Goal: Information Seeking & Learning: Learn about a topic

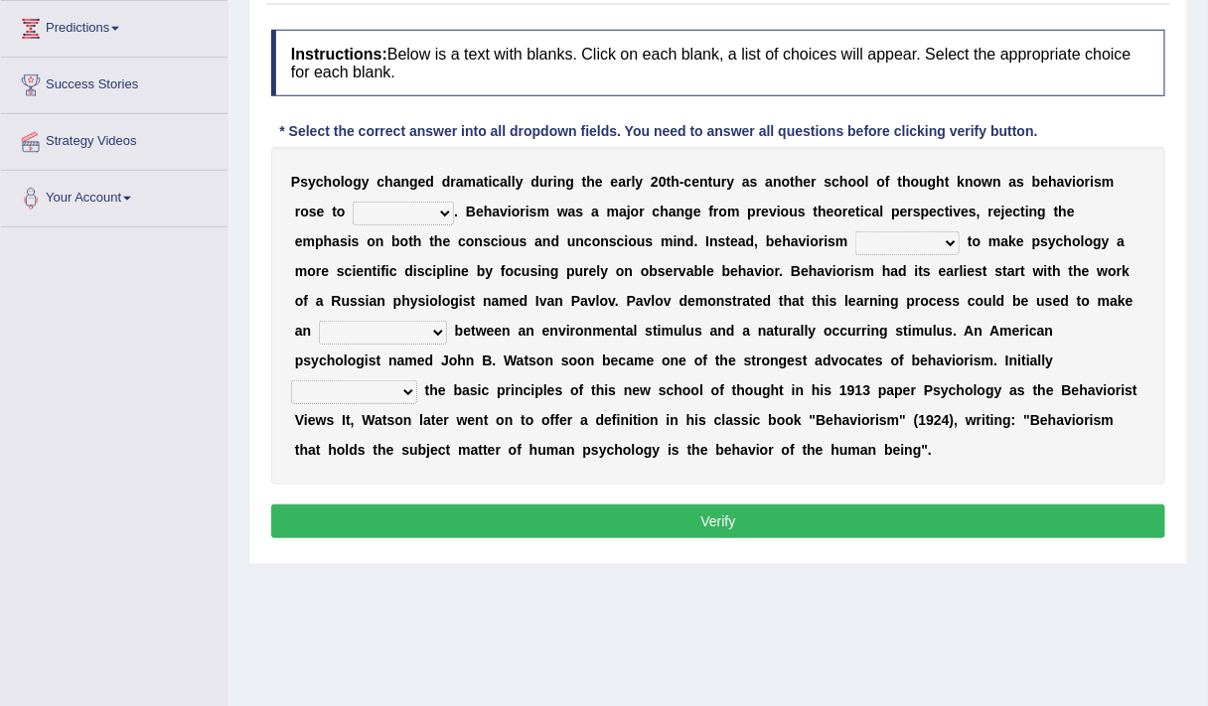
scroll to position [296, 0]
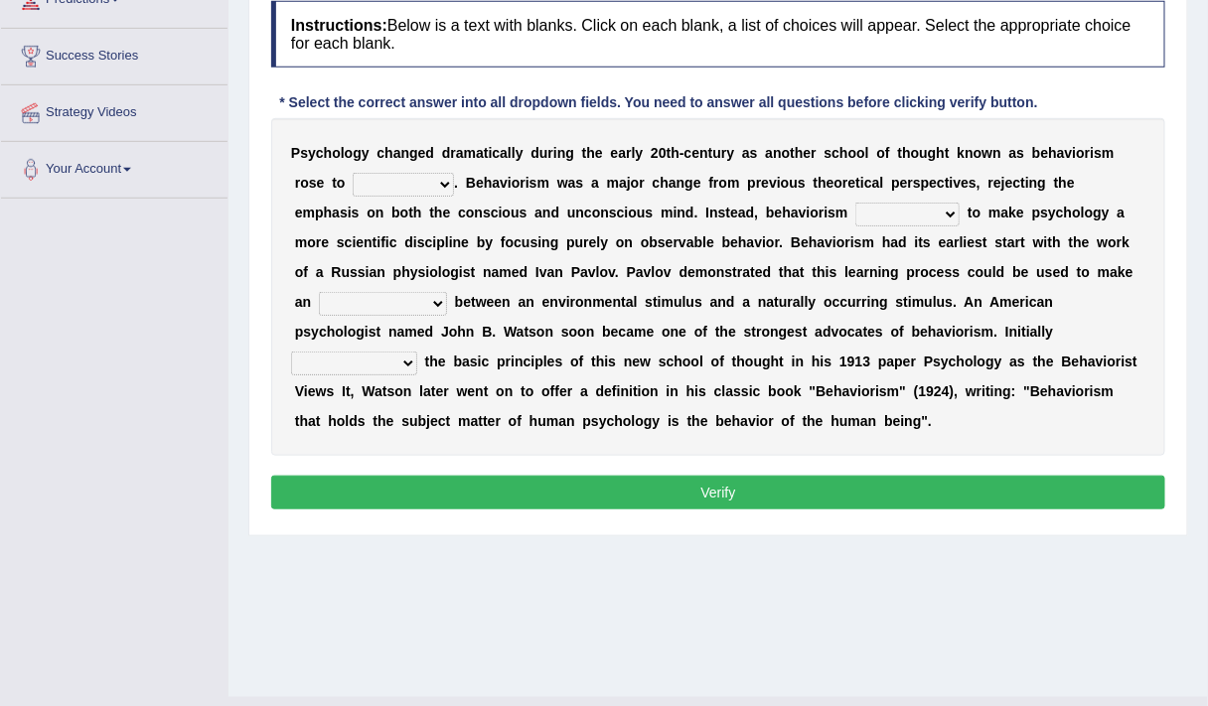
click at [439, 188] on select "dominance temptation challenge temper" at bounding box center [403, 185] width 101 height 24
select select "dominance"
click at [353, 173] on select "dominance temptation challenge temper" at bounding box center [403, 185] width 101 height 24
click at [855, 218] on select "reproached reproved strove rewove" at bounding box center [907, 215] width 104 height 24
select select "strove"
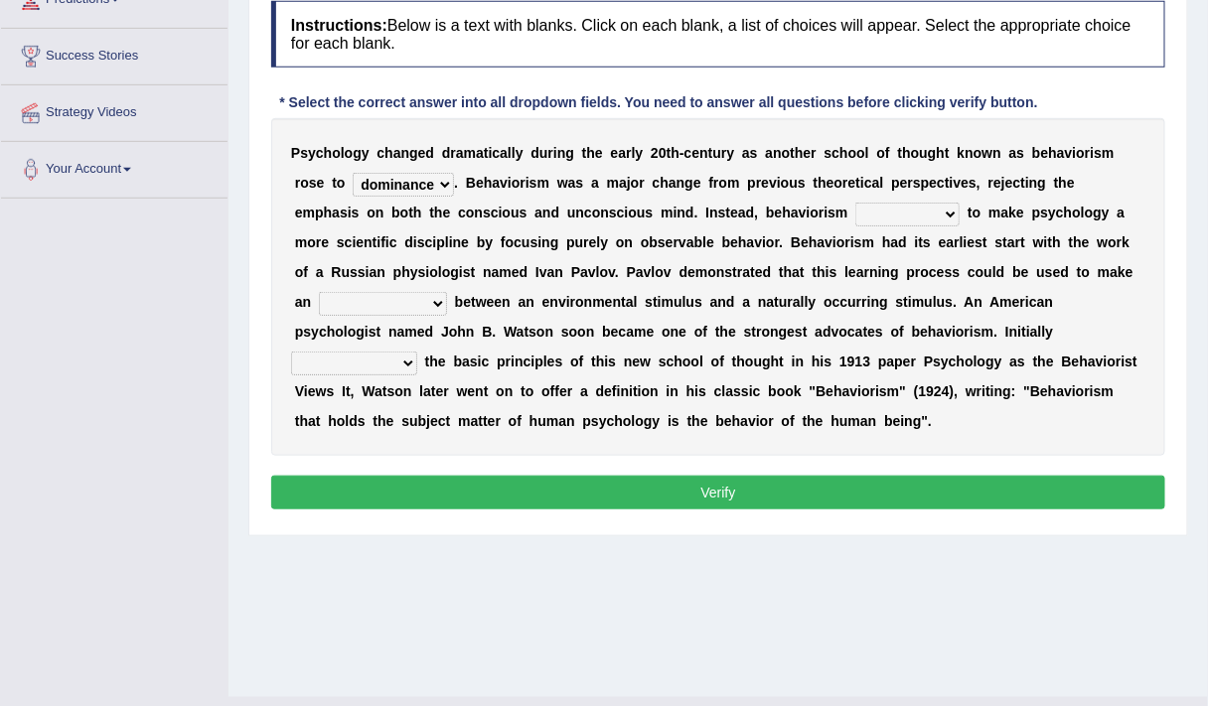
click at [855, 203] on select "reproached reproved strove rewove" at bounding box center [907, 215] width 104 height 24
click at [842, 319] on div "P s y c h o l o g y c h a n g e d d r a m a t i c a l l y d u r i n g t h e e a…" at bounding box center [718, 287] width 894 height 338
click at [359, 305] on select "acclimatization association union combination" at bounding box center [383, 304] width 128 height 24
select select "association"
click at [319, 292] on select "acclimatization association union combination" at bounding box center [383, 304] width 128 height 24
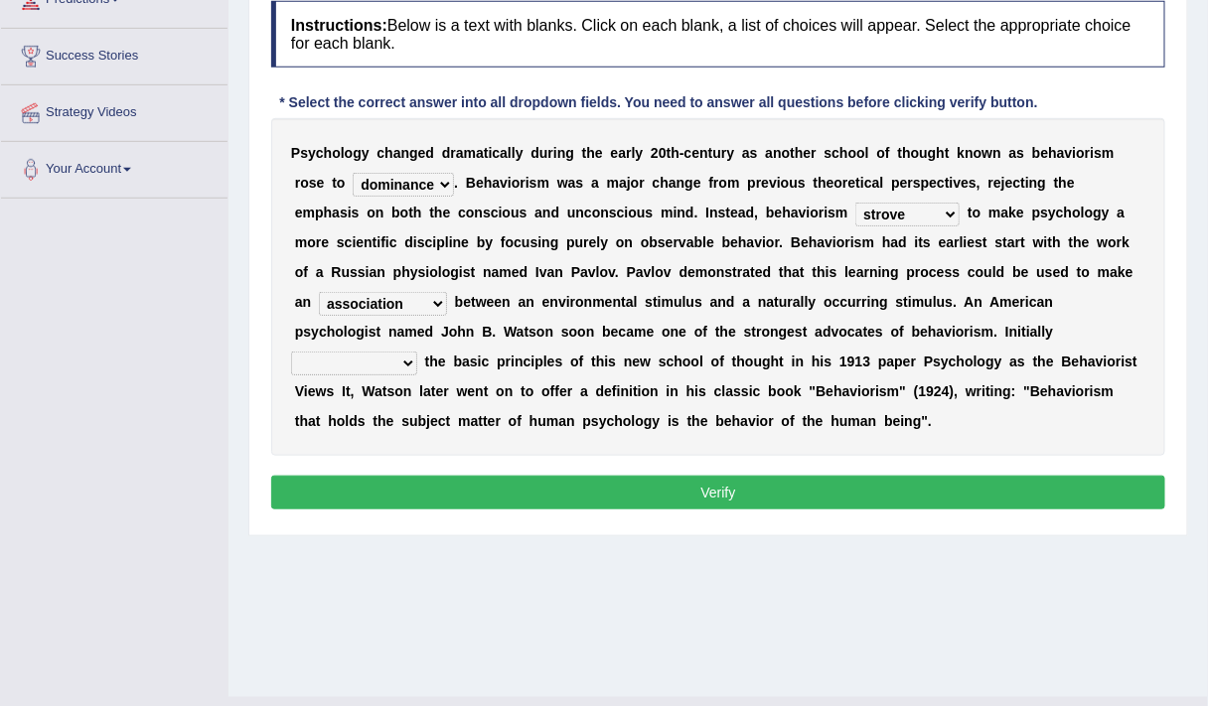
click at [417, 352] on select "questioning foreshortening unburdening outlining" at bounding box center [354, 364] width 126 height 24
select select "outlining"
click at [417, 352] on select "questioning foreshortening unburdening outlining" at bounding box center [354, 364] width 126 height 24
click at [965, 489] on button "Verify" at bounding box center [718, 493] width 894 height 34
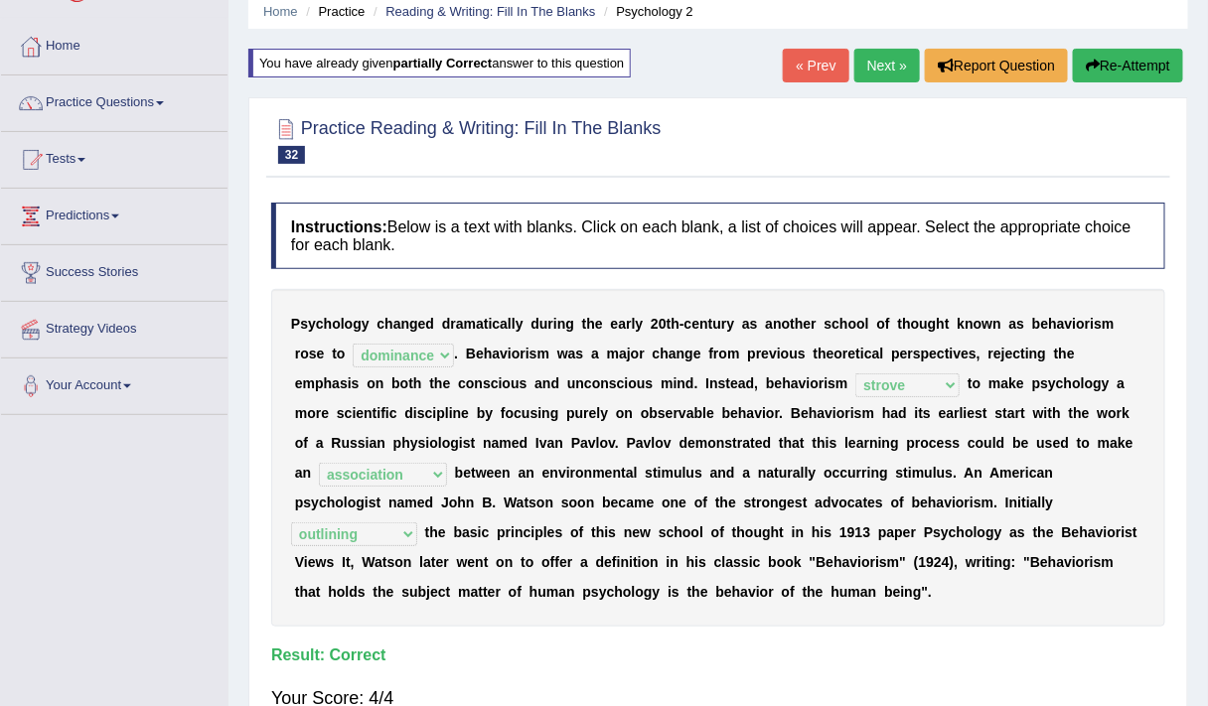
scroll to position [78, 0]
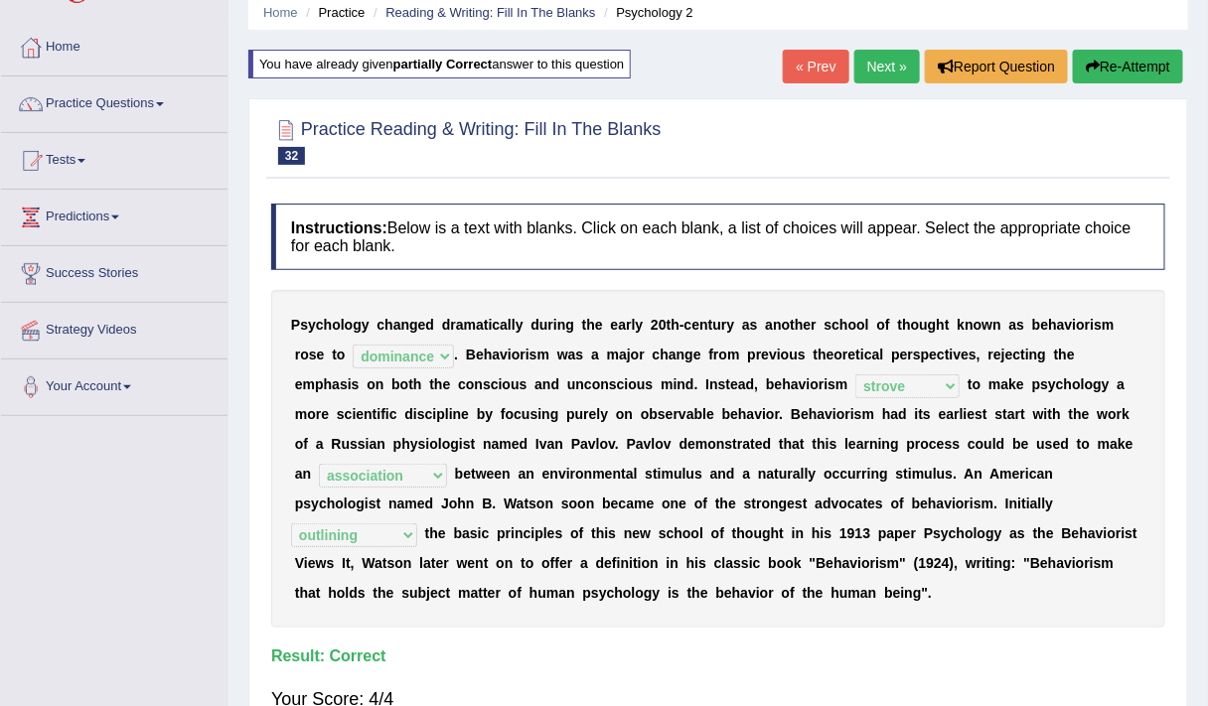
click at [892, 80] on link "Next »" at bounding box center [887, 67] width 66 height 34
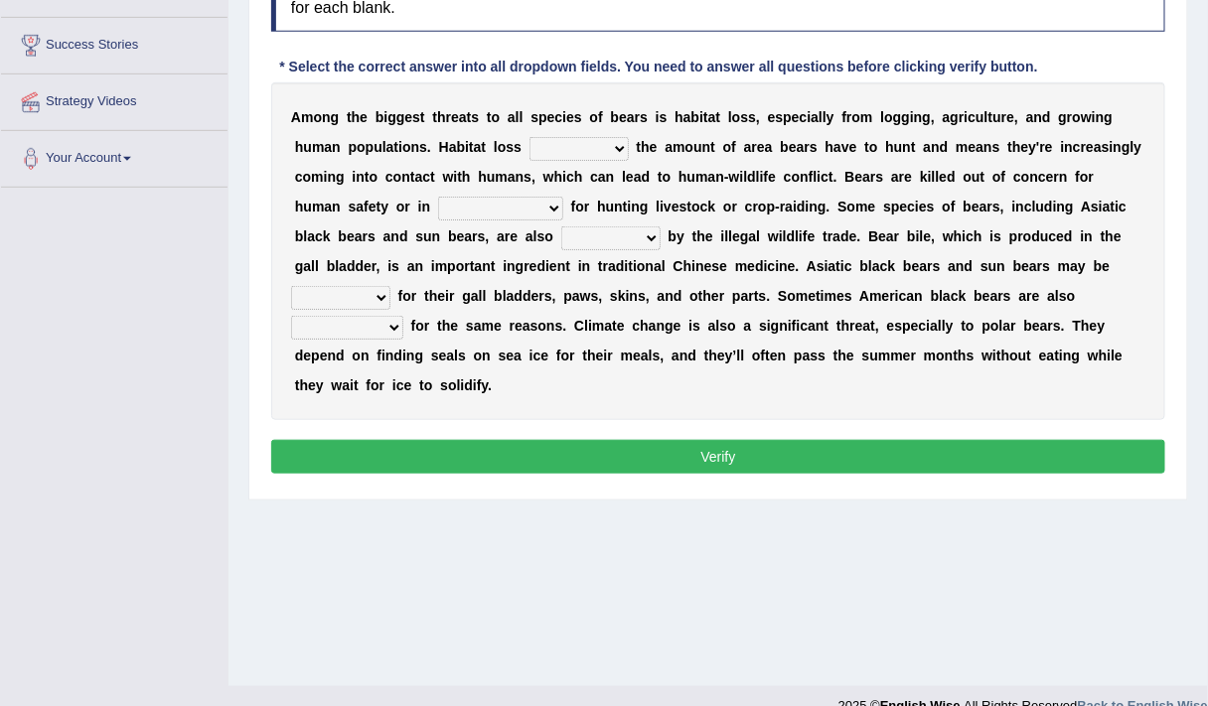
scroll to position [269, 0]
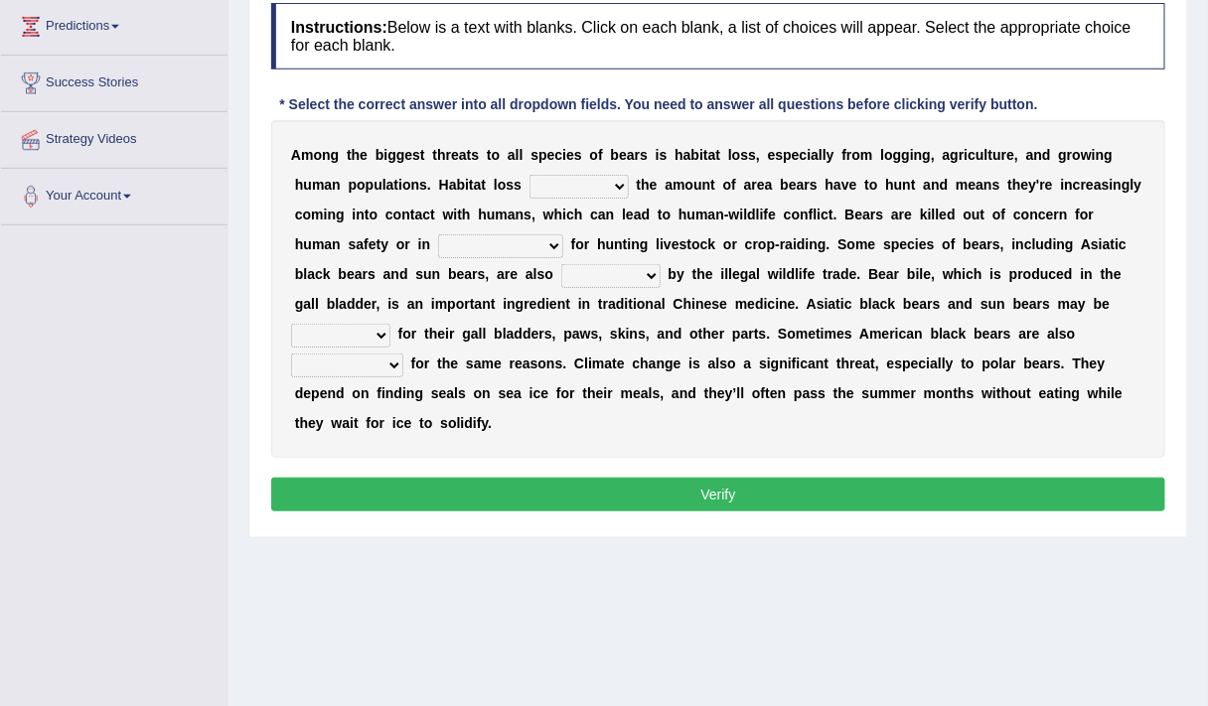
click at [609, 180] on select "increases reduces complies interacts" at bounding box center [578, 187] width 99 height 24
click at [529, 175] on select "increases reduces complies interacts" at bounding box center [578, 187] width 99 height 24
click at [620, 184] on select "increases reduces complies interacts" at bounding box center [578, 187] width 99 height 24
select select "reduces"
click at [529, 175] on select "increases reduces complies interacts" at bounding box center [578, 187] width 99 height 24
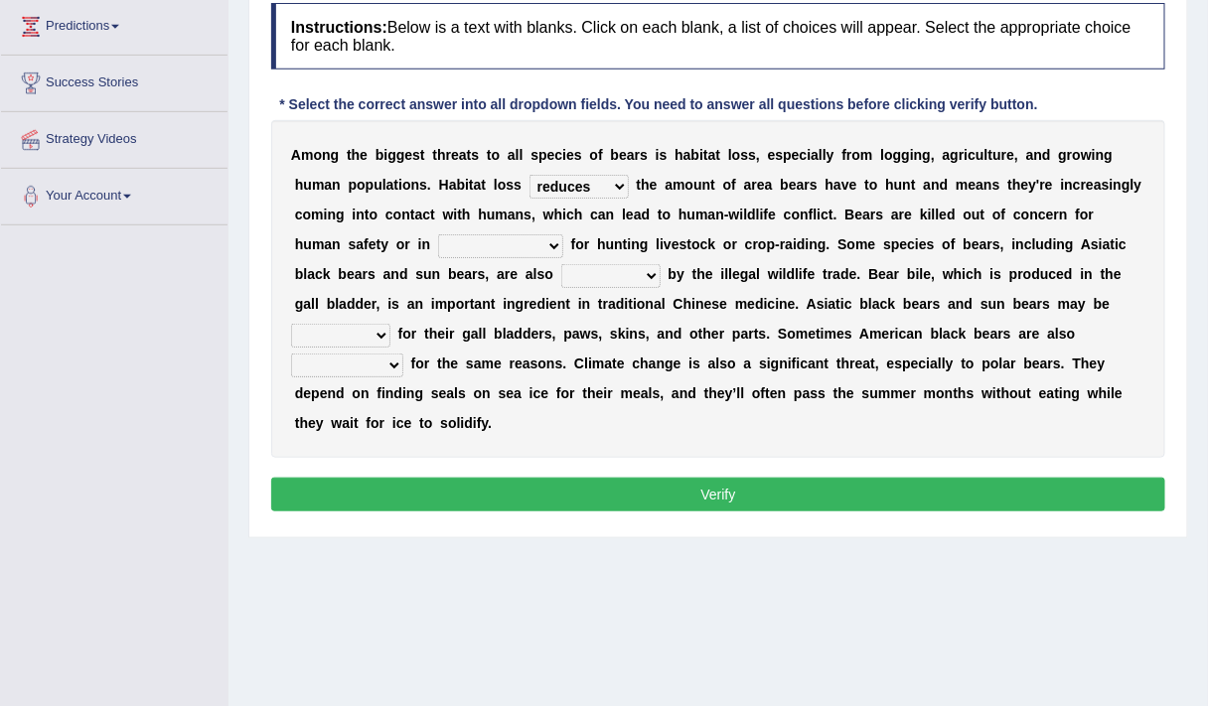
click at [605, 183] on select "increases reduces complies interacts" at bounding box center [578, 187] width 99 height 24
click at [529, 175] on select "increases reduces complies interacts" at bounding box center [578, 187] width 99 height 24
click at [500, 244] on select "coalition retaliation appreciation disinformation" at bounding box center [500, 246] width 125 height 24
select select "coalition"
click at [438, 234] on select "coalition retaliation appreciation disinformation" at bounding box center [500, 246] width 125 height 24
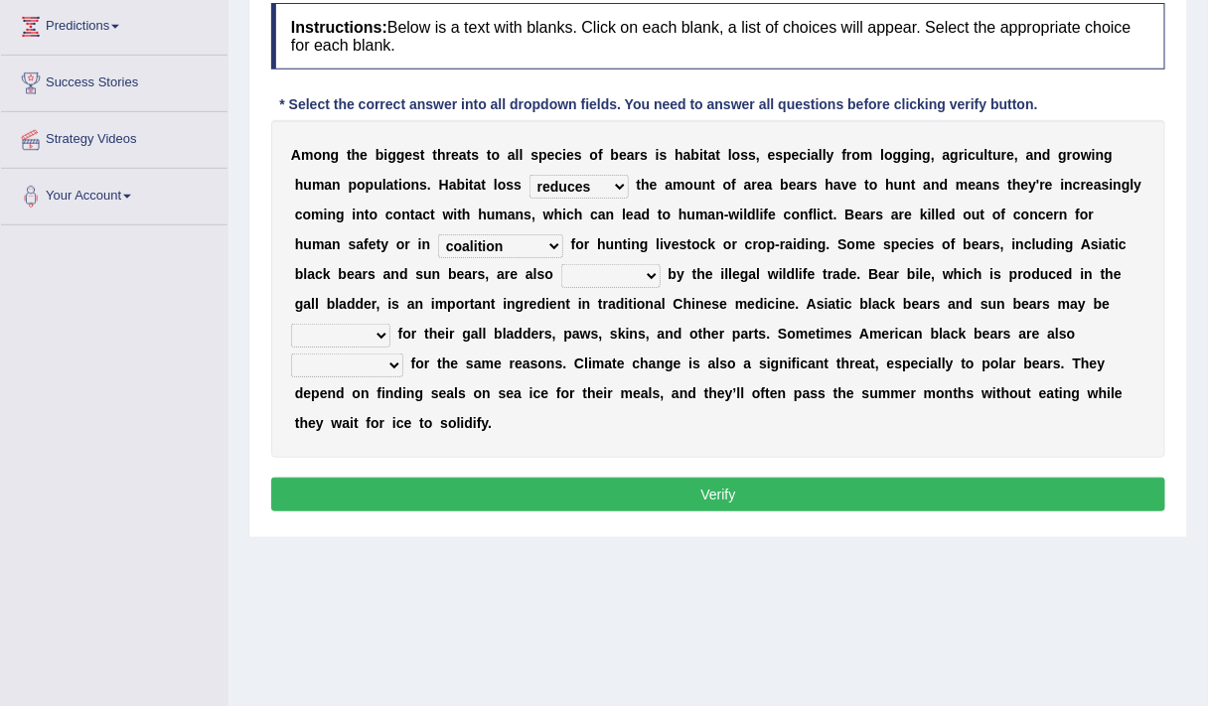
click at [598, 274] on select "protected prohibited fattened threatened" at bounding box center [610, 276] width 99 height 24
select select "threatened"
click at [561, 264] on select "protected prohibited fattened threatened" at bounding box center [610, 276] width 99 height 24
click at [369, 330] on select "poached squelched coached blenched" at bounding box center [340, 336] width 99 height 24
select select "squelched"
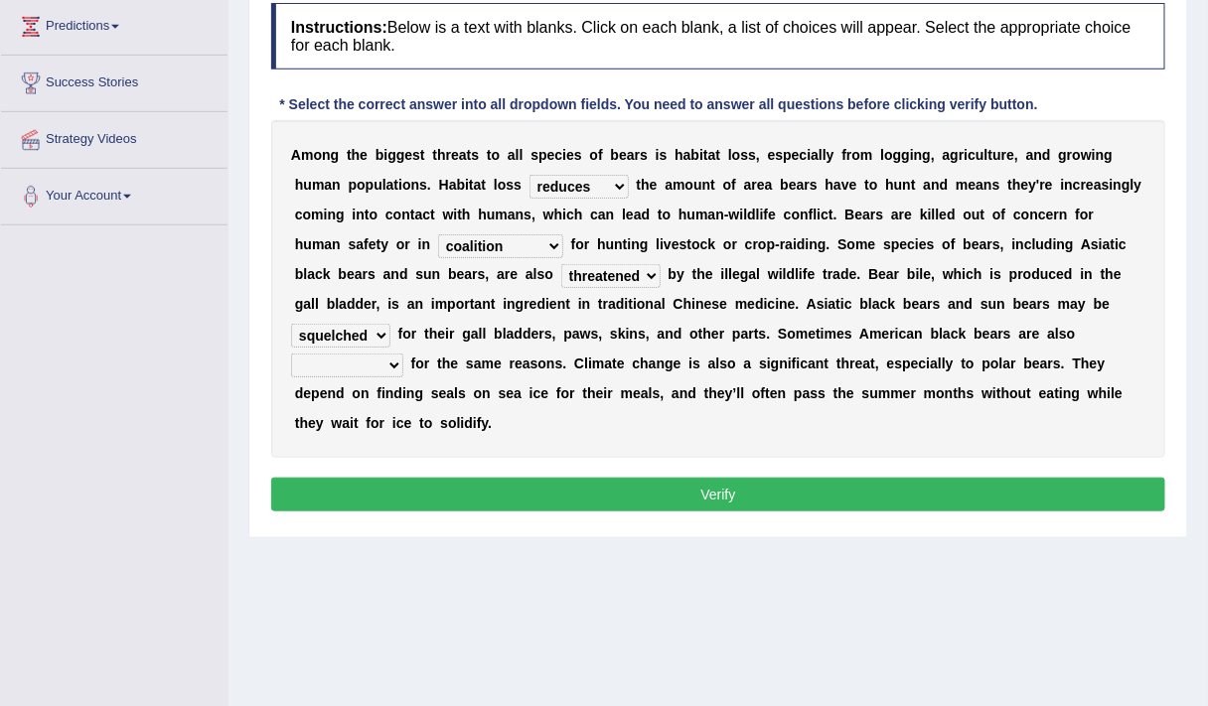
click at [291, 324] on select "poached squelched coached blenched" at bounding box center [340, 336] width 99 height 24
click at [371, 367] on select "begot foreseen encountered targeted" at bounding box center [347, 366] width 112 height 24
select select "encountered"
click at [291, 354] on select "begot foreseen encountered targeted" at bounding box center [347, 366] width 112 height 24
click at [437, 490] on button "Verify" at bounding box center [718, 495] width 894 height 34
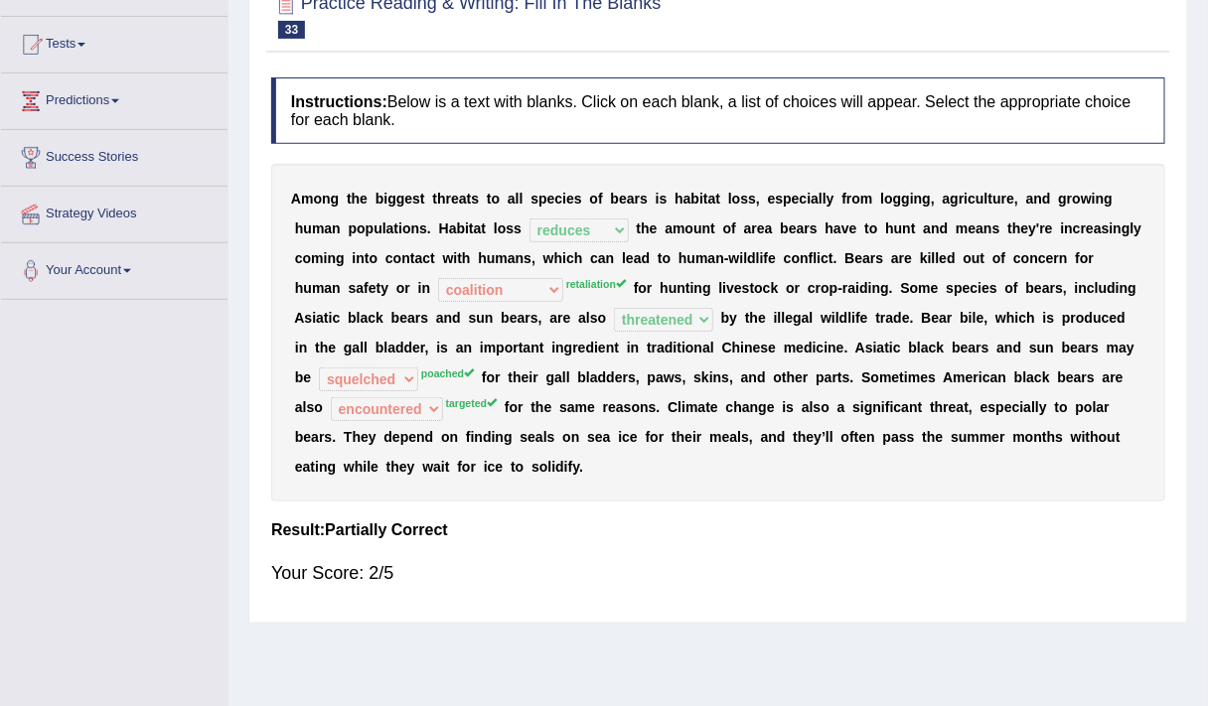
scroll to position [0, 0]
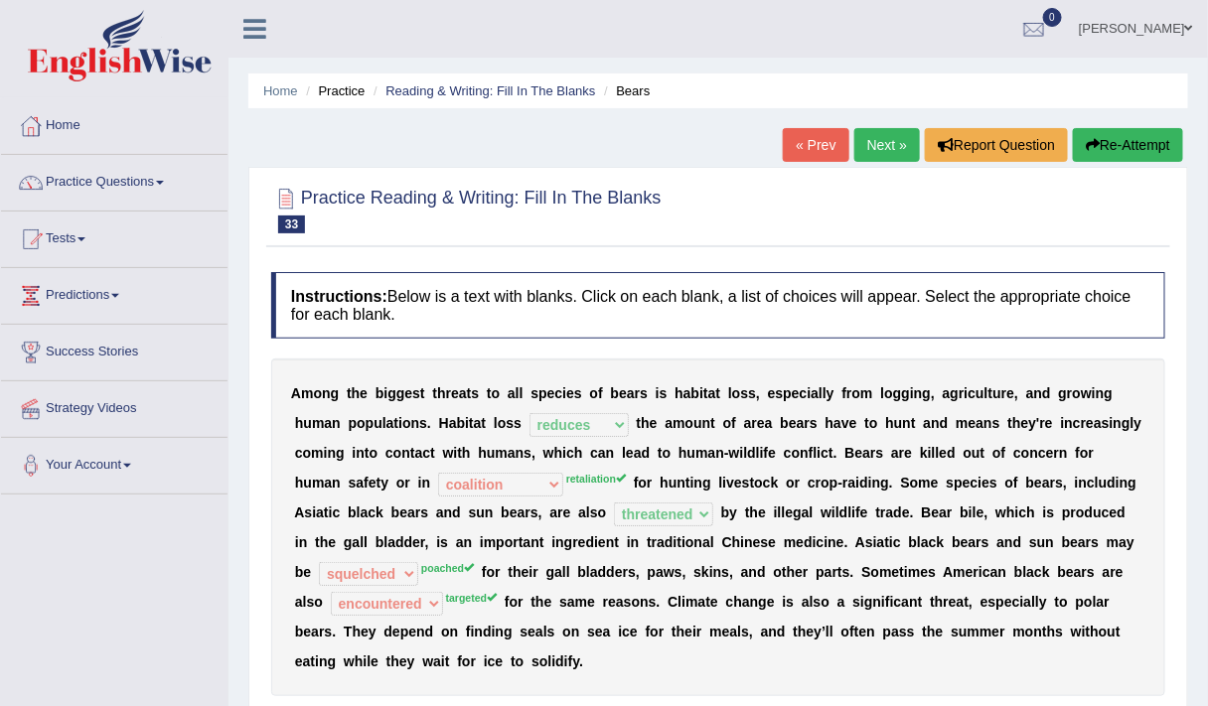
click at [1149, 128] on button "Re-Attempt" at bounding box center [1127, 145] width 110 height 34
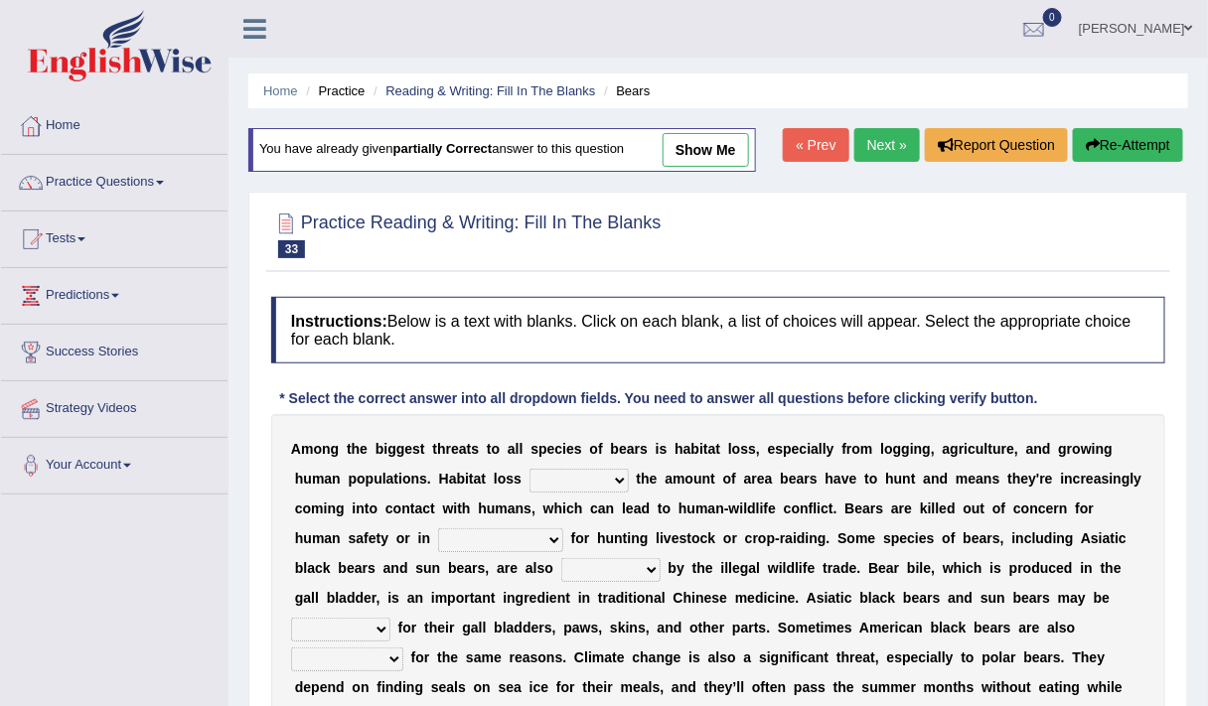
click at [594, 478] on select "increases reduces complies interacts" at bounding box center [578, 481] width 99 height 24
select select "reduces"
click at [529, 469] on select "increases reduces complies interacts" at bounding box center [578, 481] width 99 height 24
click at [475, 545] on select "coalition retaliation appreciation disinformation" at bounding box center [500, 540] width 125 height 24
select select "retaliation"
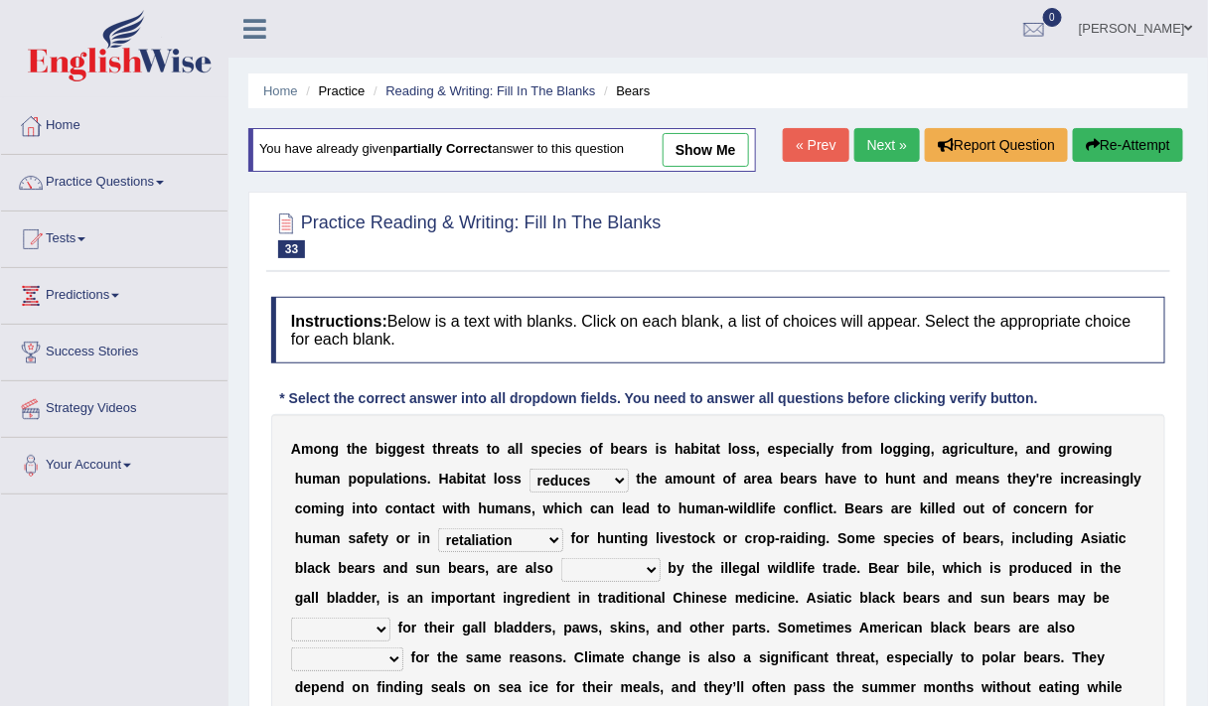
click at [438, 528] on select "coalition retaliation appreciation disinformation" at bounding box center [500, 540] width 125 height 24
click at [609, 568] on select "protected prohibited fattened threatened" at bounding box center [610, 570] width 99 height 24
select select "threatened"
click at [561, 558] on select "protected prohibited fattened threatened" at bounding box center [610, 570] width 99 height 24
click at [392, 624] on b at bounding box center [394, 628] width 8 height 16
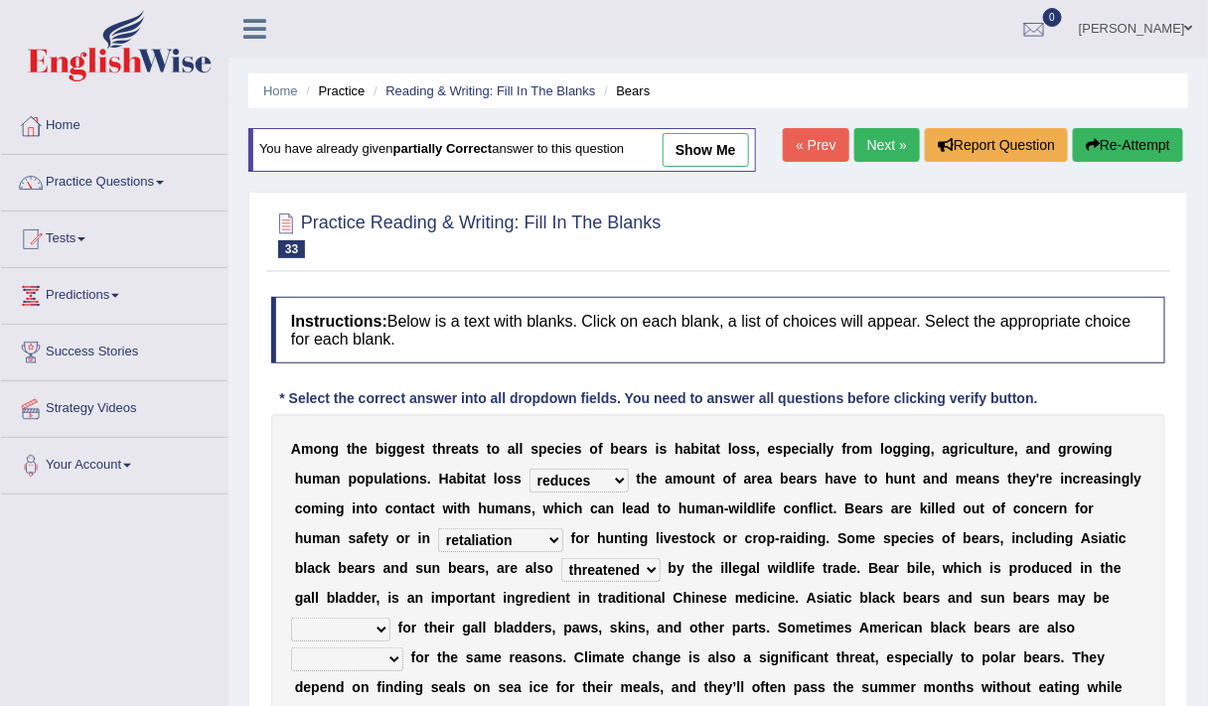
click at [355, 625] on select "poached squelched coached blenched" at bounding box center [340, 630] width 99 height 24
select select "poached"
click at [291, 618] on select "poached squelched coached blenched" at bounding box center [340, 630] width 99 height 24
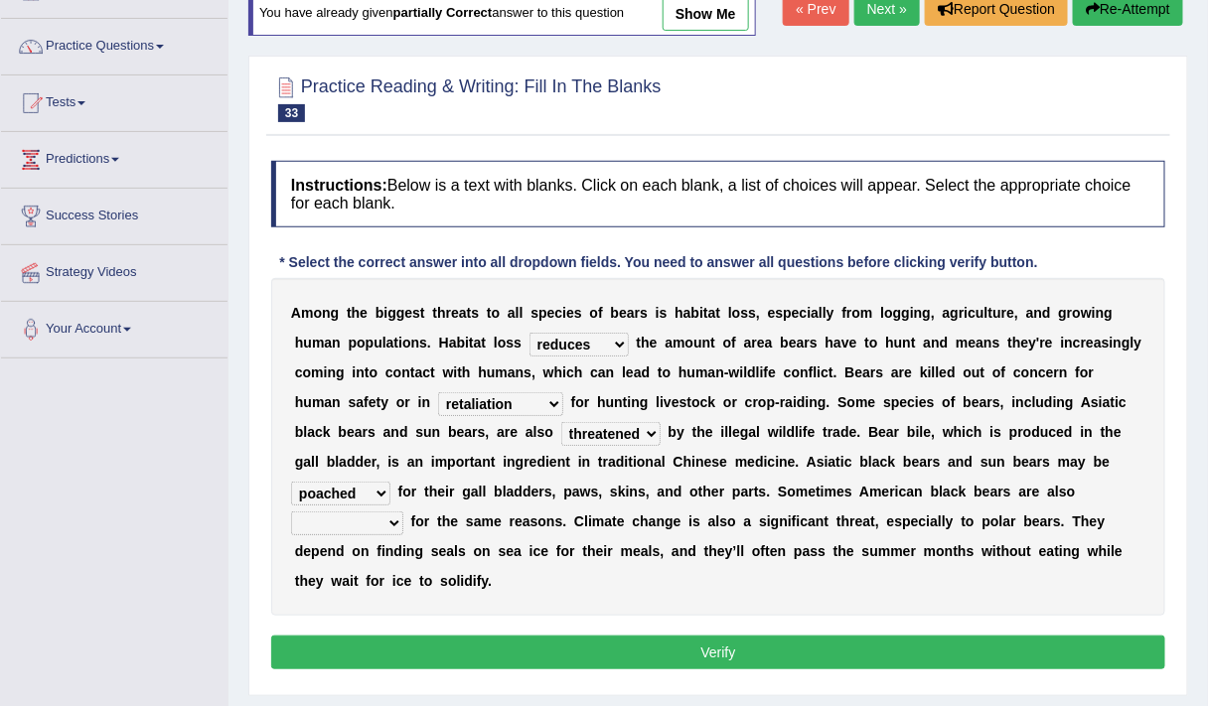
scroll to position [136, 0]
click at [355, 525] on select "begot foreseen encountered targeted" at bounding box center [347, 523] width 112 height 24
select select "targeted"
click at [291, 511] on select "begot foreseen encountered targeted" at bounding box center [347, 523] width 112 height 24
click at [433, 647] on button "Verify" at bounding box center [718, 653] width 894 height 34
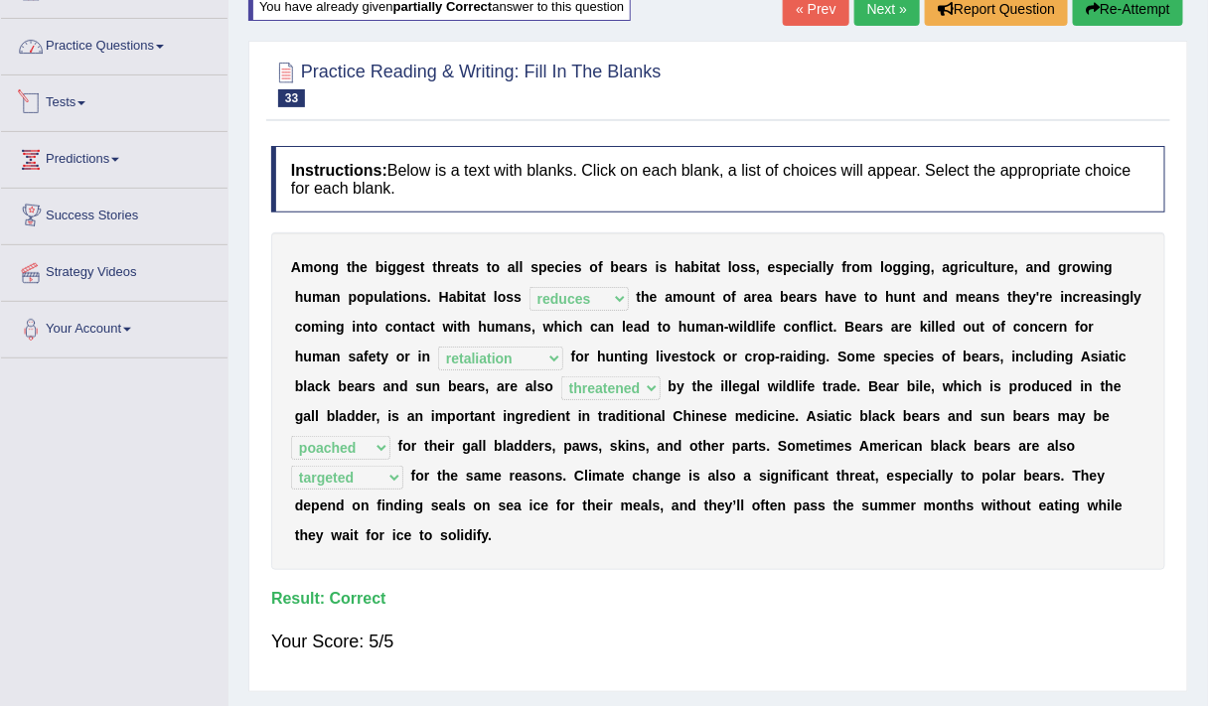
click at [131, 50] on link "Practice Questions" at bounding box center [114, 44] width 226 height 50
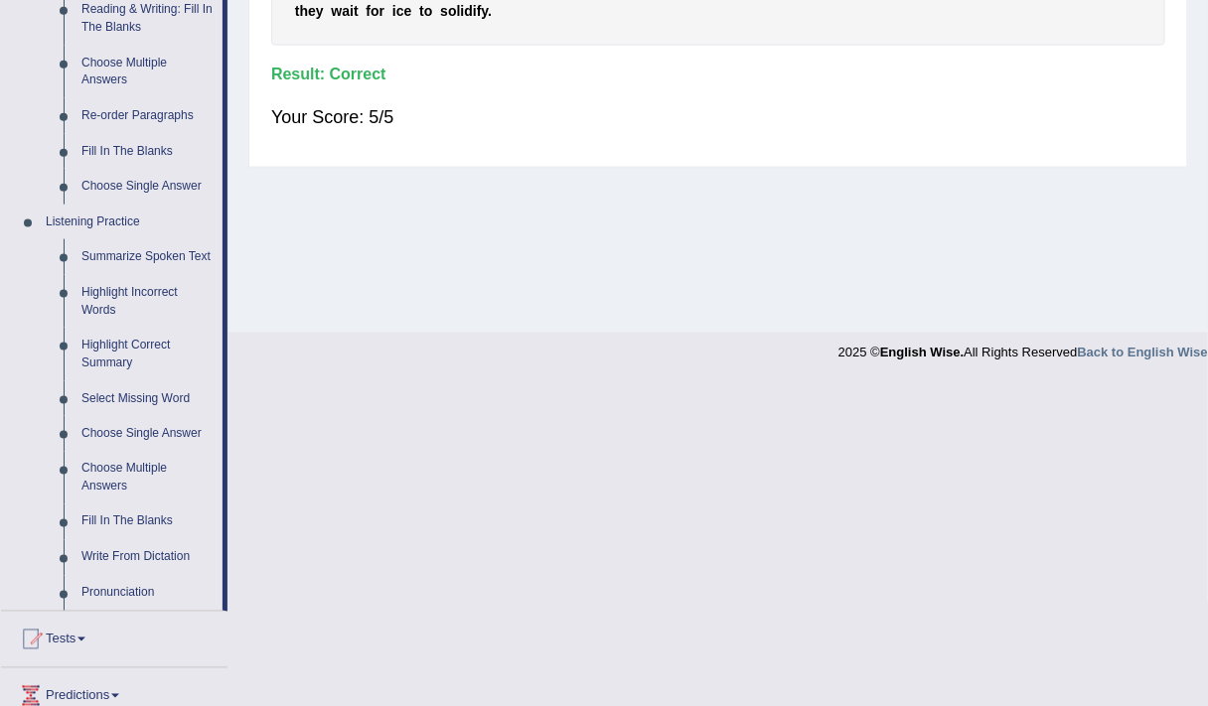
scroll to position [662, 0]
click at [138, 148] on link "Fill In The Blanks" at bounding box center [147, 150] width 150 height 36
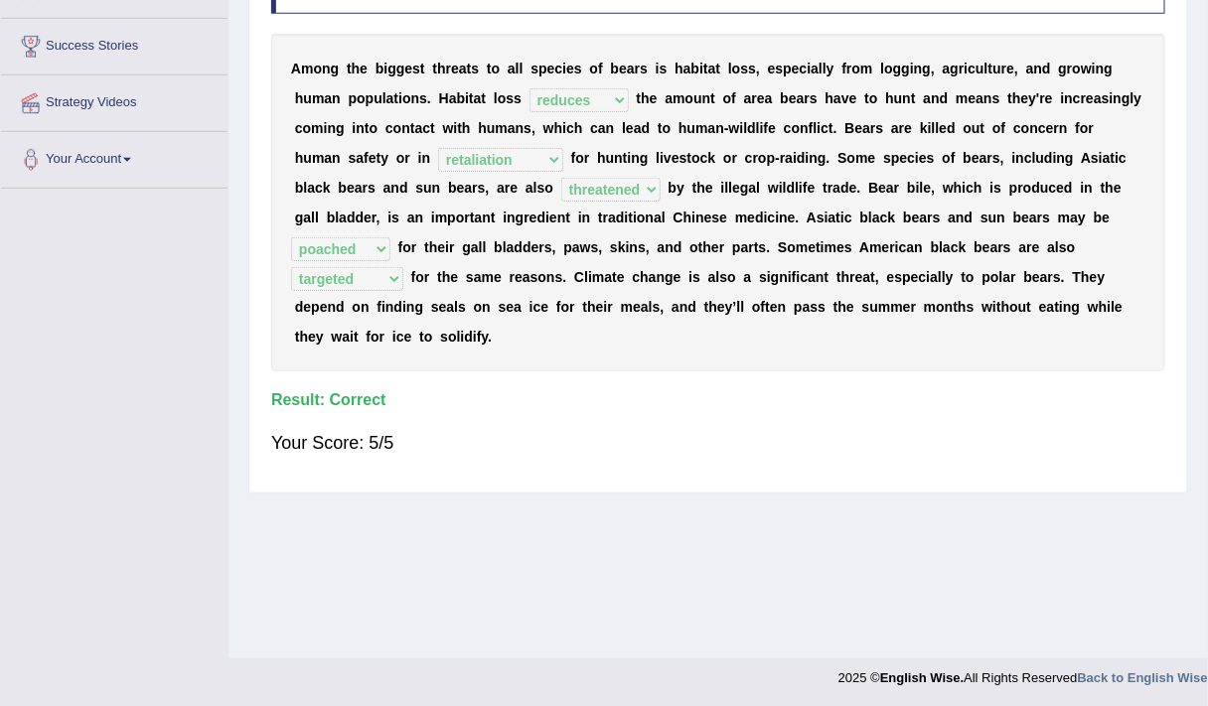
scroll to position [336, 0]
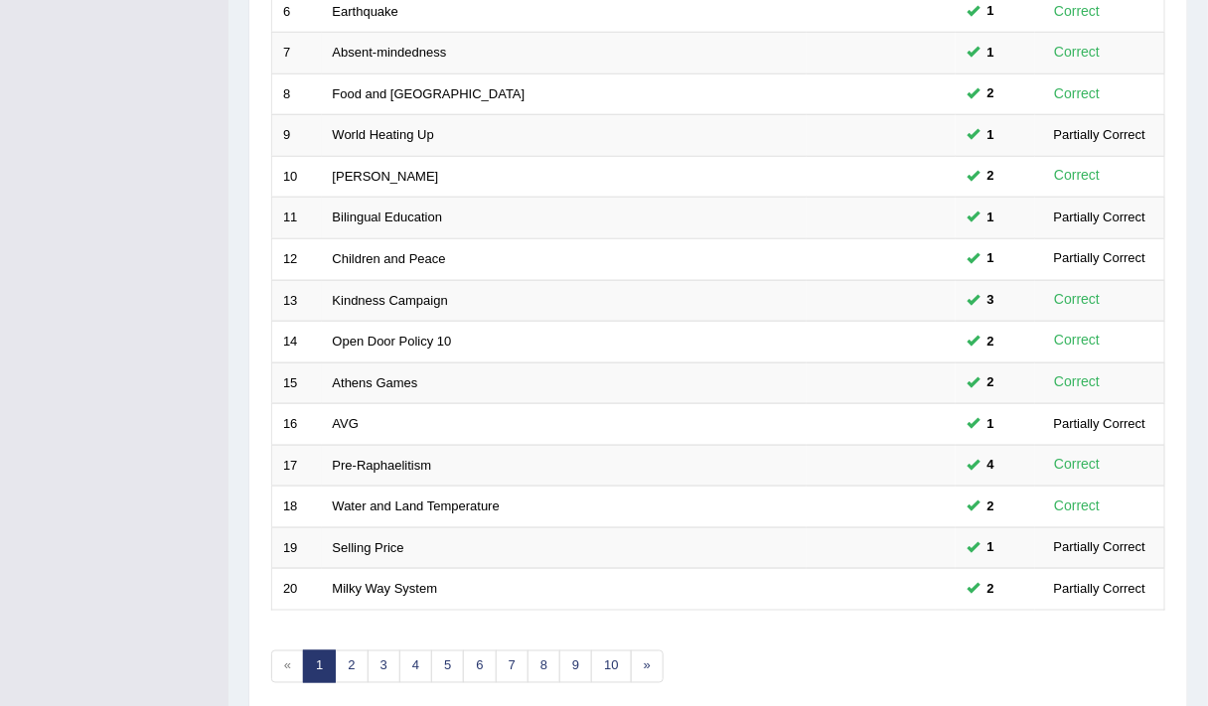
scroll to position [595, 0]
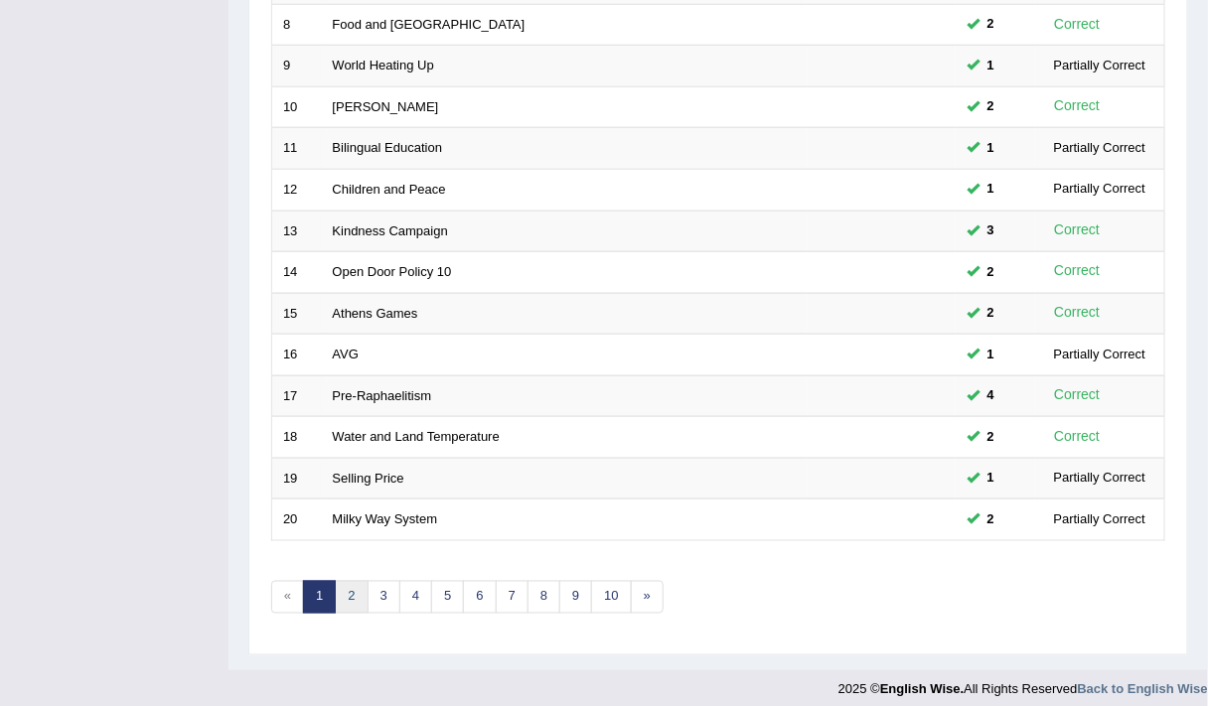
click at [341, 590] on link "2" at bounding box center [351, 597] width 33 height 33
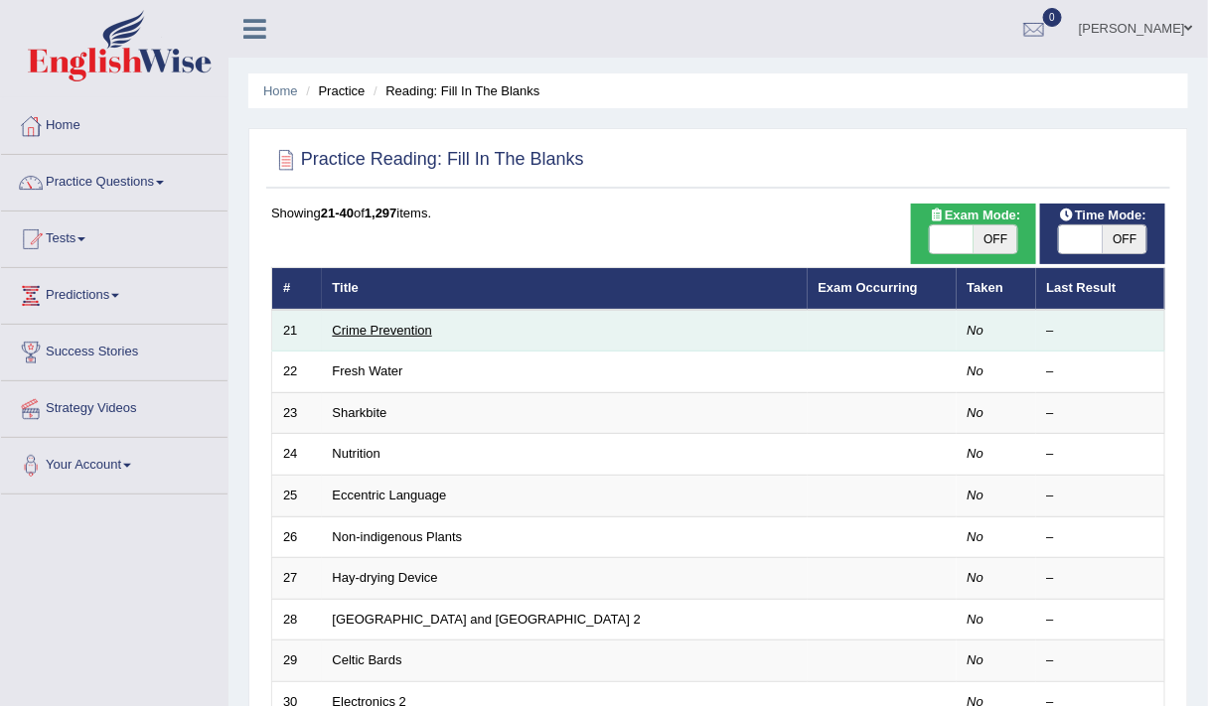
click at [396, 327] on link "Crime Prevention" at bounding box center [382, 330] width 99 height 15
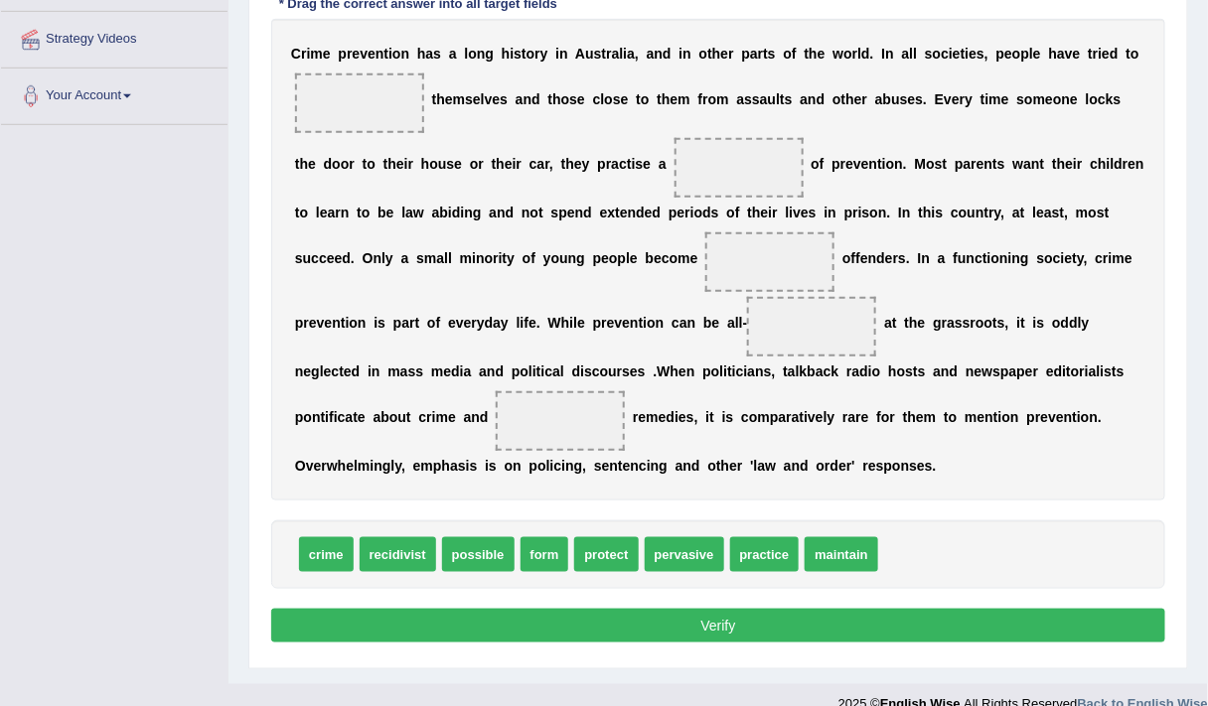
scroll to position [392, 0]
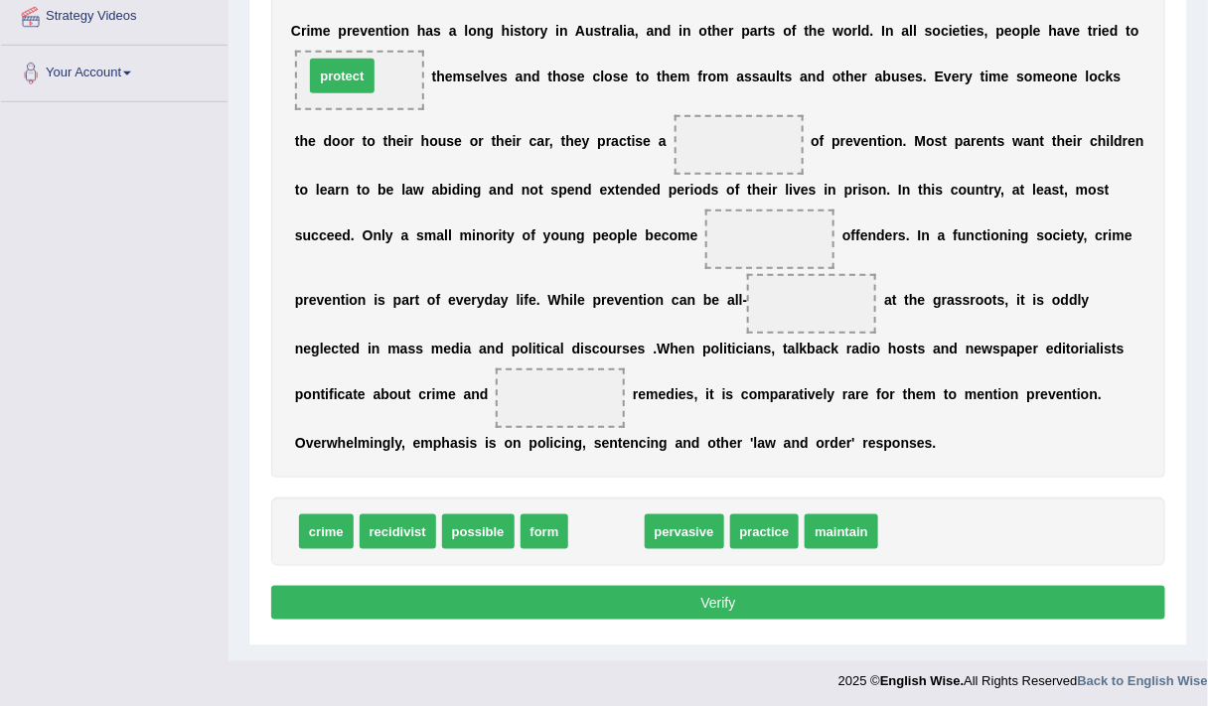
drag, startPoint x: 597, startPoint y: 524, endPoint x: 334, endPoint y: 70, distance: 525.5
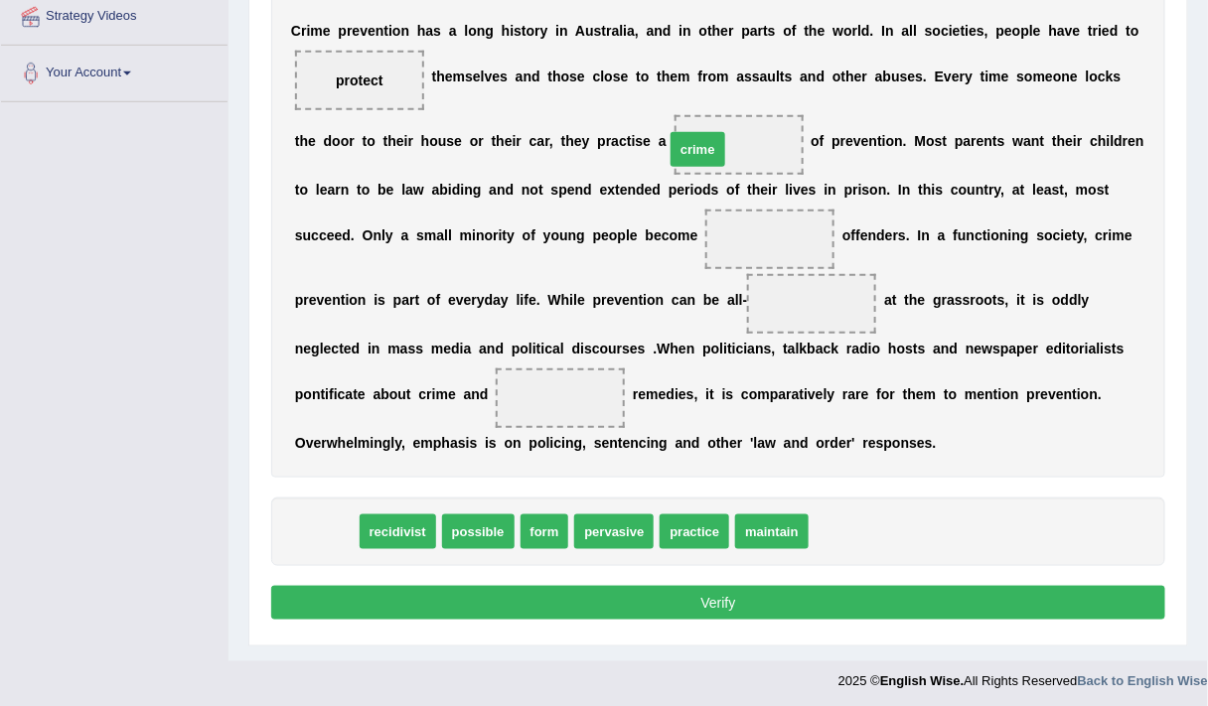
drag, startPoint x: 323, startPoint y: 537, endPoint x: 694, endPoint y: 155, distance: 533.0
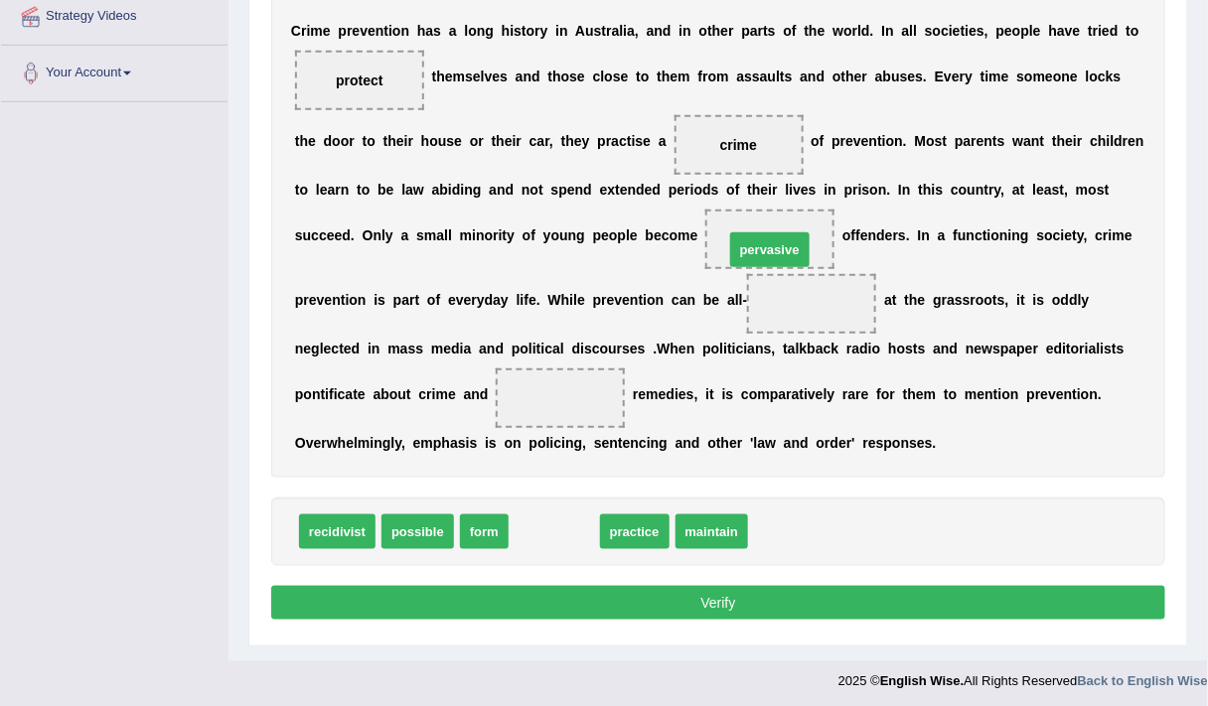
drag, startPoint x: 558, startPoint y: 532, endPoint x: 774, endPoint y: 250, distance: 354.9
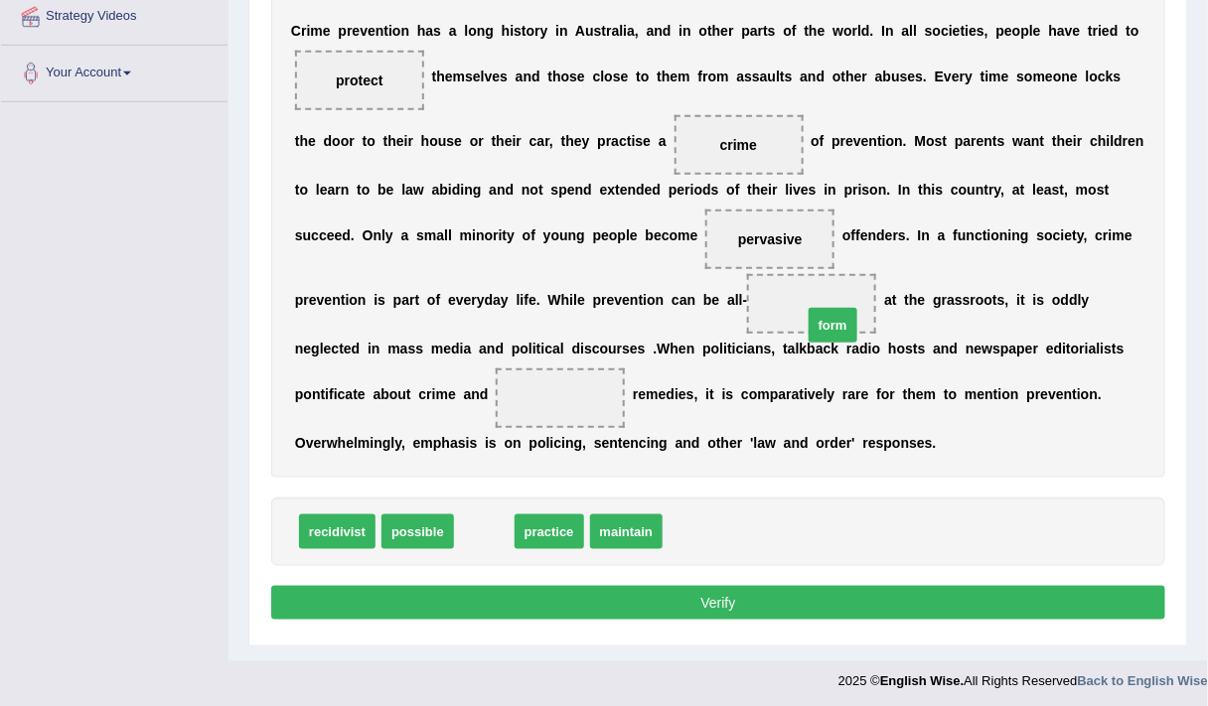
drag, startPoint x: 470, startPoint y: 531, endPoint x: 818, endPoint y: 325, distance: 405.2
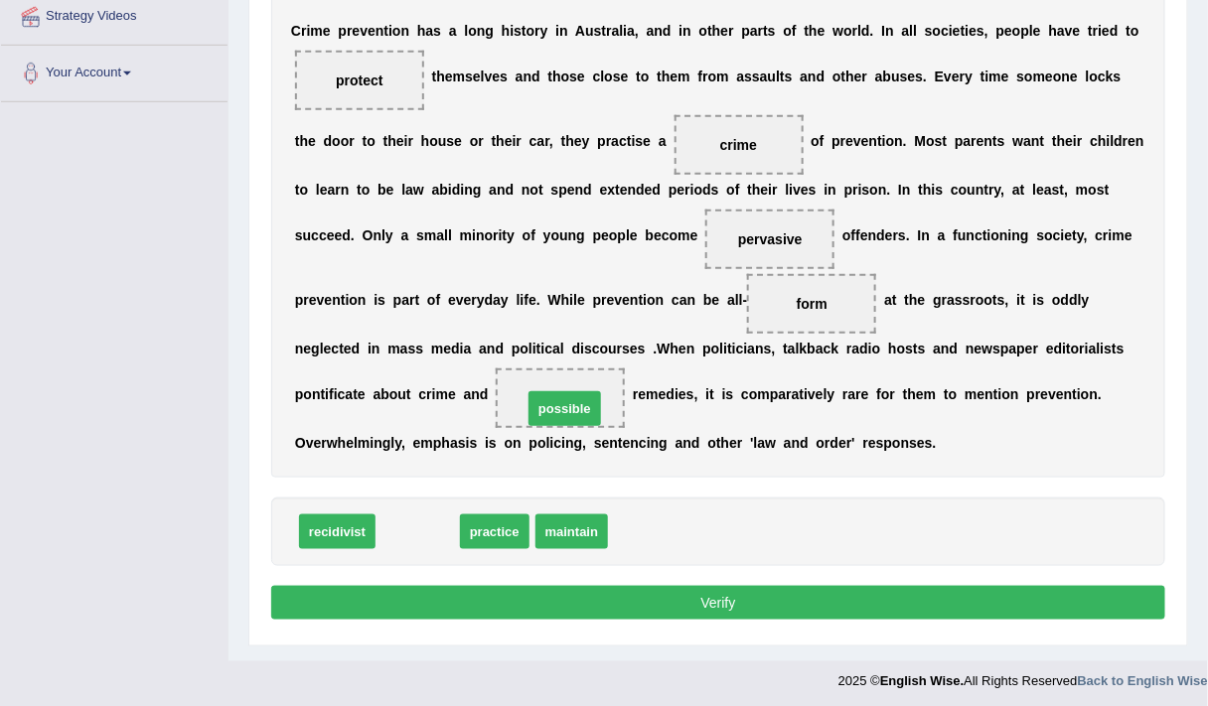
drag, startPoint x: 413, startPoint y: 534, endPoint x: 560, endPoint y: 411, distance: 191.7
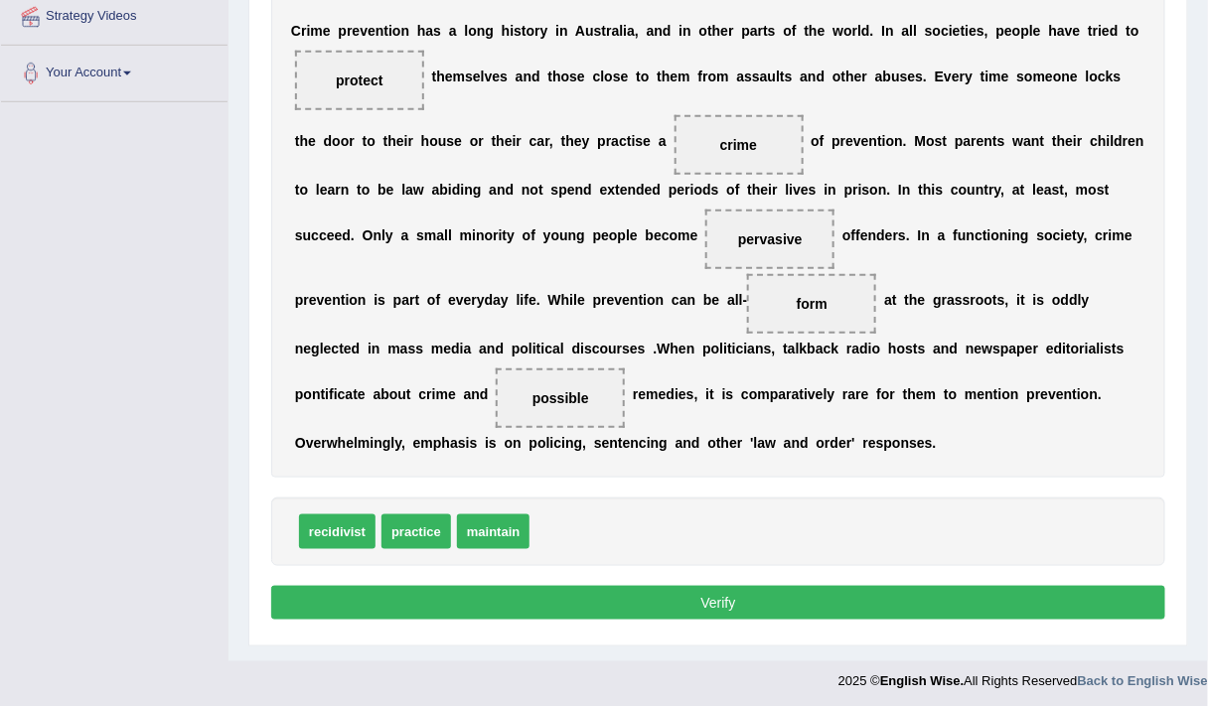
click at [546, 599] on button "Verify" at bounding box center [718, 603] width 894 height 34
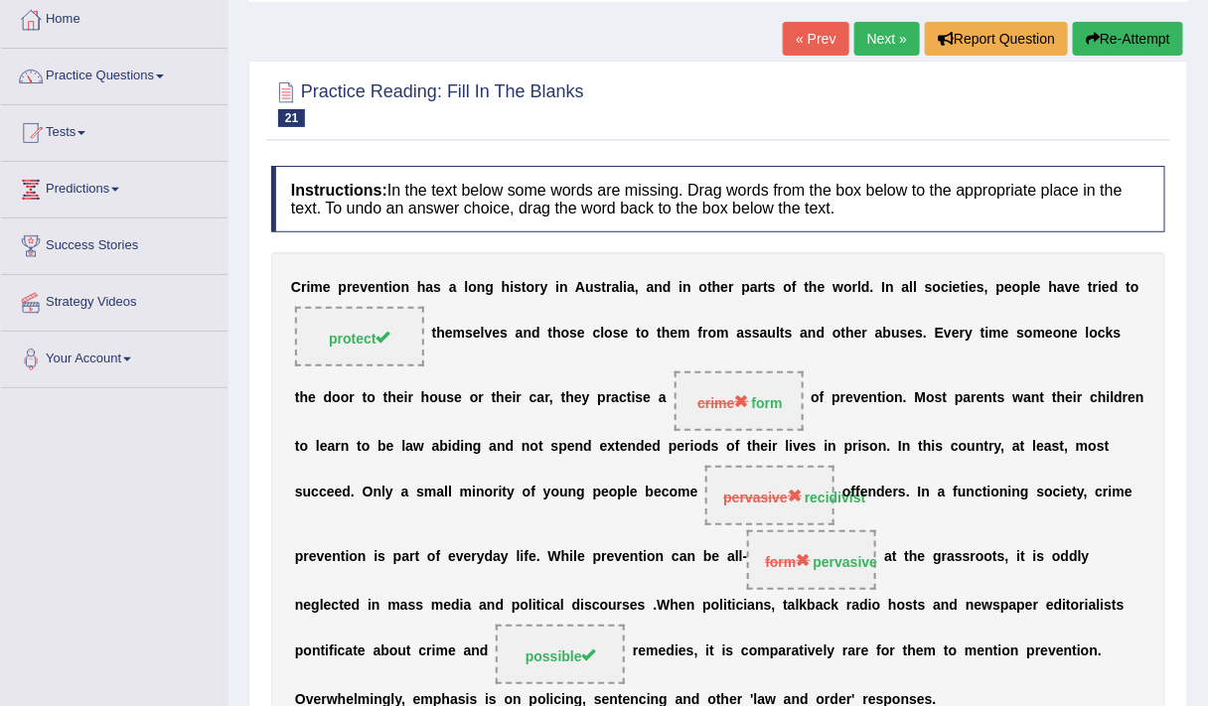
scroll to position [105, 0]
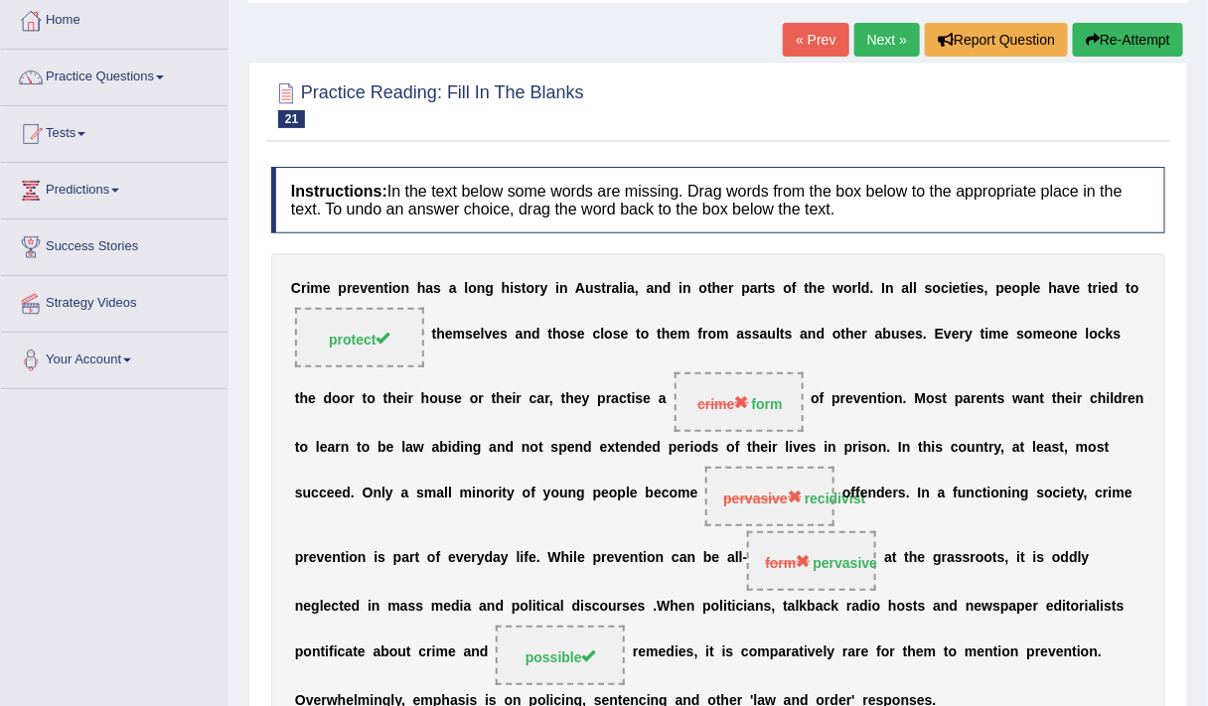
click at [1122, 31] on button "Re-Attempt" at bounding box center [1127, 40] width 110 height 34
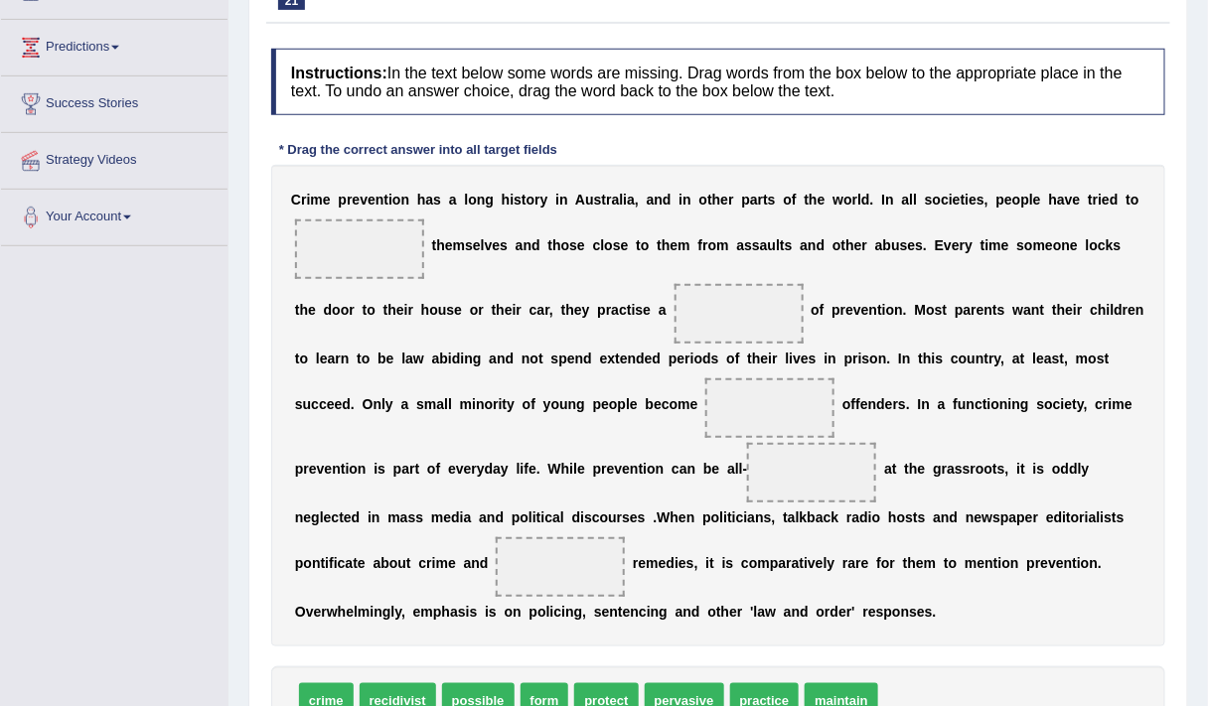
scroll to position [322, 0]
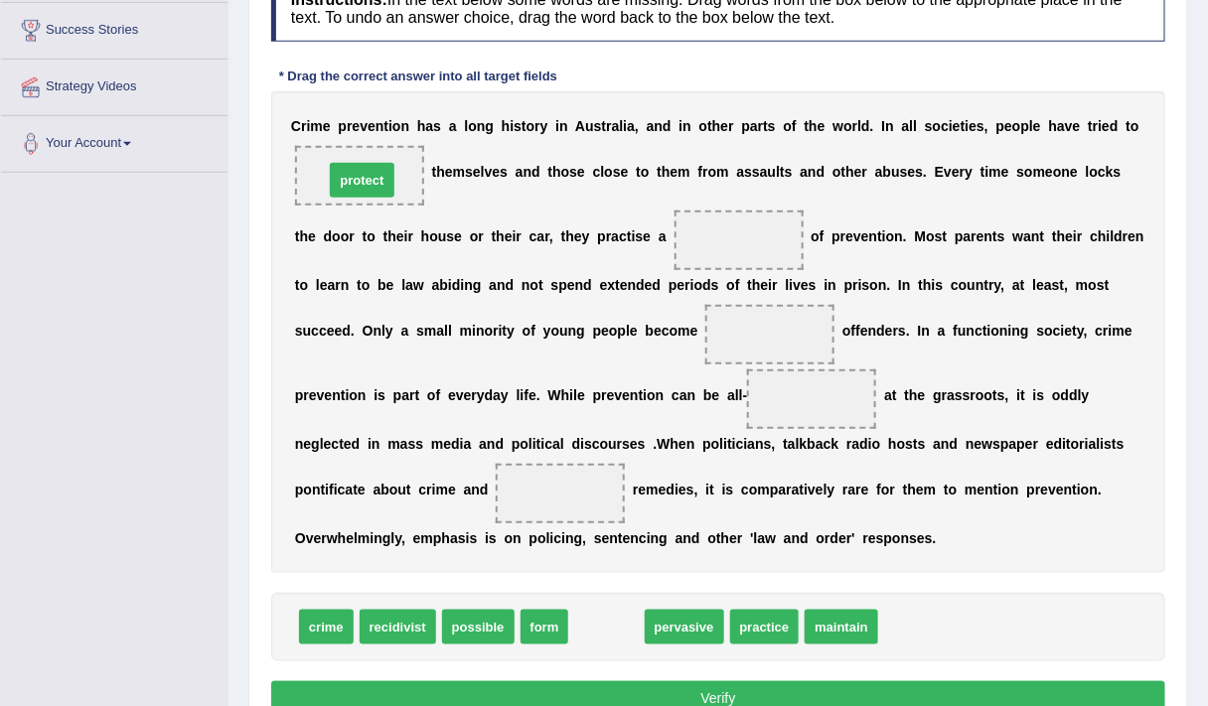
drag, startPoint x: 594, startPoint y: 629, endPoint x: 351, endPoint y: 182, distance: 508.8
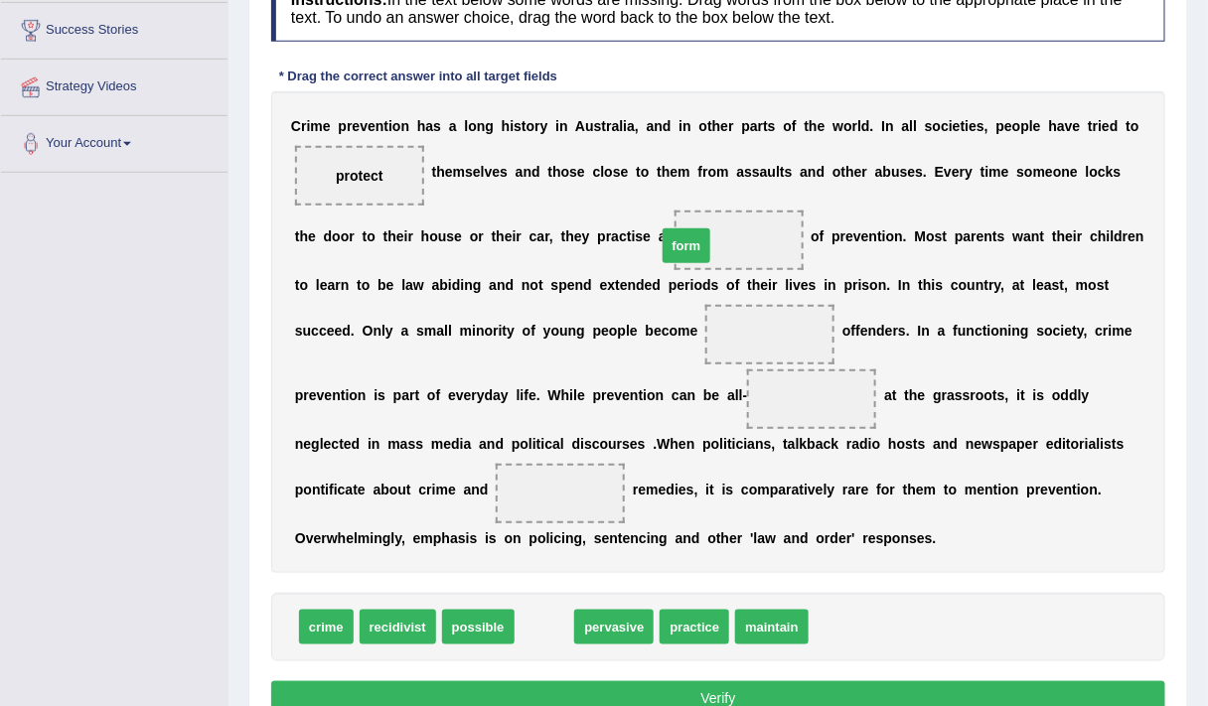
drag, startPoint x: 536, startPoint y: 624, endPoint x: 679, endPoint y: 242, distance: 407.3
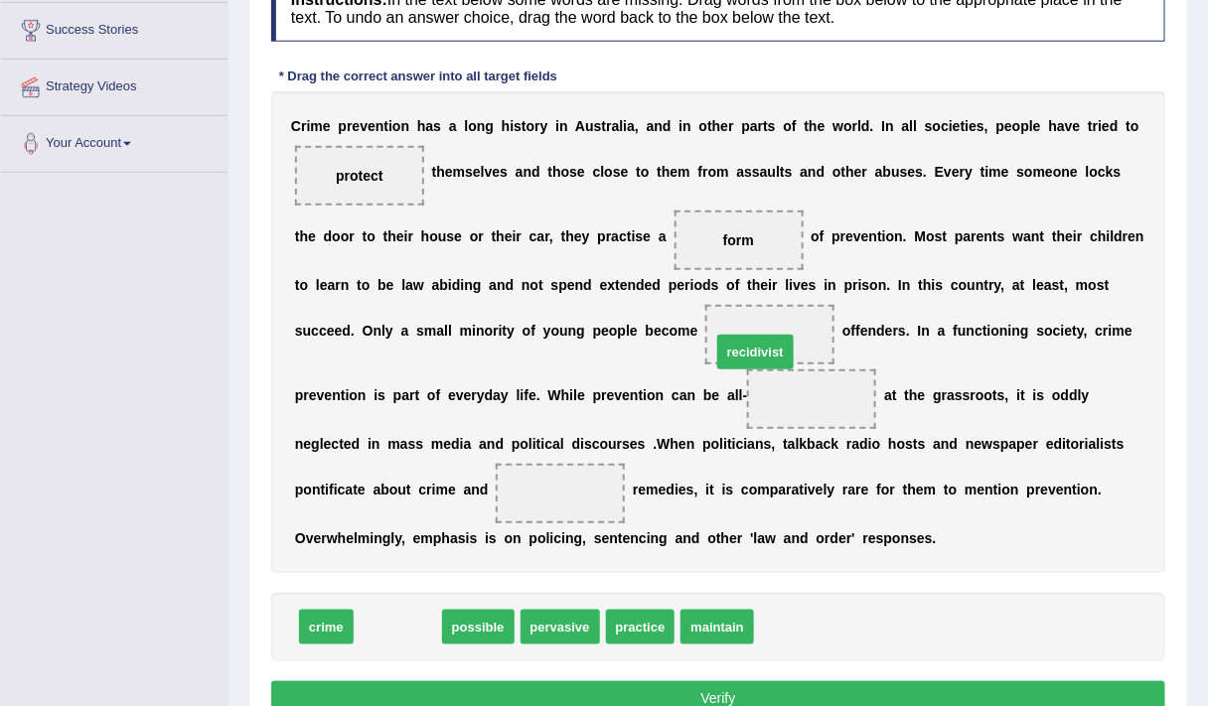
drag, startPoint x: 396, startPoint y: 632, endPoint x: 754, endPoint y: 357, distance: 451.1
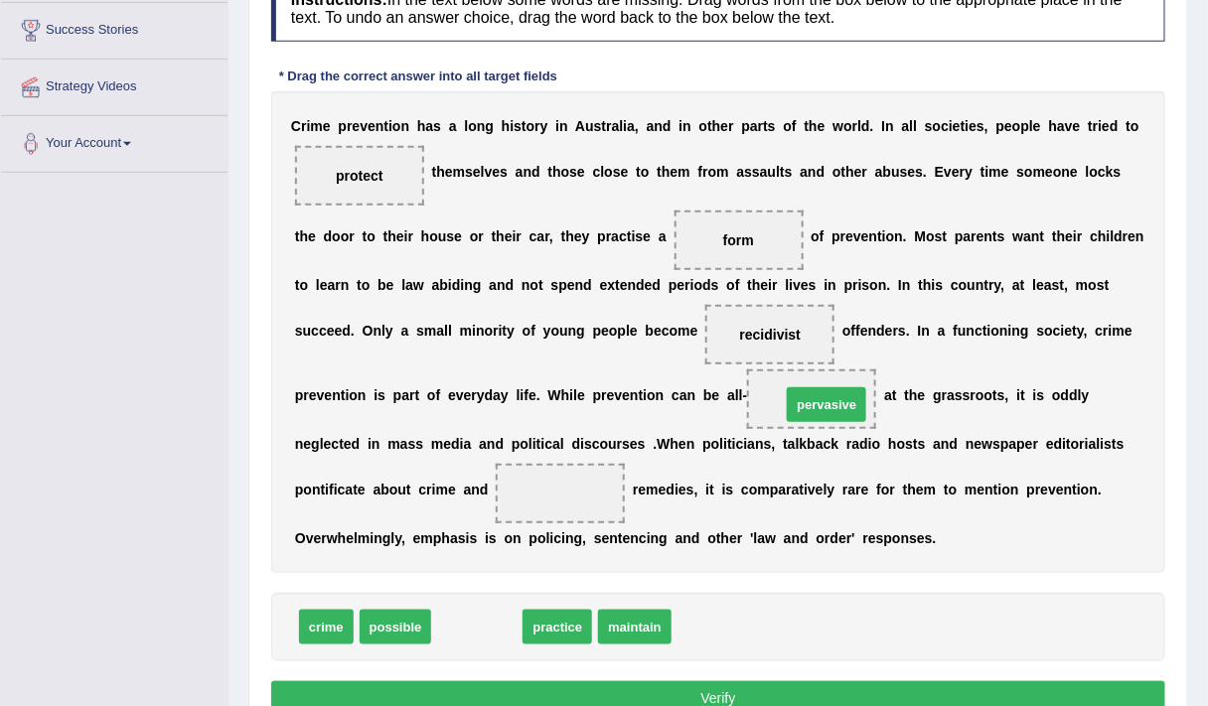
drag, startPoint x: 499, startPoint y: 621, endPoint x: 848, endPoint y: 399, distance: 413.8
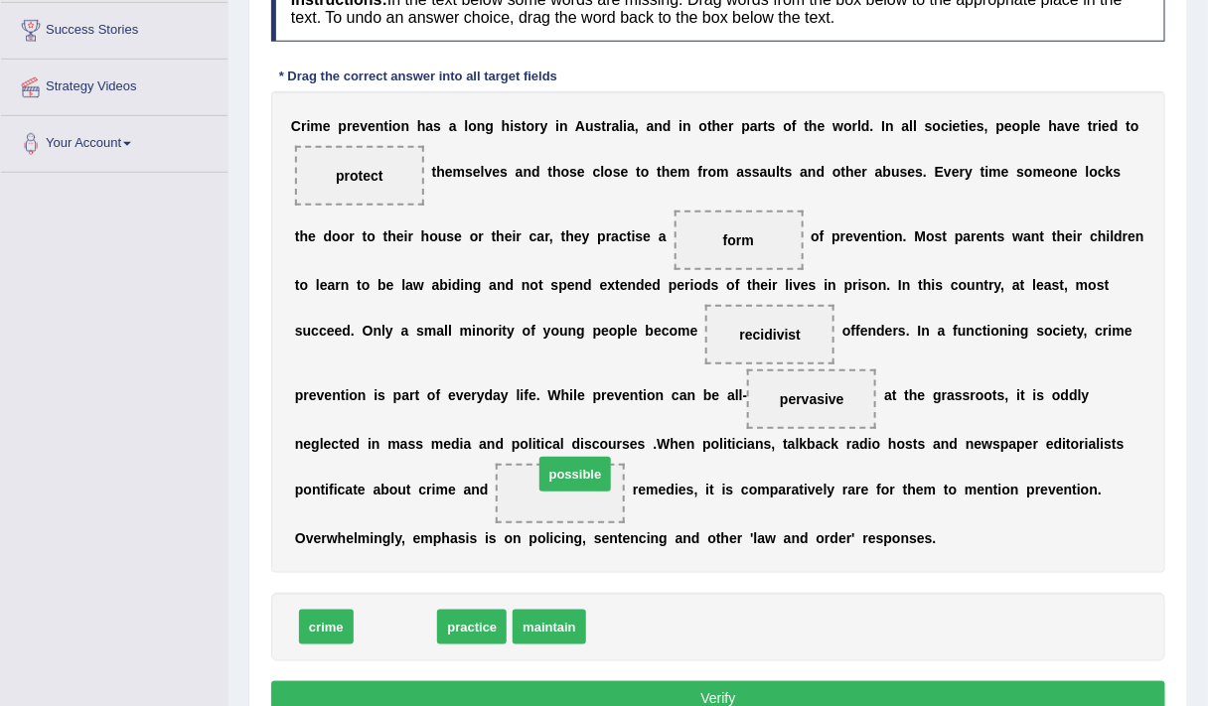
drag, startPoint x: 394, startPoint y: 613, endPoint x: 574, endPoint y: 460, distance: 236.0
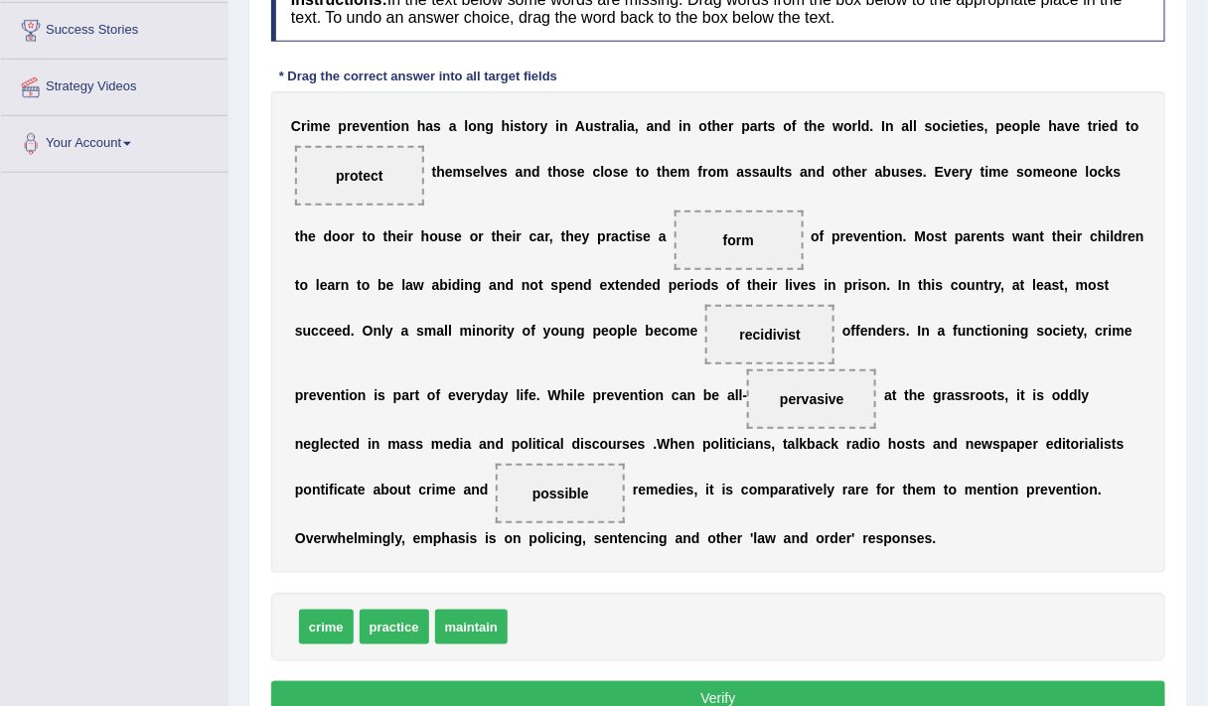
click at [548, 687] on button "Verify" at bounding box center [718, 698] width 894 height 34
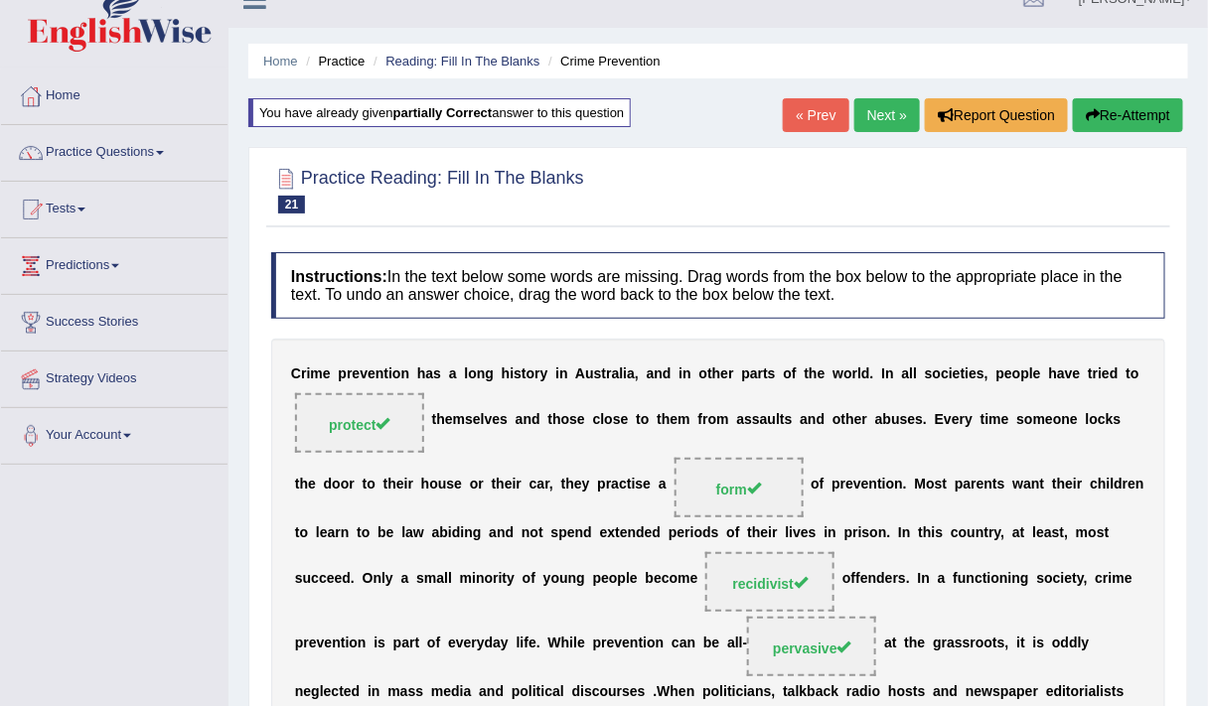
scroll to position [0, 0]
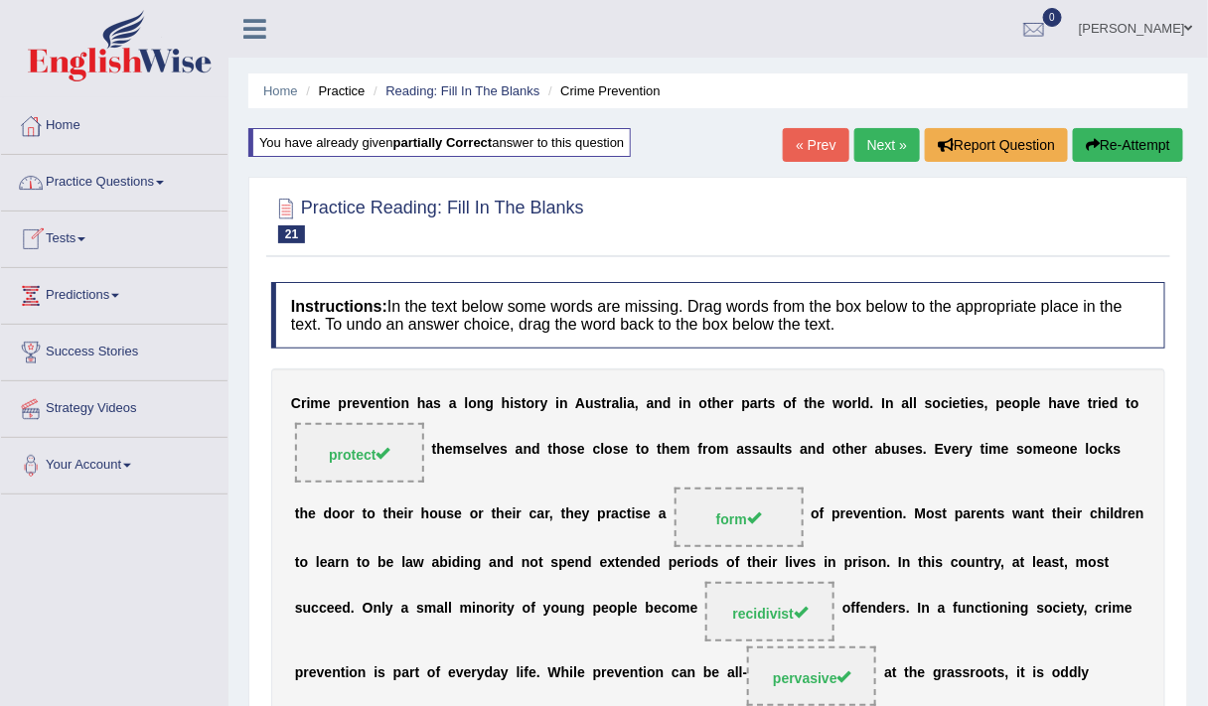
click at [112, 193] on link "Practice Questions" at bounding box center [114, 180] width 226 height 50
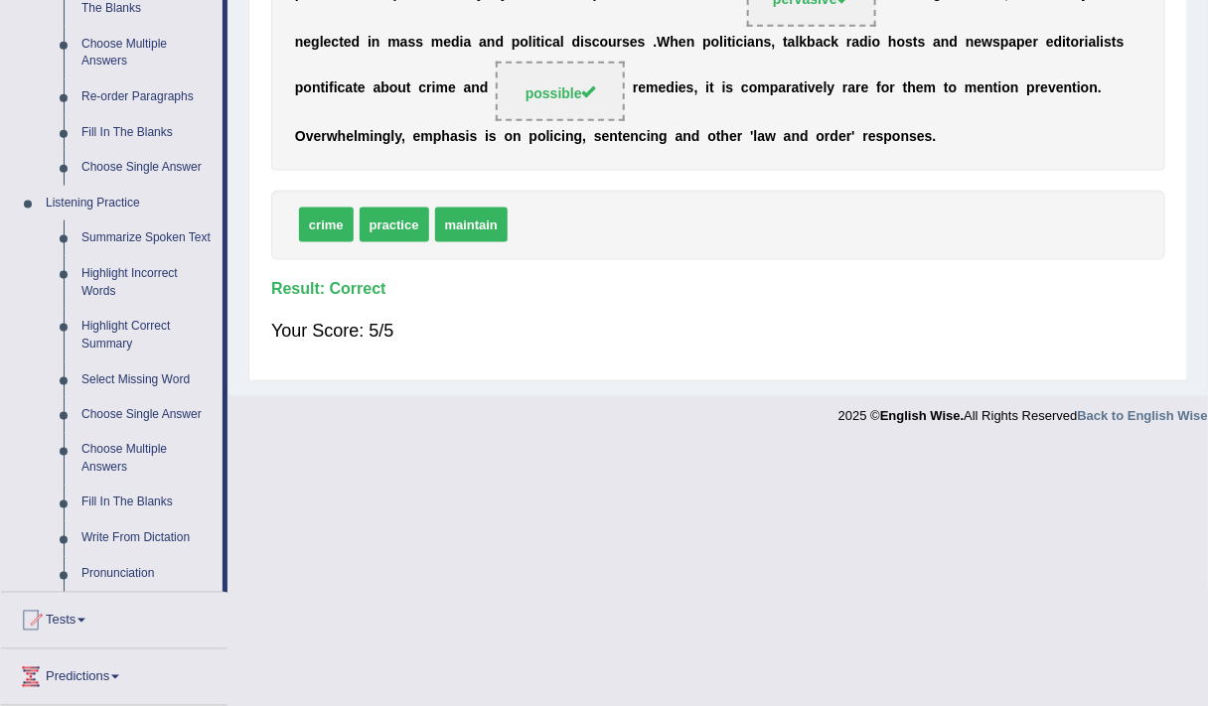
scroll to position [711, 0]
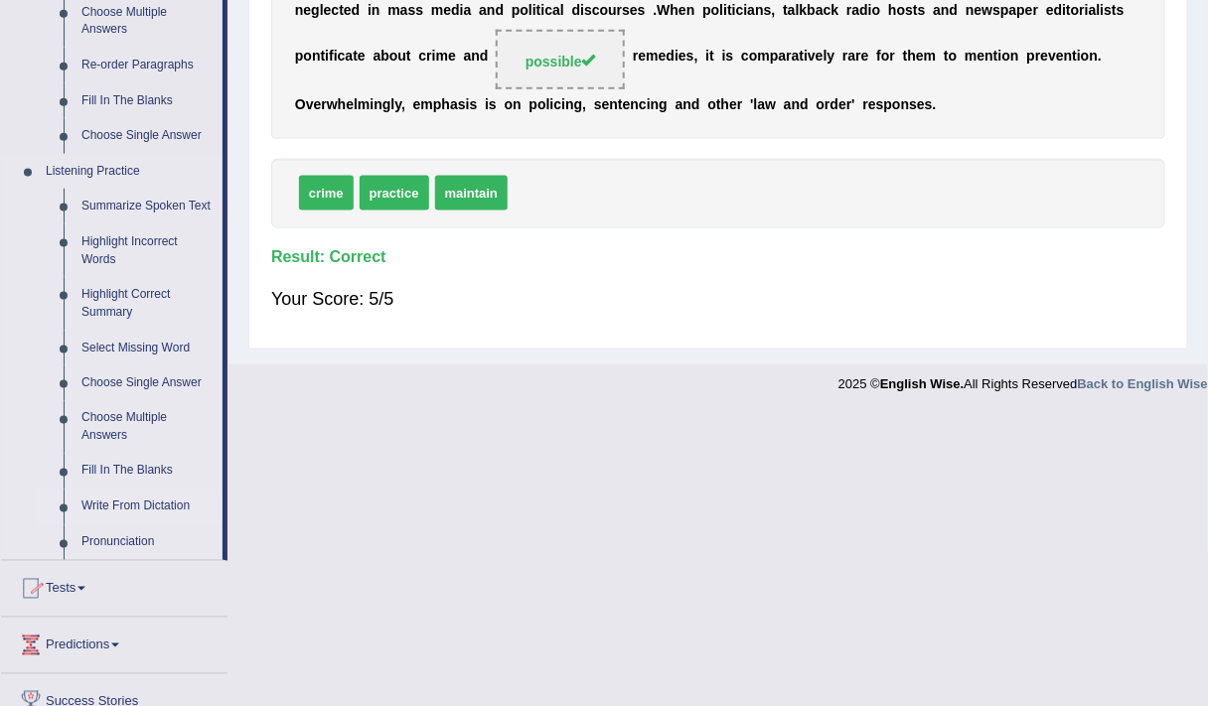
click at [127, 501] on link "Write From Dictation" at bounding box center [147, 508] width 150 height 36
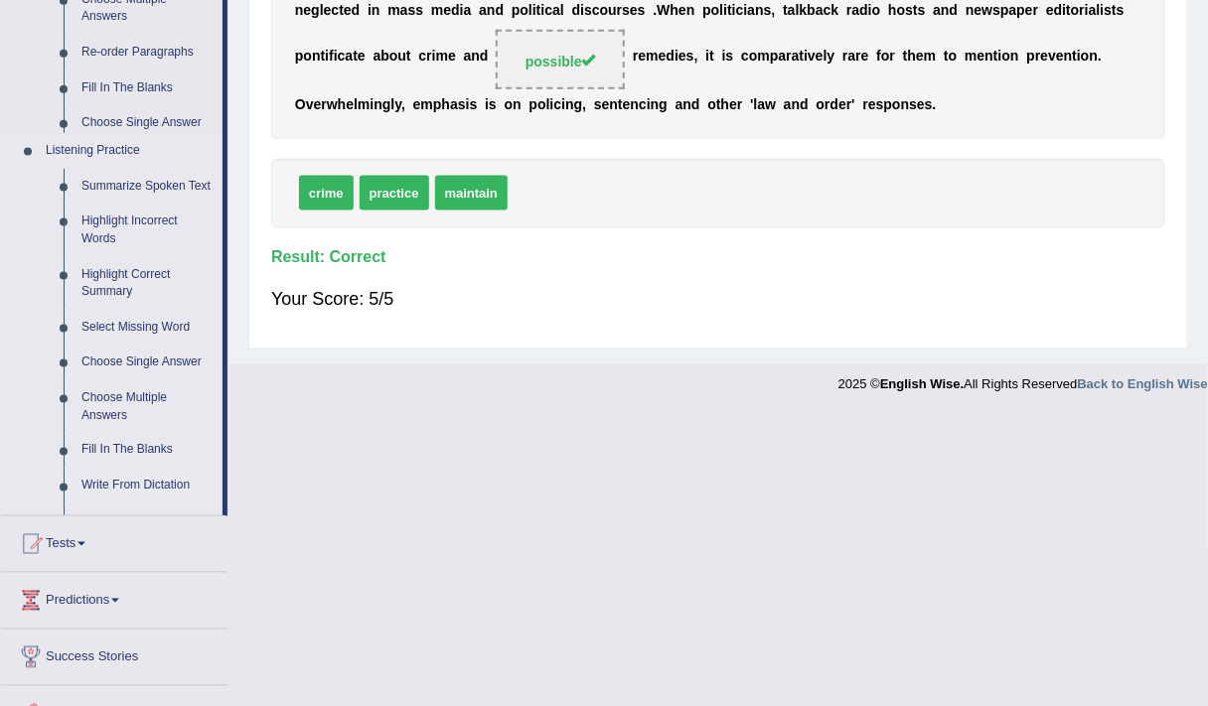
scroll to position [415, 0]
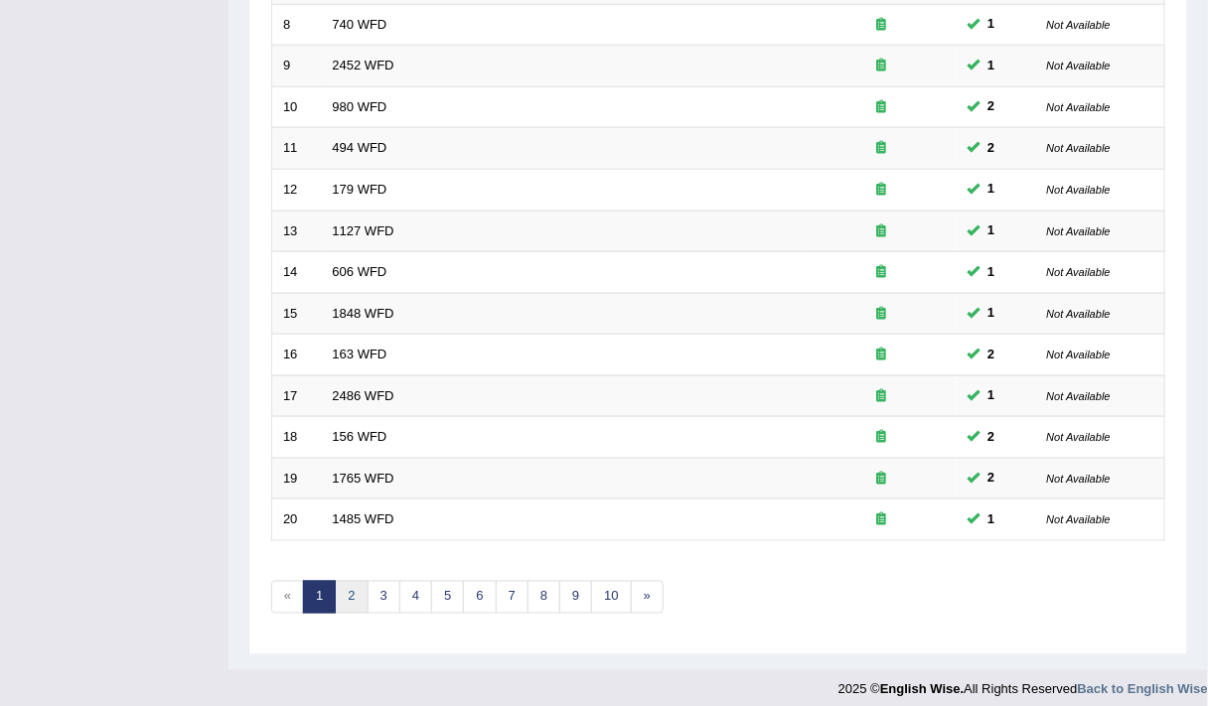
click at [345, 582] on link "2" at bounding box center [351, 597] width 33 height 33
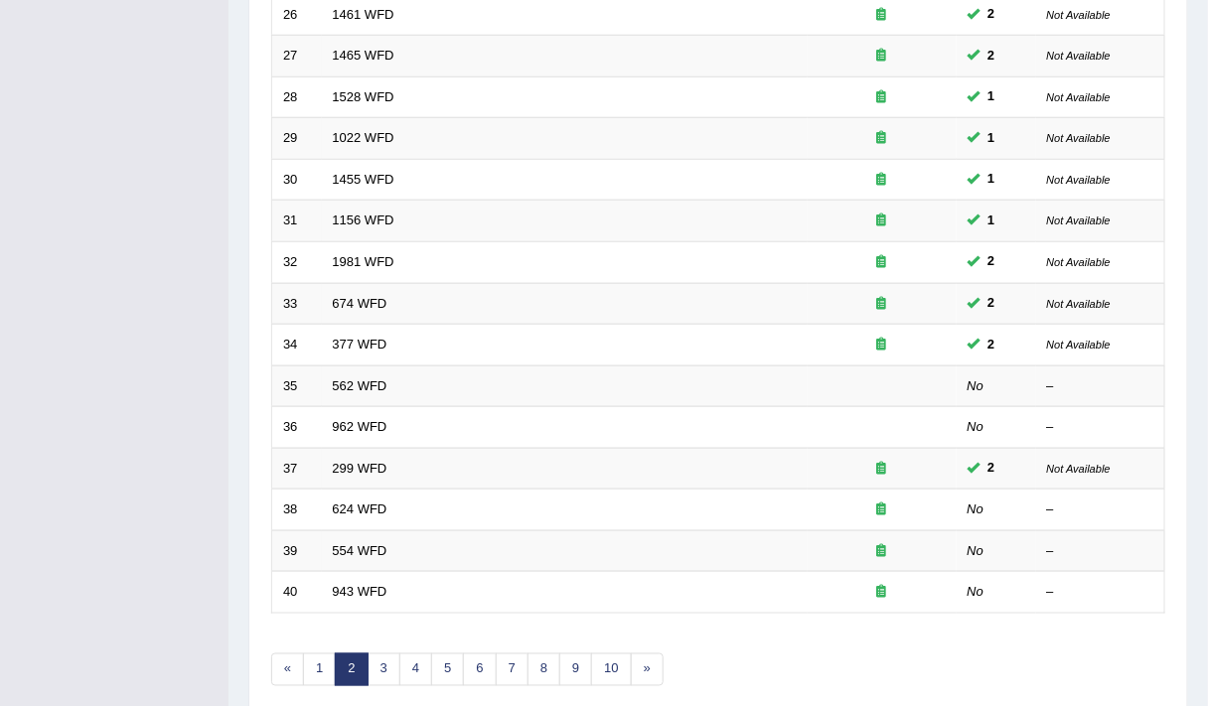
scroll to position [524, 0]
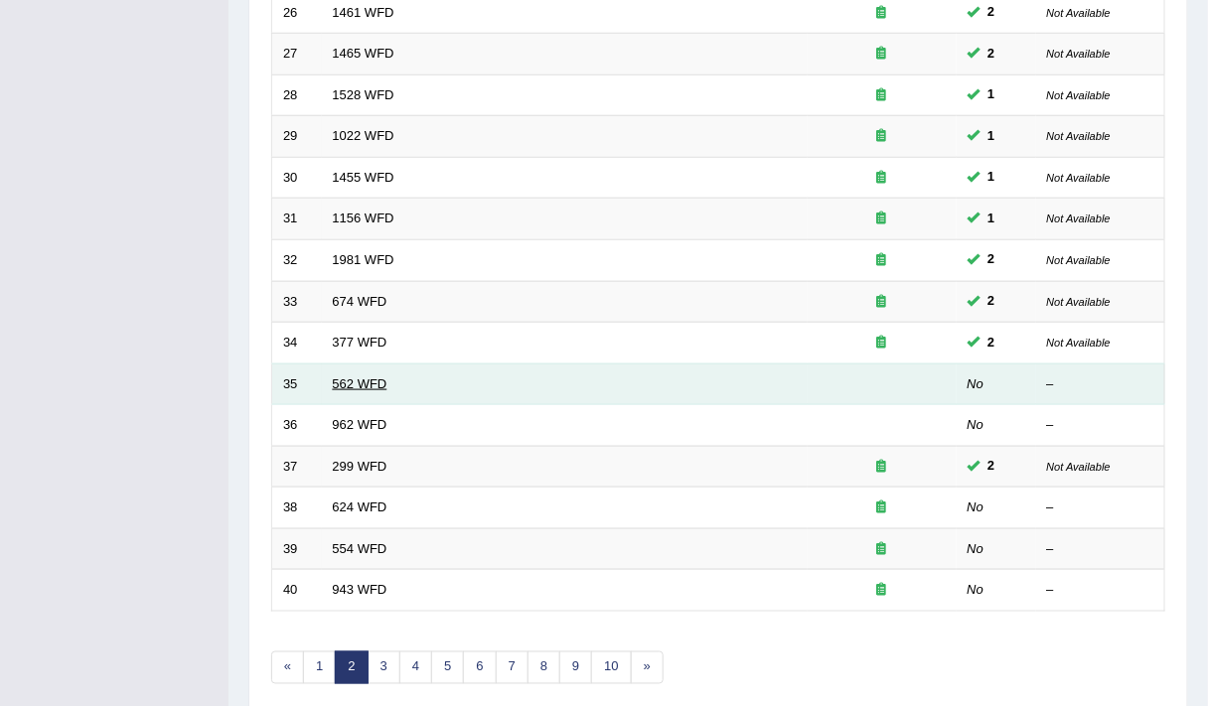
click at [357, 379] on link "562 WFD" at bounding box center [360, 383] width 55 height 15
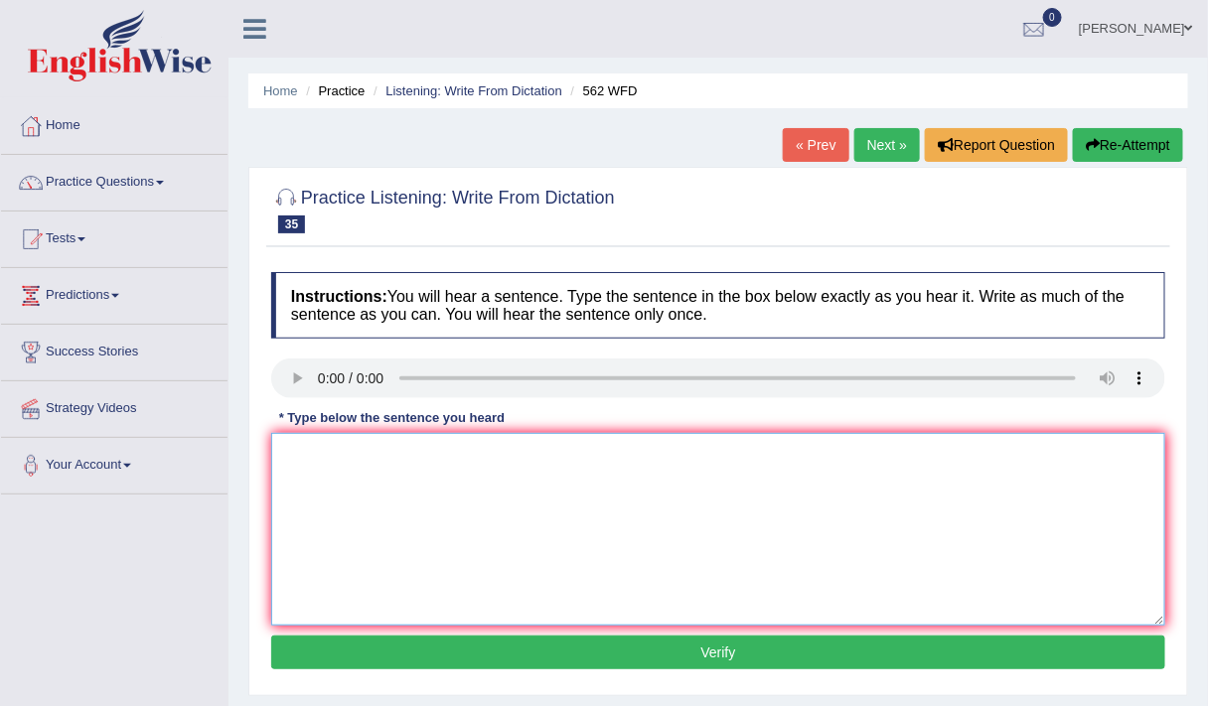
click at [350, 492] on textarea at bounding box center [718, 529] width 894 height 193
click at [288, 453] on textarea "the gap between the ractch and port cannot be decreased." at bounding box center [718, 529] width 894 height 193
click at [455, 455] on textarea "The gap between the ractch and port cannot be decreased." at bounding box center [718, 529] width 894 height 193
type textarea "The gap between the ratch yart and port cannot be decreased."
click at [598, 640] on button "Verify" at bounding box center [718, 653] width 894 height 34
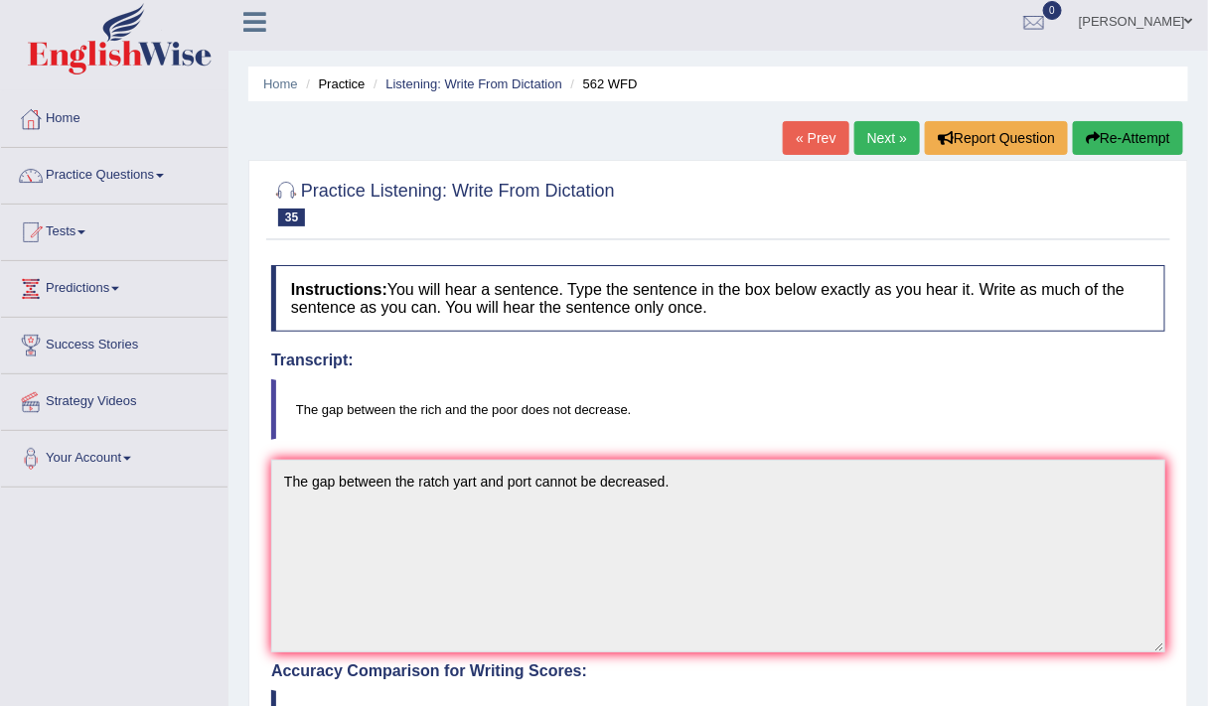
scroll to position [6, 0]
click at [1098, 133] on button "Re-Attempt" at bounding box center [1127, 139] width 110 height 34
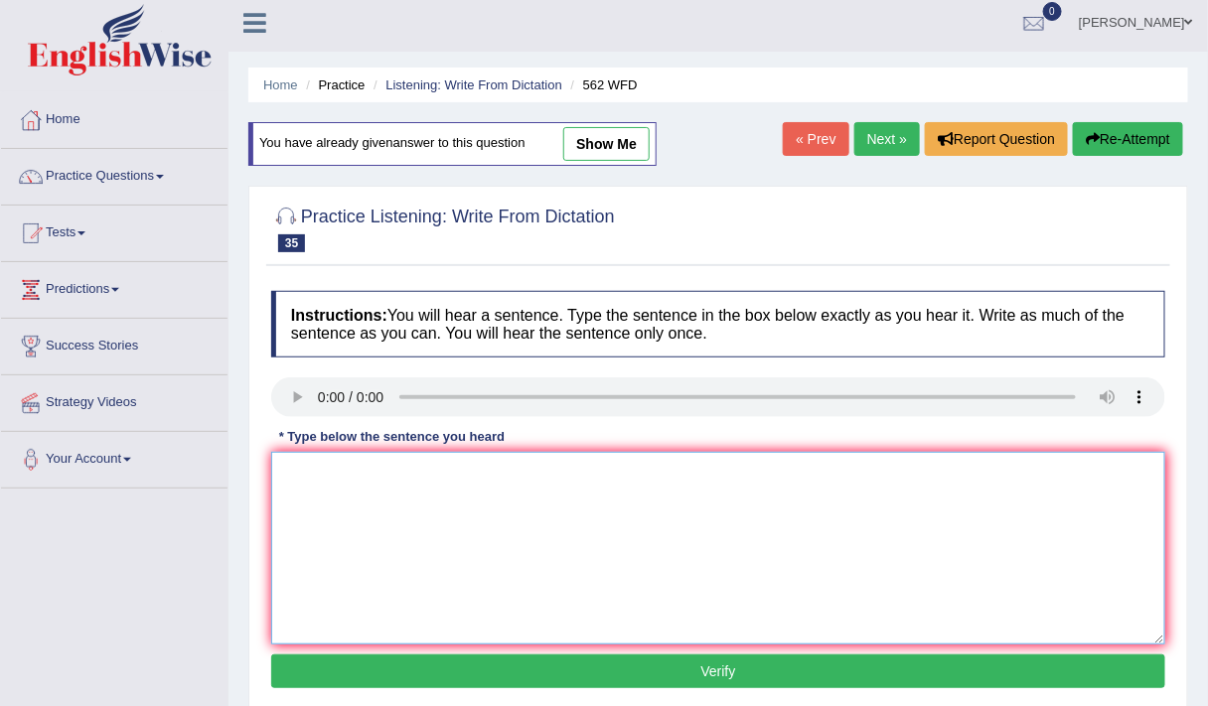
click at [349, 497] on textarea at bounding box center [718, 548] width 894 height 193
type textarea "The gap between the rich and poor does not decreased."
click at [320, 665] on button "Verify" at bounding box center [718, 671] width 894 height 34
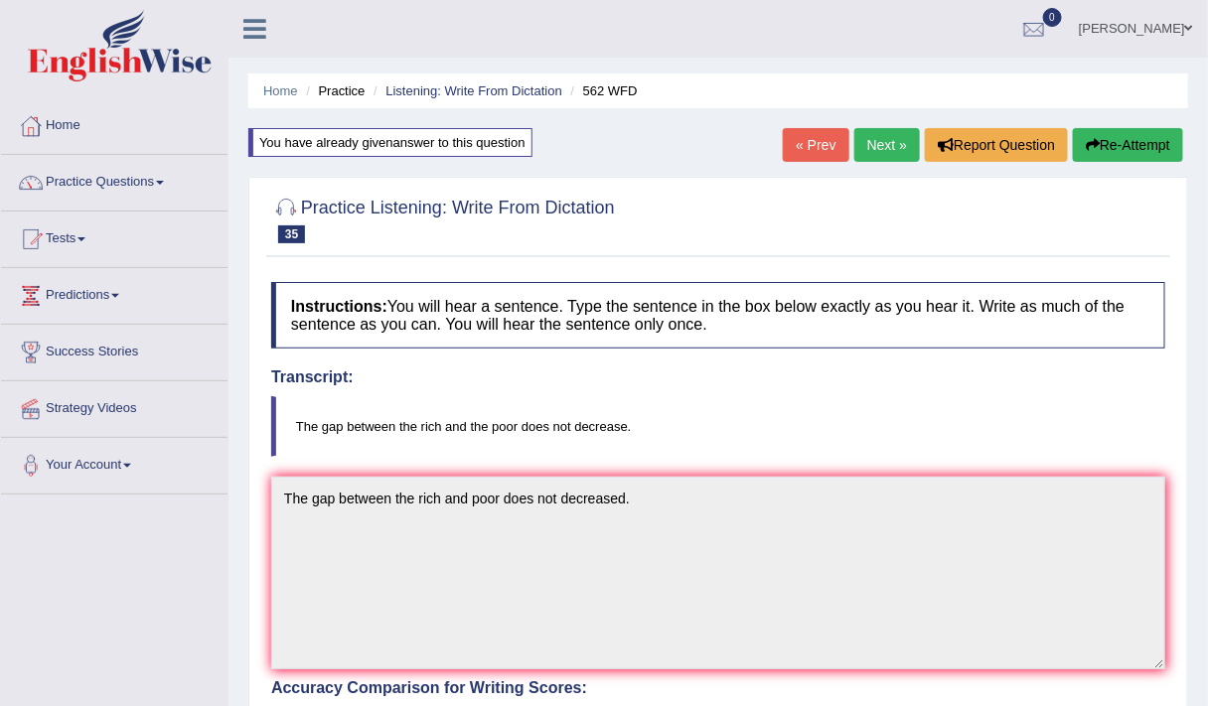
click at [1102, 142] on button "Re-Attempt" at bounding box center [1127, 145] width 110 height 34
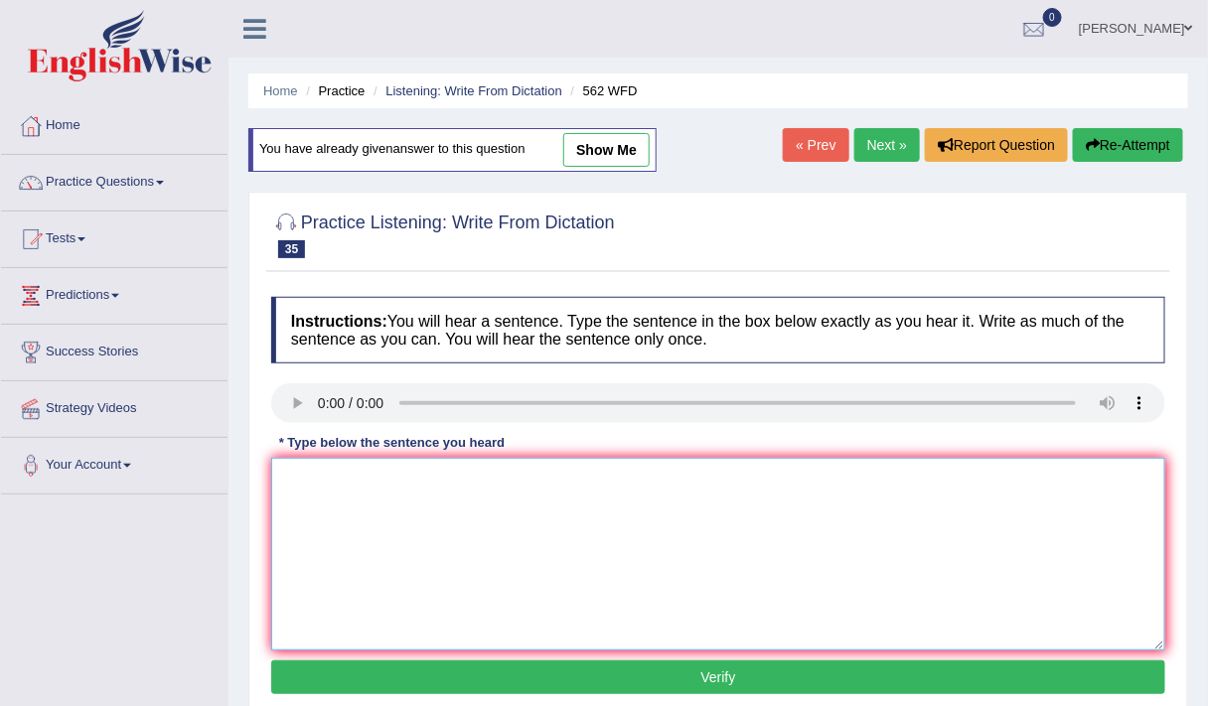
click at [378, 550] on textarea at bounding box center [718, 554] width 894 height 193
type textarea "The gap between the rich and the poor does not decrease."
click at [398, 667] on button "Verify" at bounding box center [718, 677] width 894 height 34
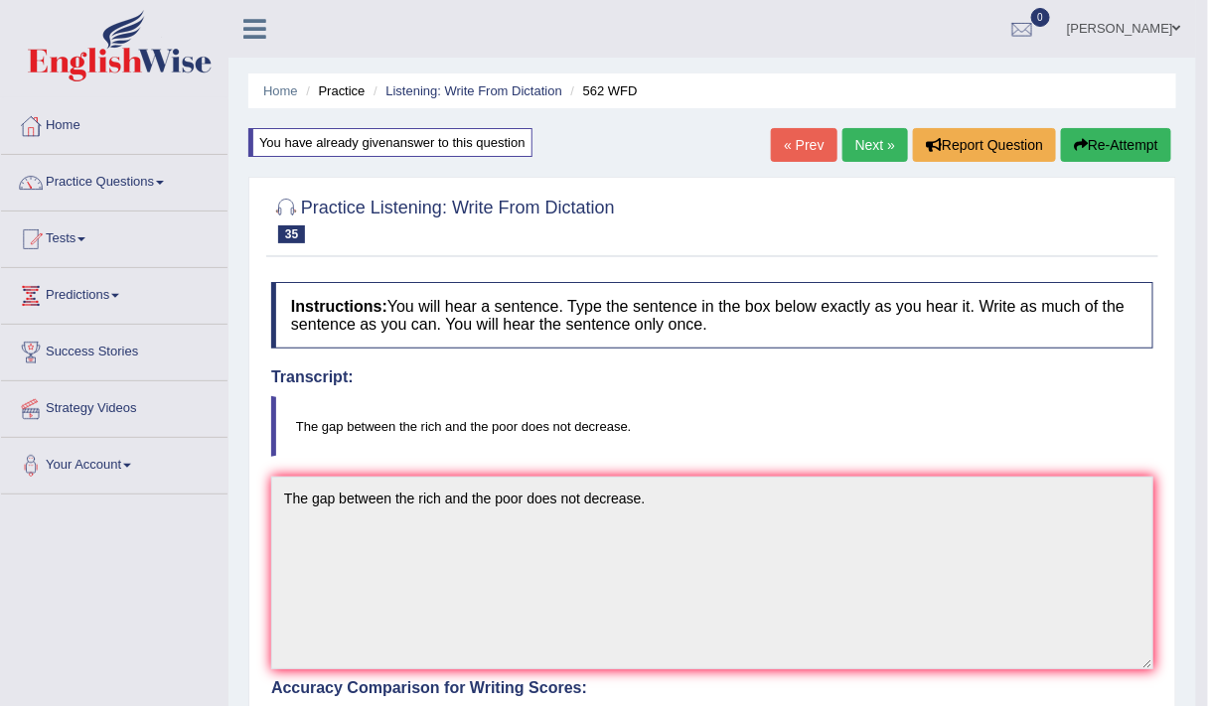
click at [869, 152] on link "Next »" at bounding box center [875, 145] width 66 height 34
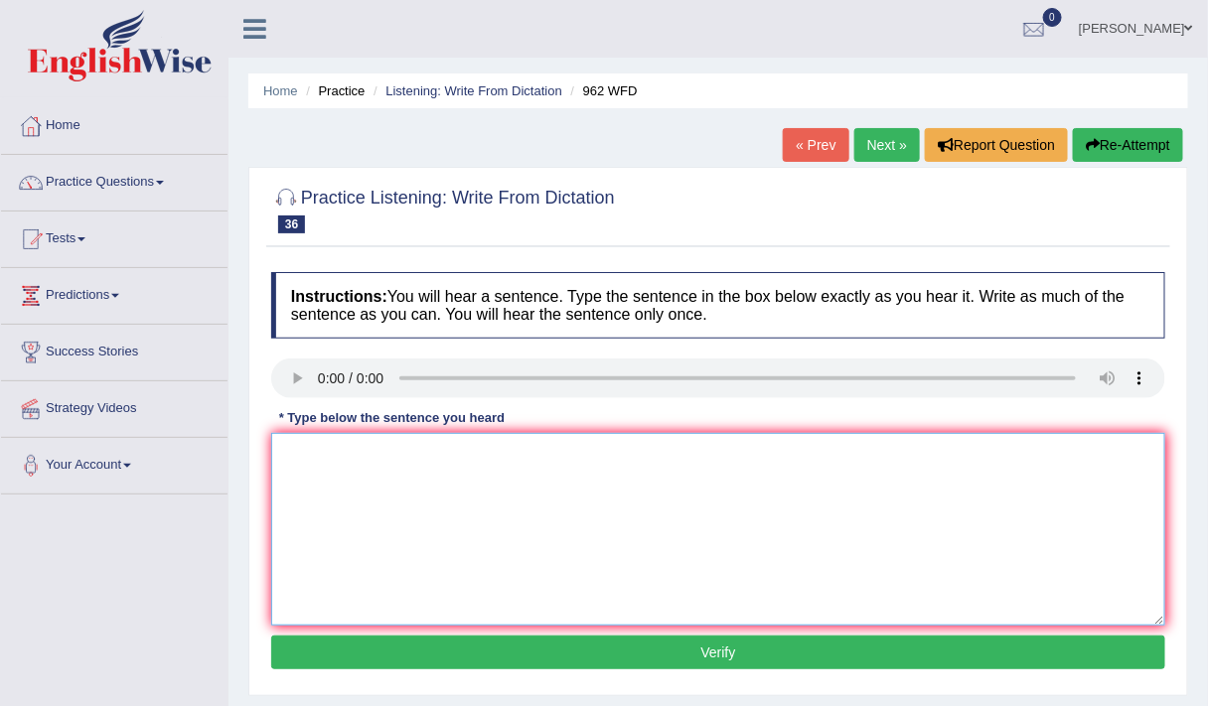
click at [410, 591] on textarea at bounding box center [718, 529] width 894 height 193
click at [400, 532] on textarea at bounding box center [718, 529] width 894 height 193
click at [286, 455] on textarea "if you have any questions about exam please raise your hand hands." at bounding box center [718, 529] width 894 height 193
click at [516, 457] on textarea "If you have any questions about exam please raise your hand hands." at bounding box center [718, 529] width 894 height 193
click at [440, 455] on textarea "If you have any questions about exam exams please raise your hand hands." at bounding box center [718, 529] width 894 height 193
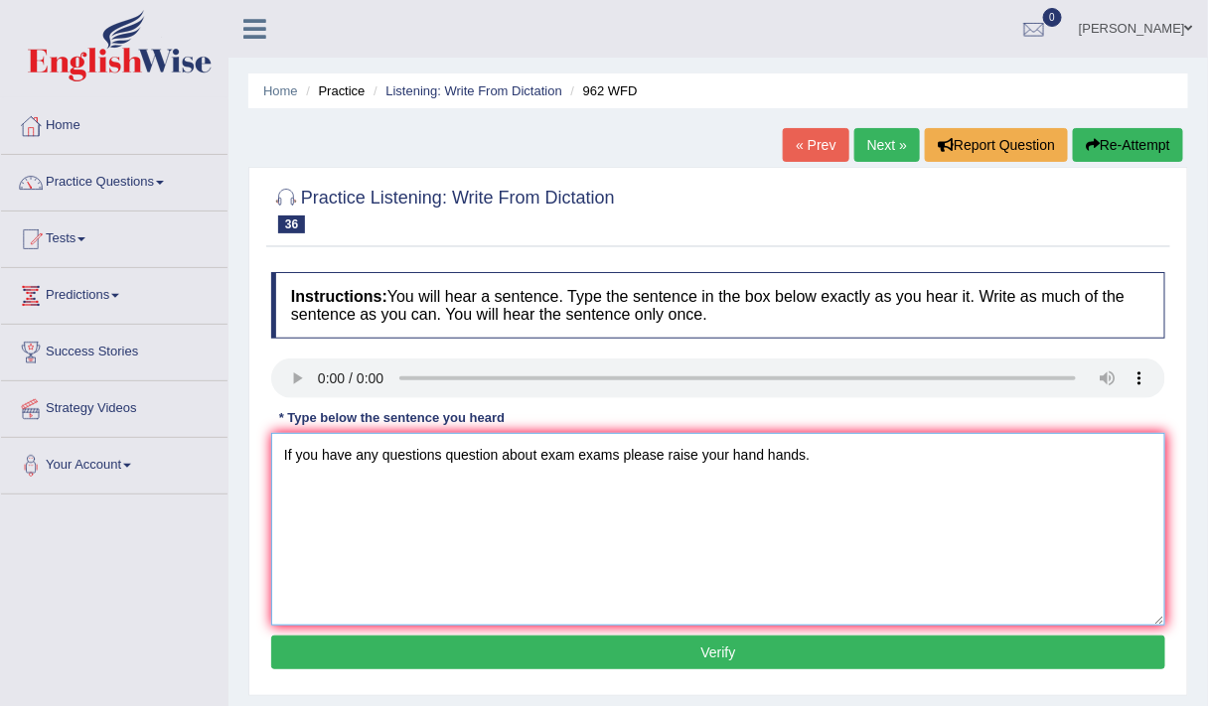
click at [695, 455] on textarea "If you have any questions question about exam exams please raise your hand hand…" at bounding box center [718, 529] width 894 height 193
type textarea "If you have any questions question about exam exams please raise your hand hand…"
click at [687, 639] on button "Verify" at bounding box center [718, 653] width 894 height 34
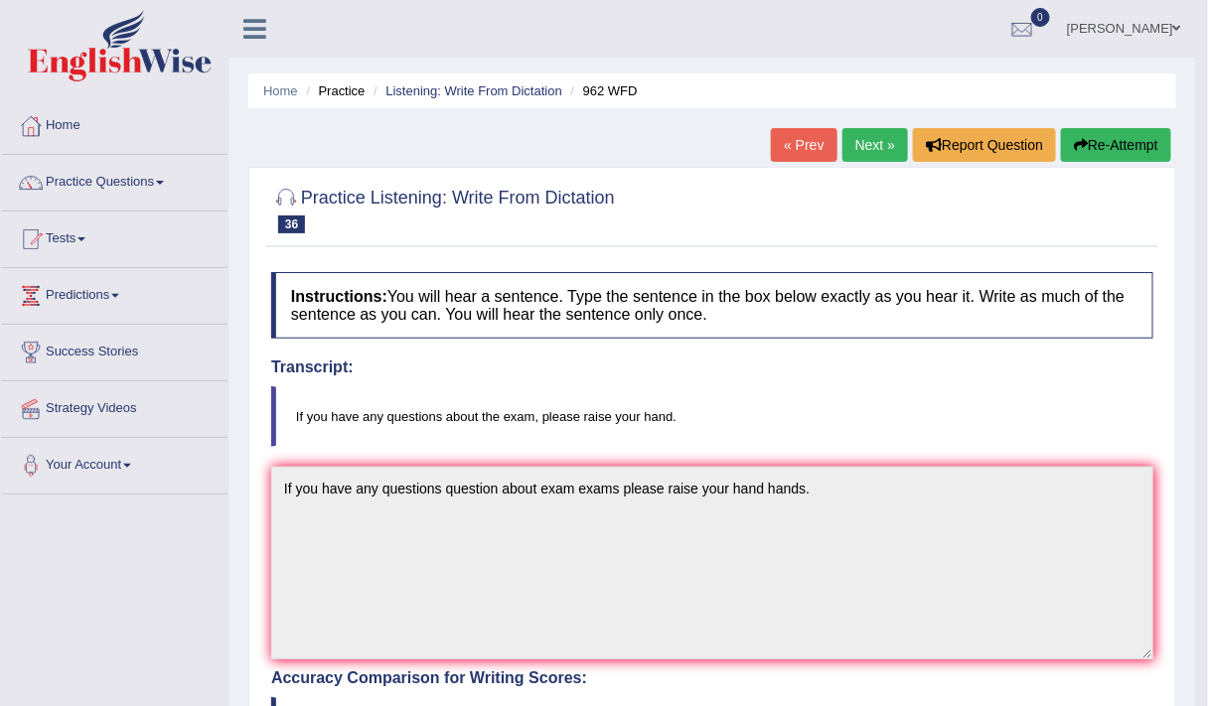
click at [872, 144] on link "Next »" at bounding box center [875, 145] width 66 height 34
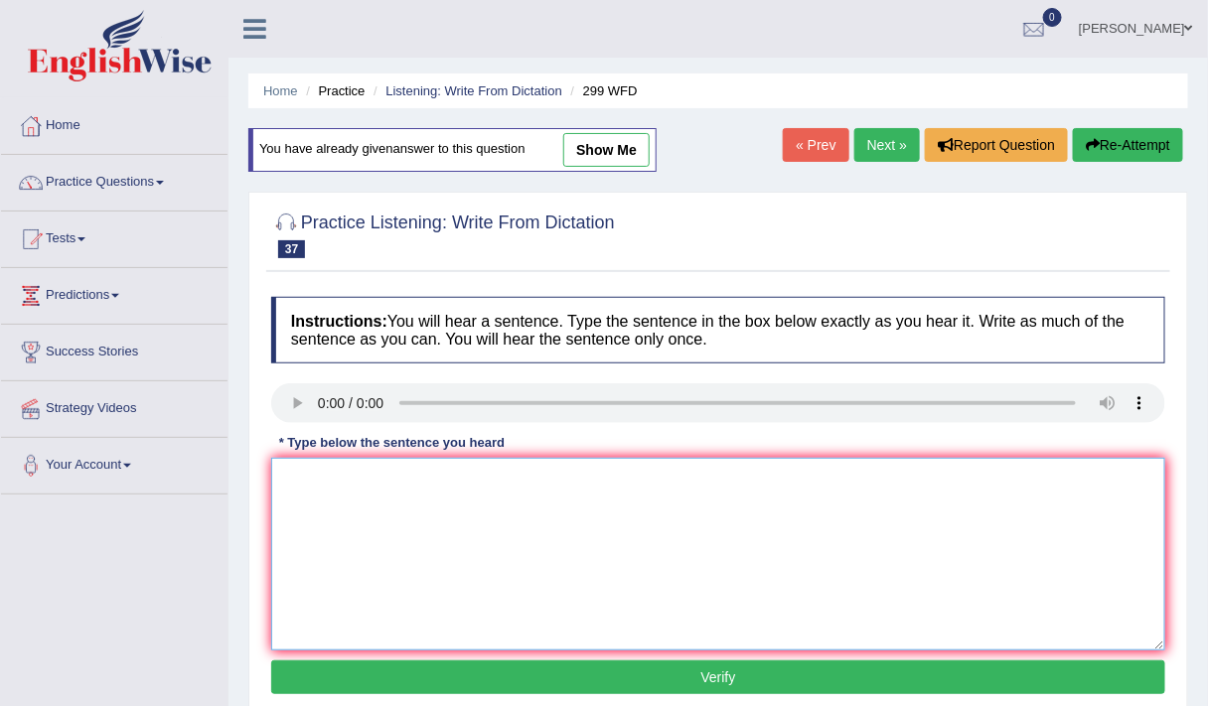
click at [419, 522] on textarea at bounding box center [718, 554] width 894 height 193
click at [330, 482] on textarea "syudent rep will visiting the class classroom with visiting form." at bounding box center [718, 554] width 894 height 193
click at [418, 478] on textarea "Student Students rep will visiting the class classroom with visiting form." at bounding box center [718, 554] width 894 height 193
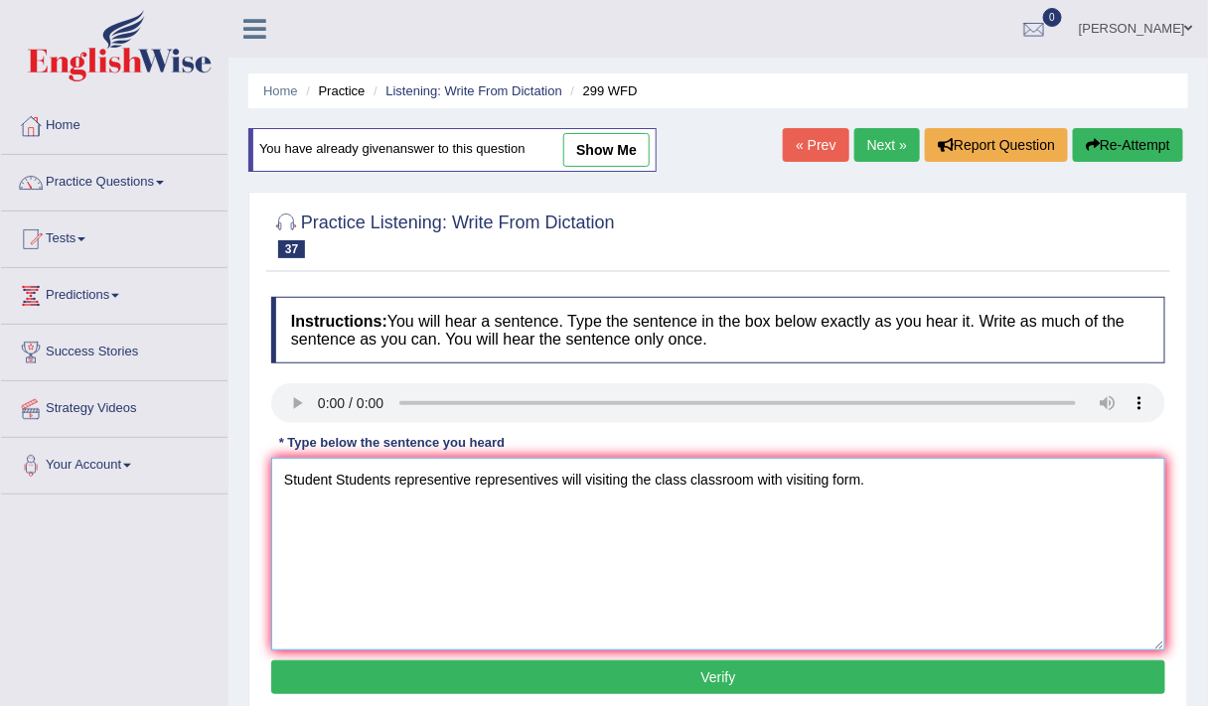
click at [583, 478] on textarea "Student Students representive representives will visiting the class classroom w…" at bounding box center [718, 554] width 894 height 193
click at [701, 479] on textarea "Student Students representive representives will be visiting the class classroo…" at bounding box center [718, 554] width 894 height 193
click at [879, 480] on textarea "Student Students representive representives will be visiting the class classroo…" at bounding box center [718, 554] width 894 height 193
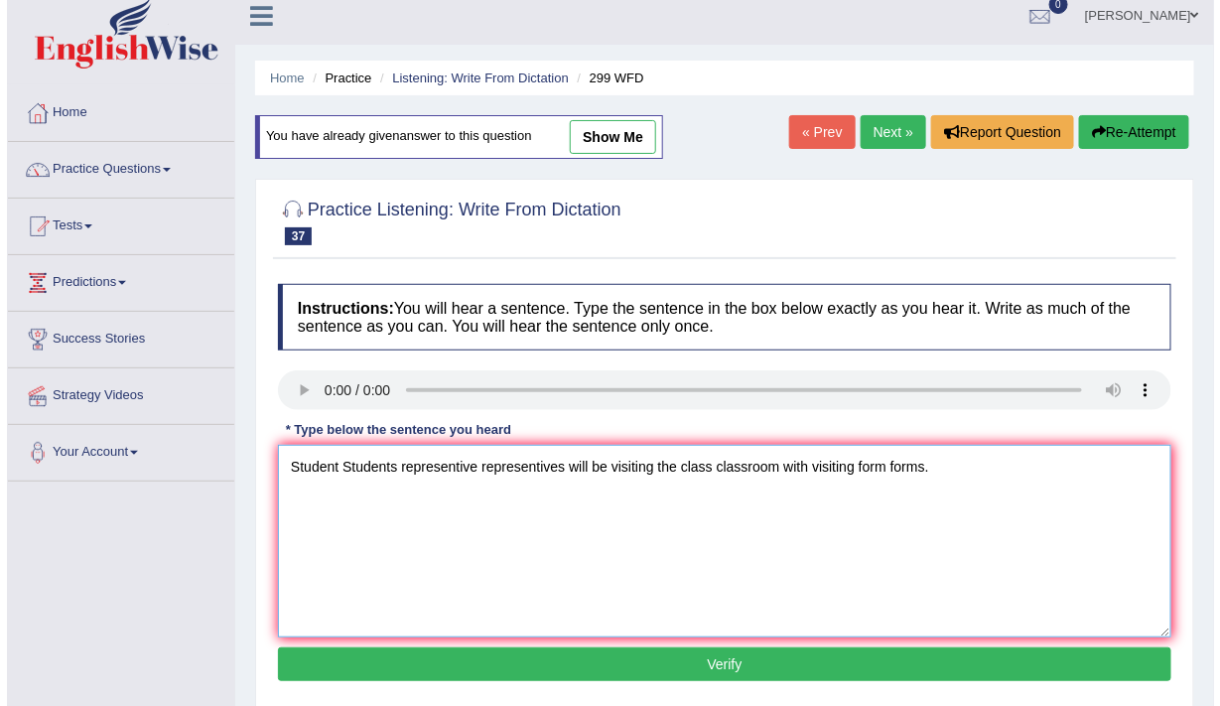
scroll to position [17, 0]
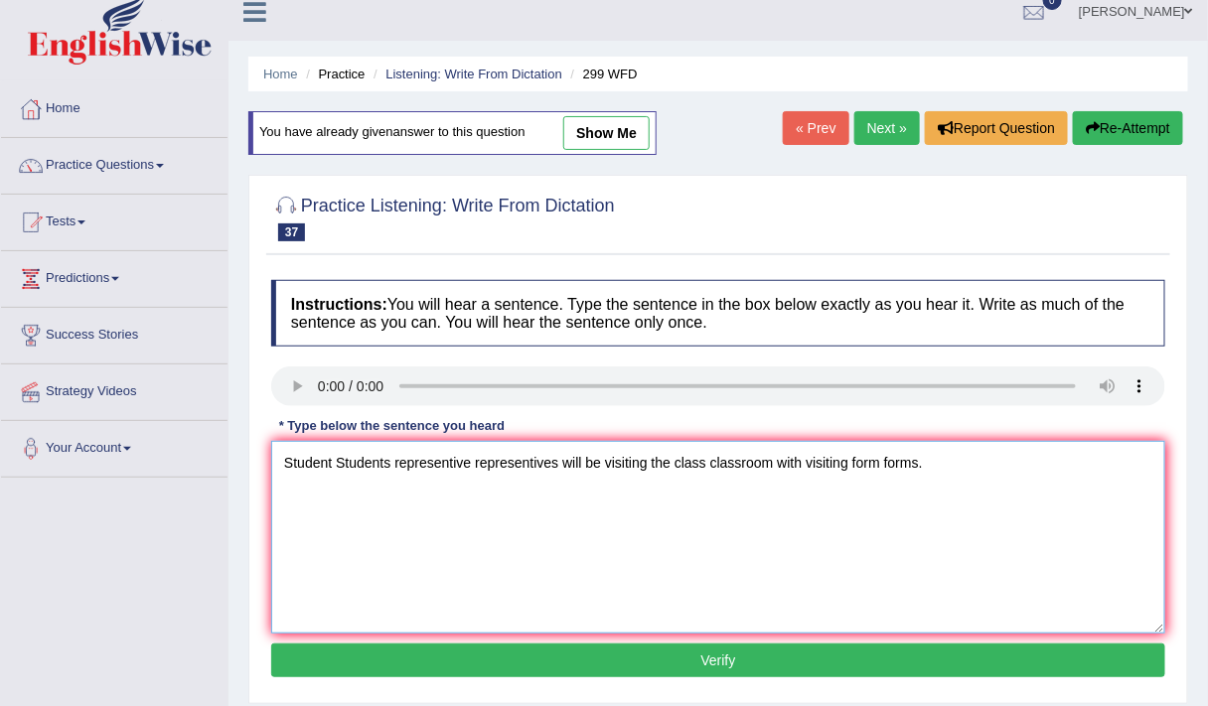
type textarea "Student Students representive representives will be visiting the class classroo…"
click at [858, 664] on button "Verify" at bounding box center [718, 660] width 894 height 34
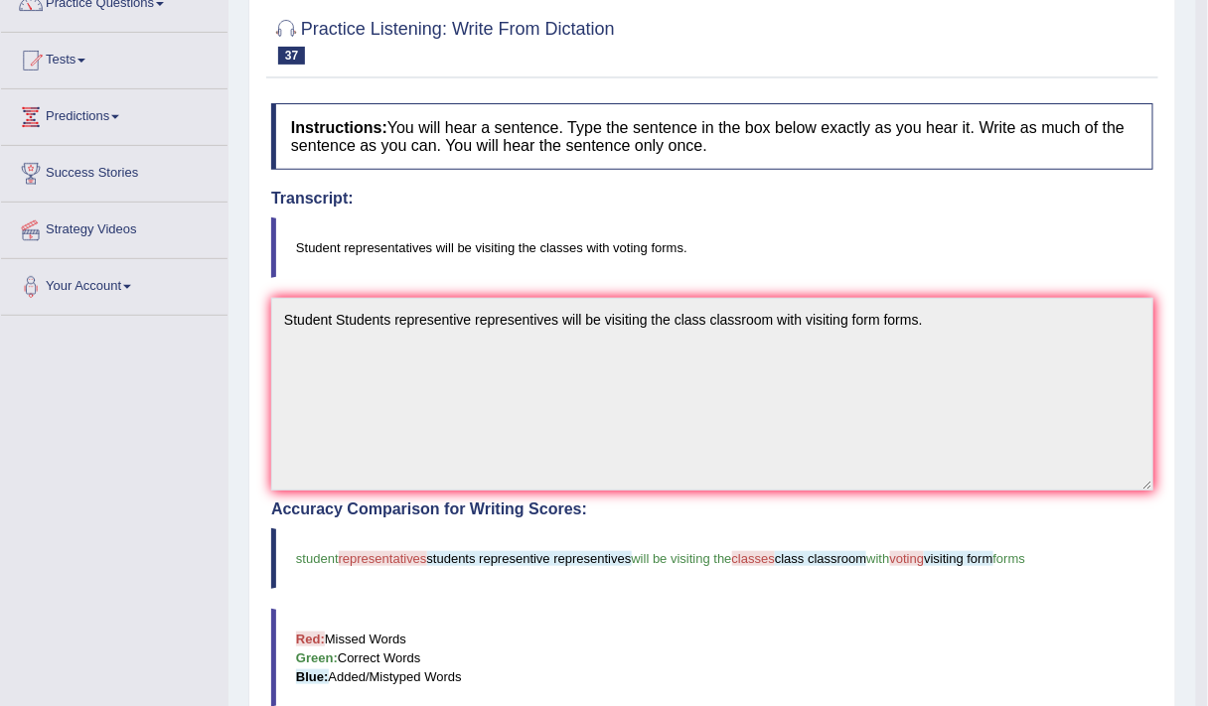
scroll to position [0, 0]
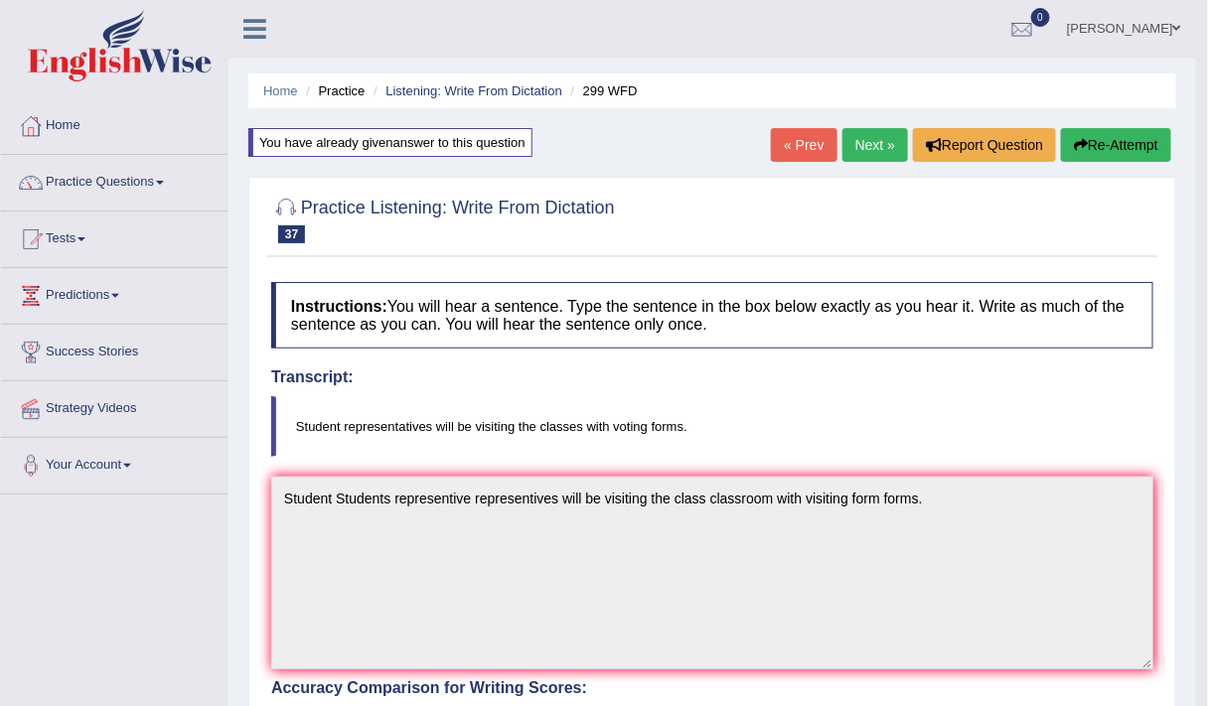
click at [1117, 153] on button "Re-Attempt" at bounding box center [1116, 145] width 110 height 34
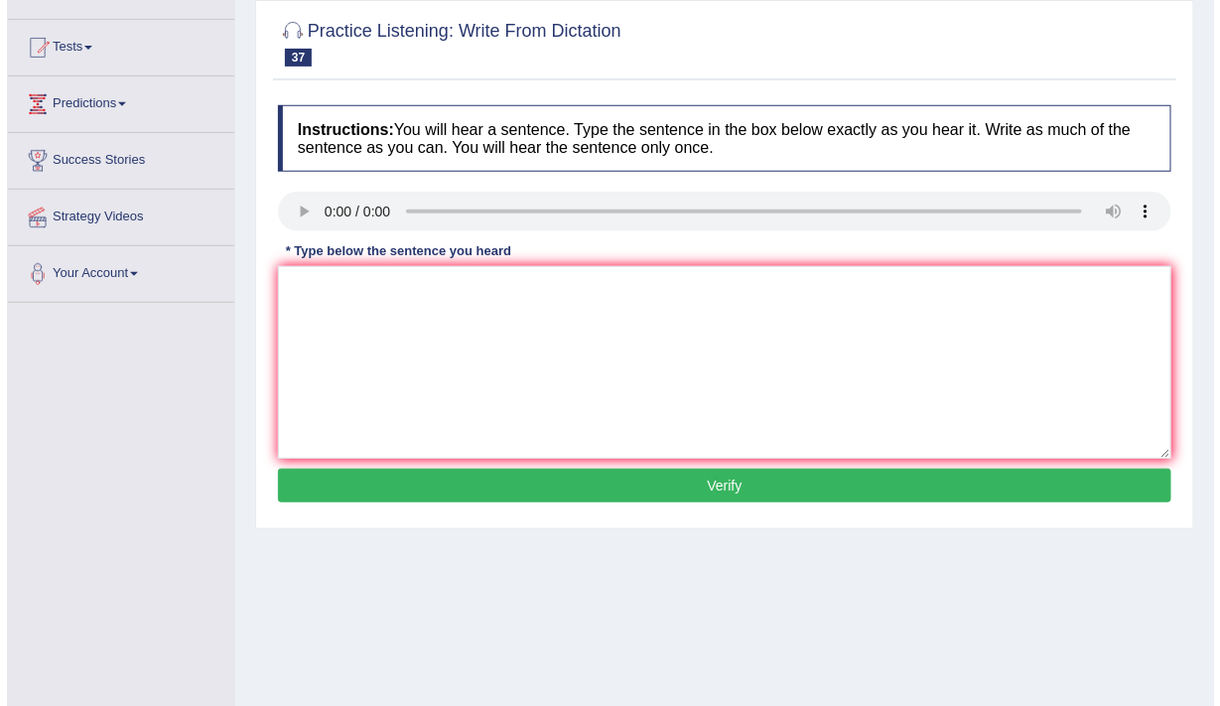
scroll to position [195, 0]
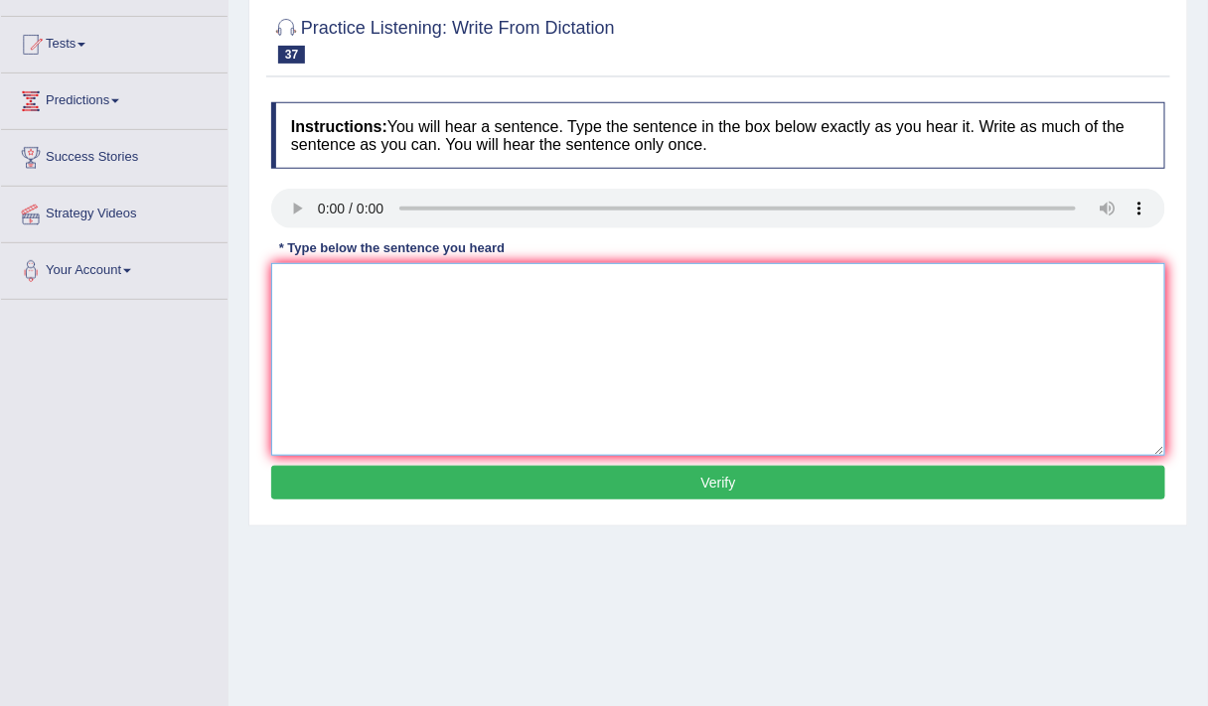
click at [354, 373] on textarea at bounding box center [718, 359] width 894 height 193
click at [292, 285] on textarea "student representative will be visiting classes with the voting form forms." at bounding box center [718, 359] width 894 height 193
click at [375, 287] on textarea "Student representative will be visiting classes with the voting form forms." at bounding box center [718, 359] width 894 height 193
click at [516, 287] on textarea "Student representative will be visiting classes with the voting form forms." at bounding box center [718, 359] width 894 height 193
type textarea "Student representative will be visiting the classes with the voting form forms."
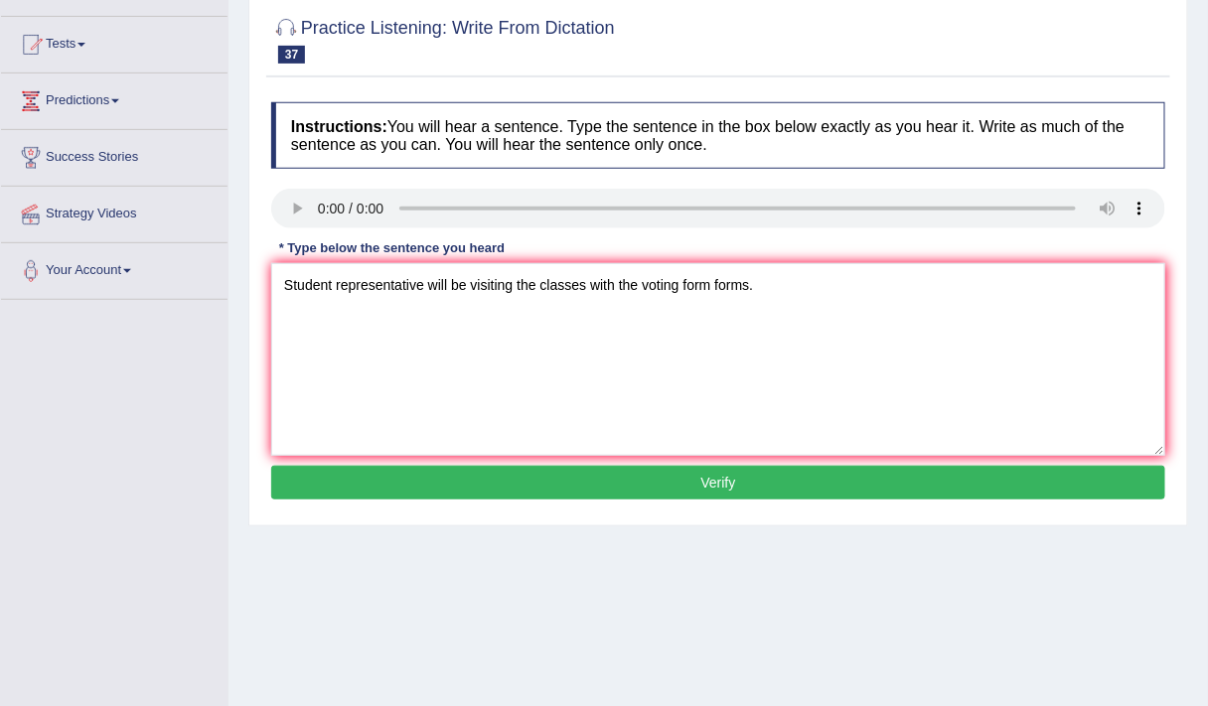
click at [623, 473] on button "Verify" at bounding box center [718, 483] width 894 height 34
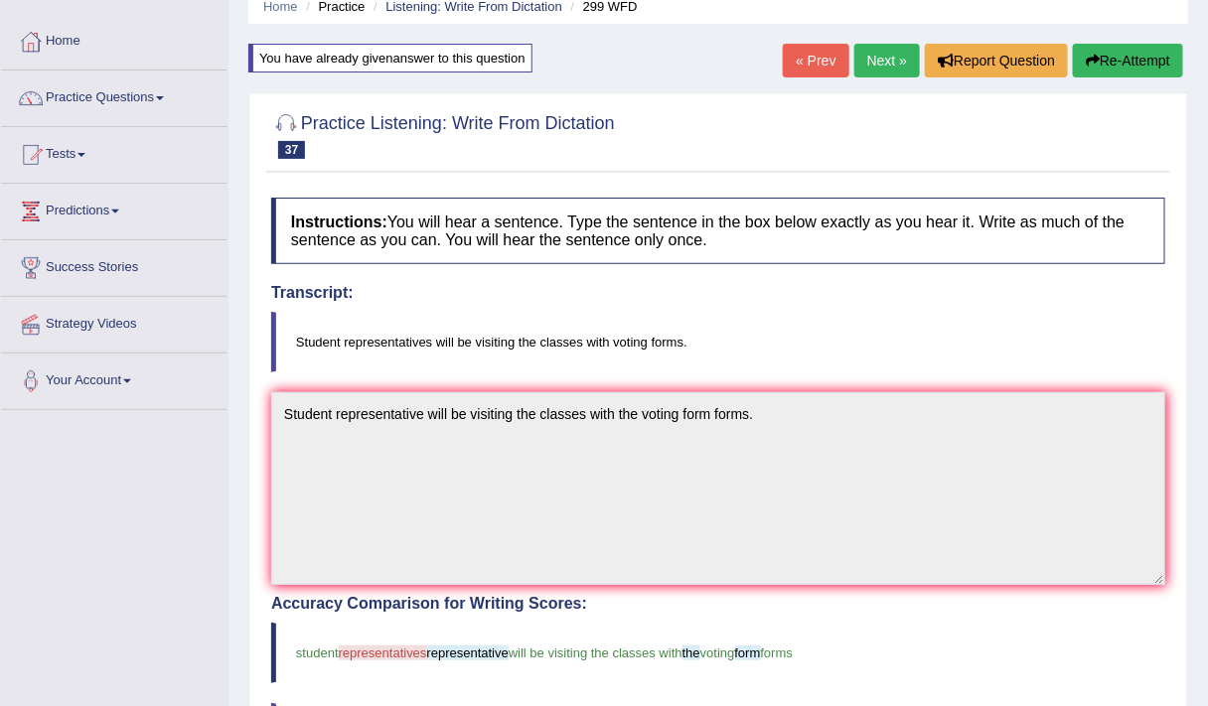
scroll to position [73, 0]
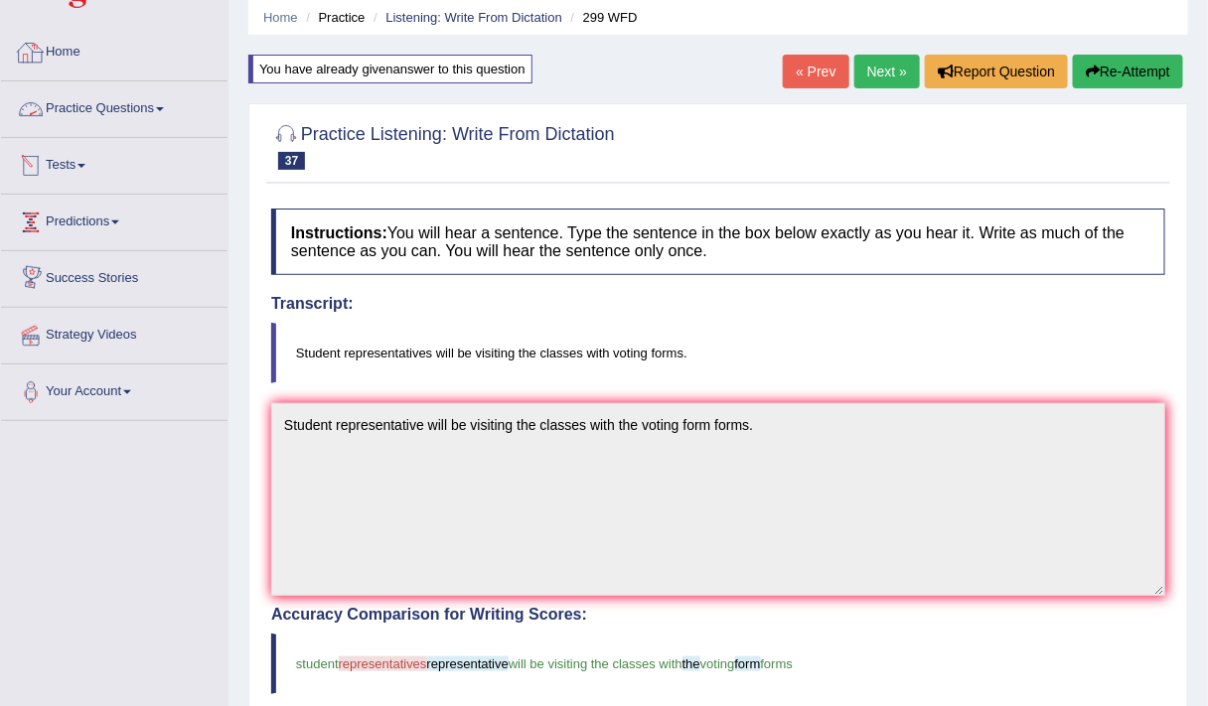
click at [100, 105] on link "Practice Questions" at bounding box center [114, 106] width 226 height 50
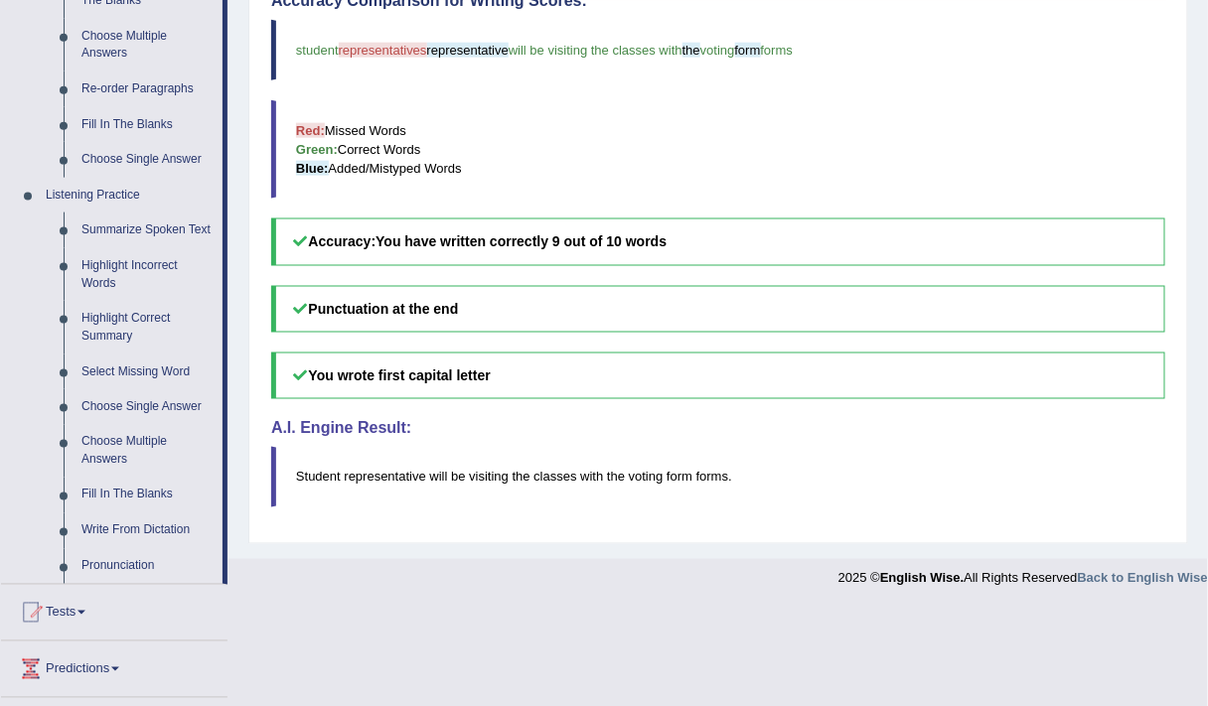
scroll to position [581, 0]
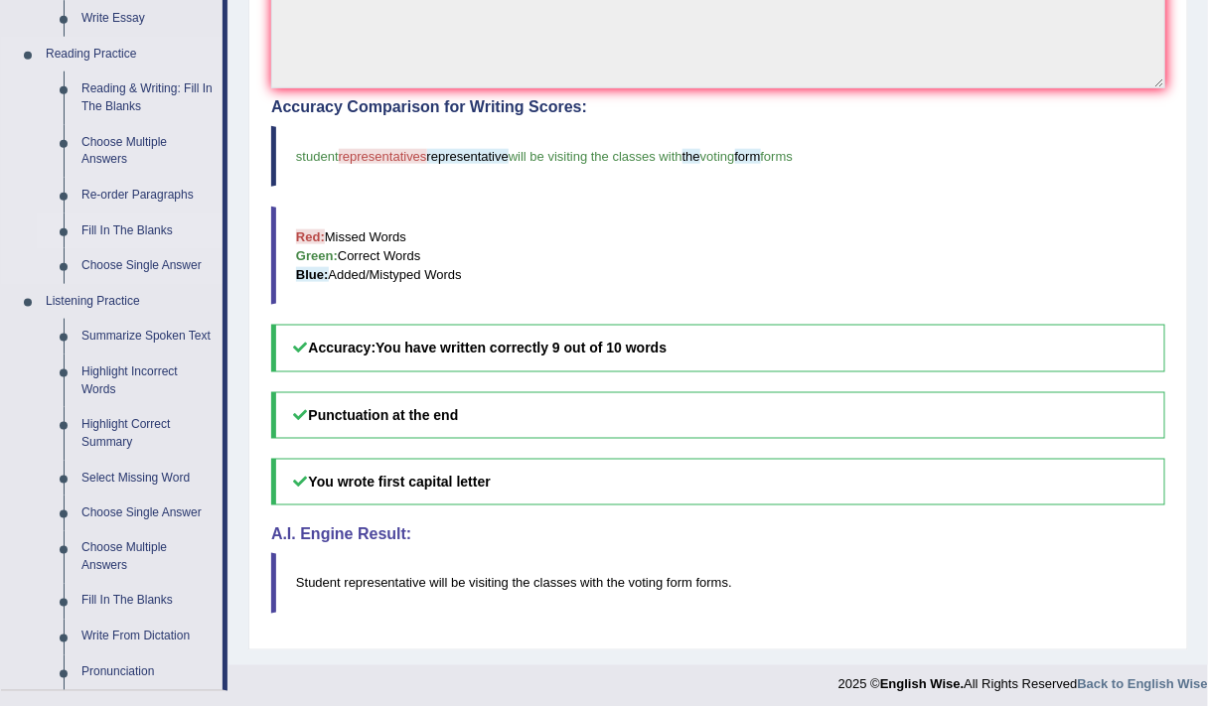
click at [117, 226] on link "Fill In The Blanks" at bounding box center [147, 232] width 150 height 36
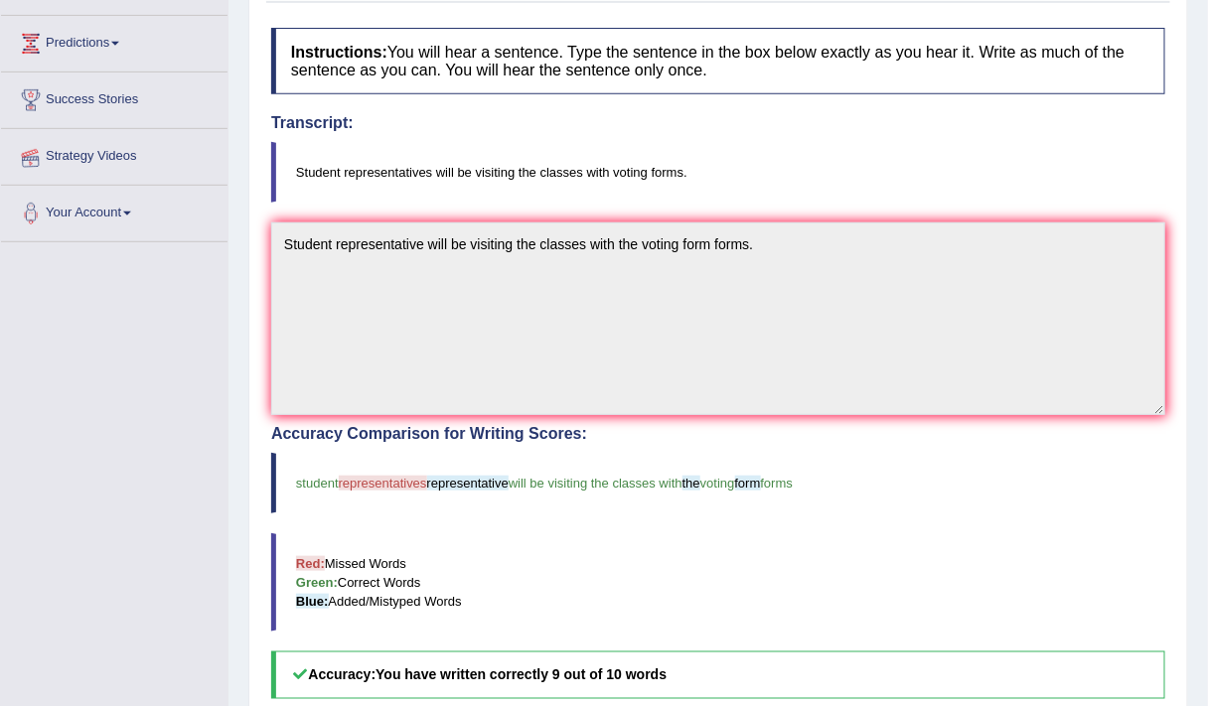
scroll to position [272, 0]
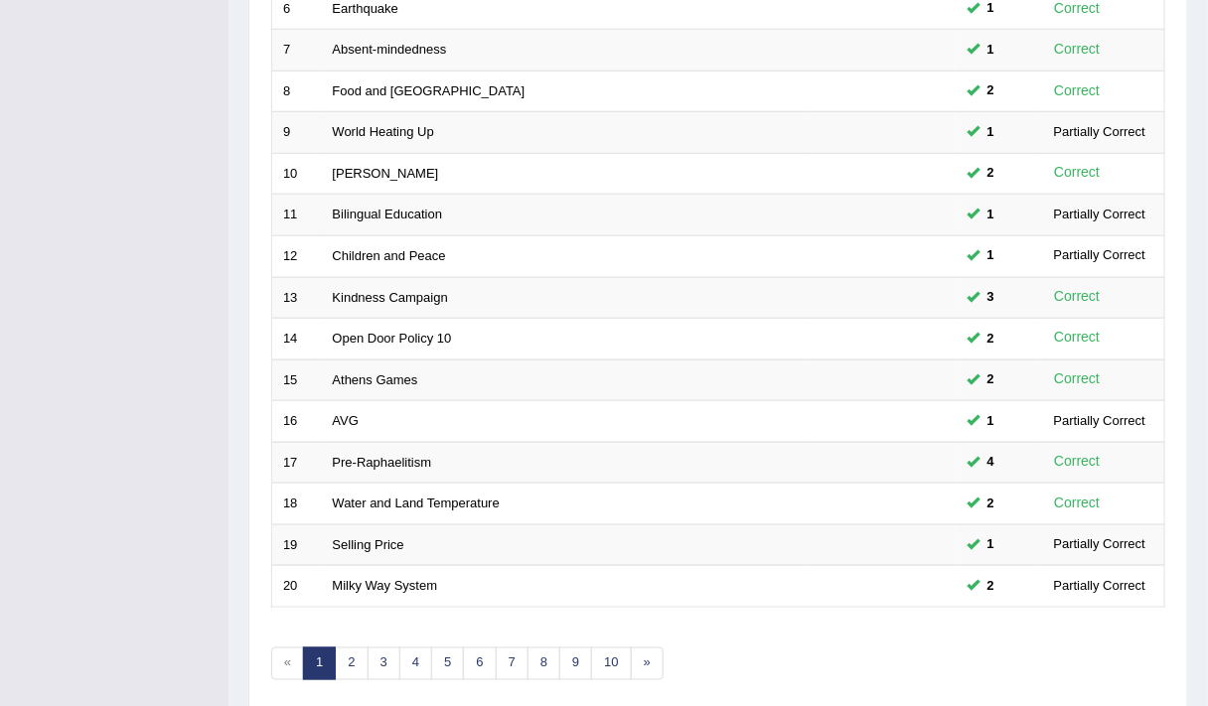
scroll to position [595, 0]
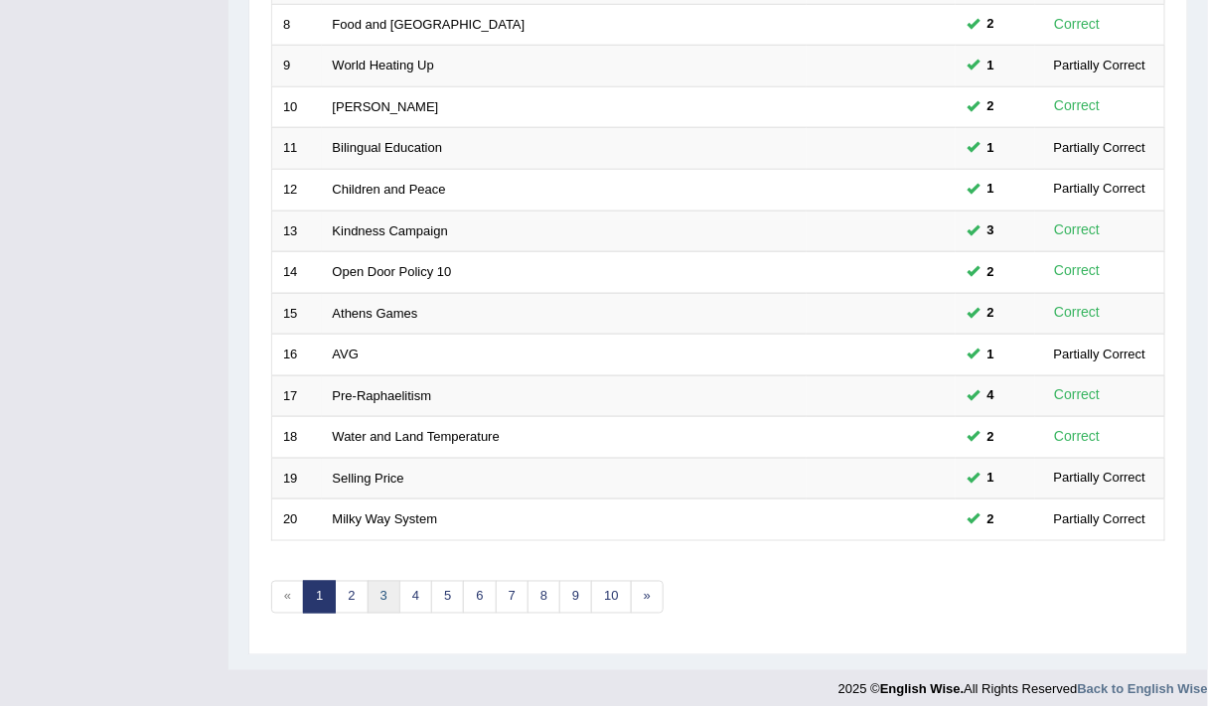
click at [367, 585] on link "3" at bounding box center [383, 597] width 33 height 33
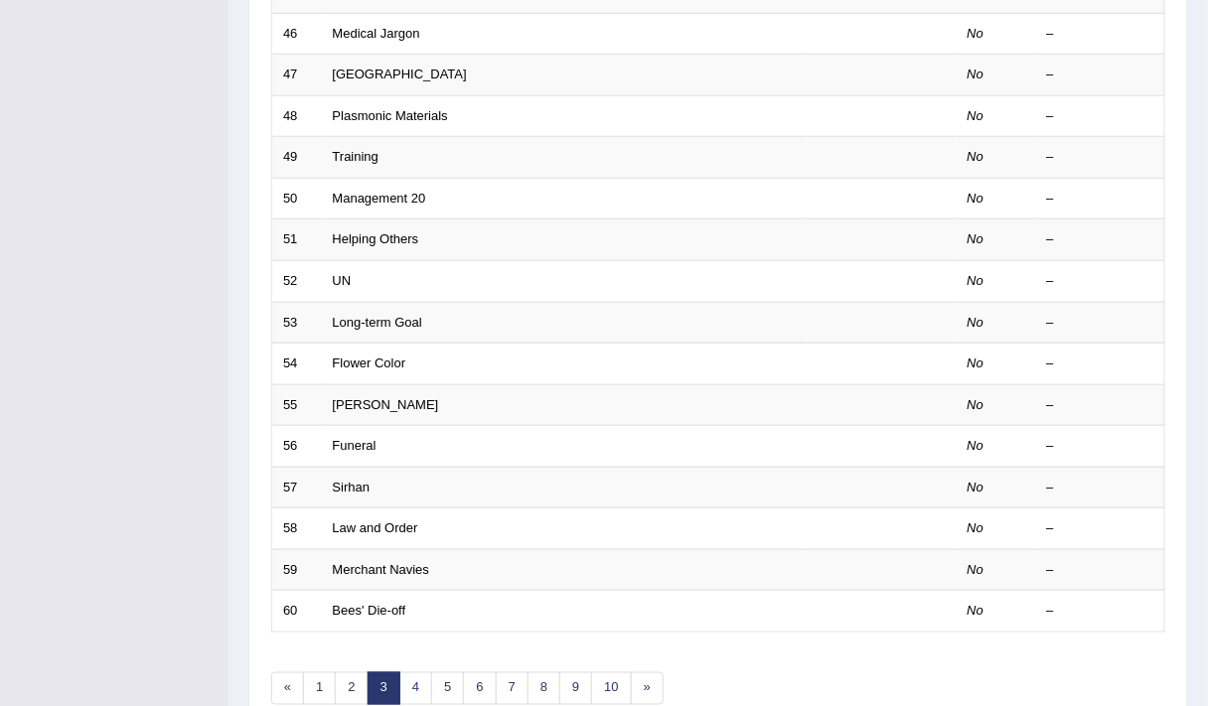
scroll to position [595, 0]
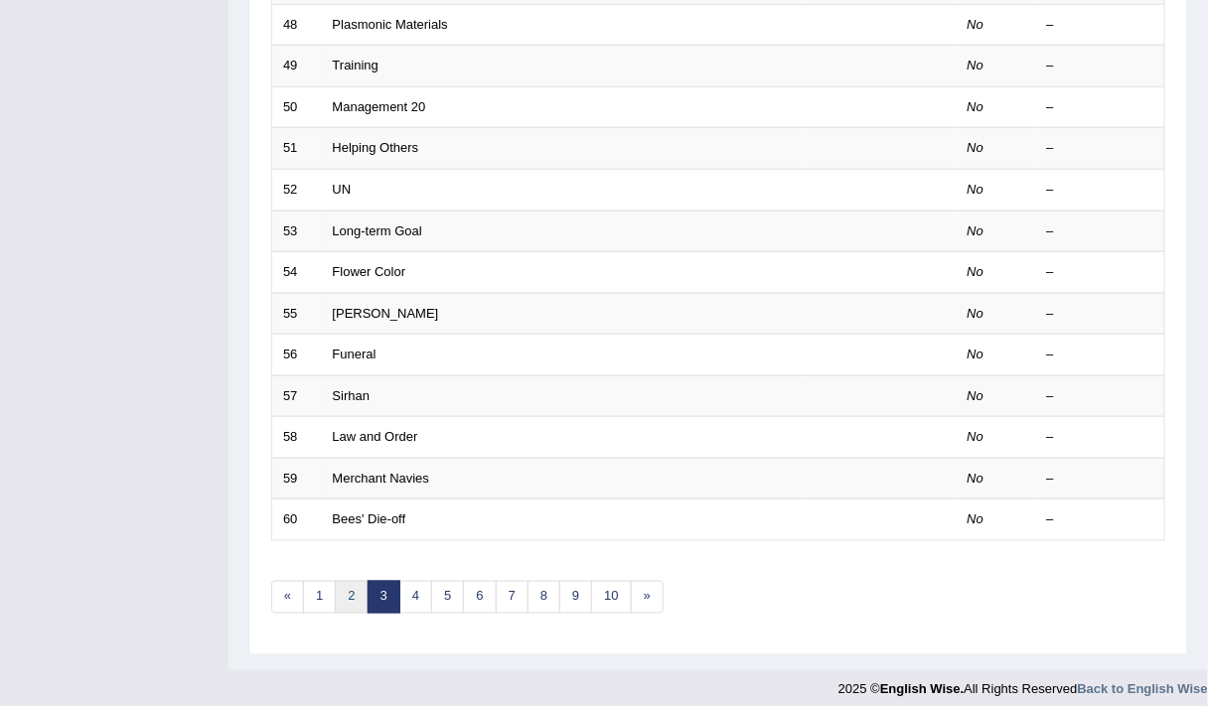
click at [346, 595] on link "2" at bounding box center [351, 597] width 33 height 33
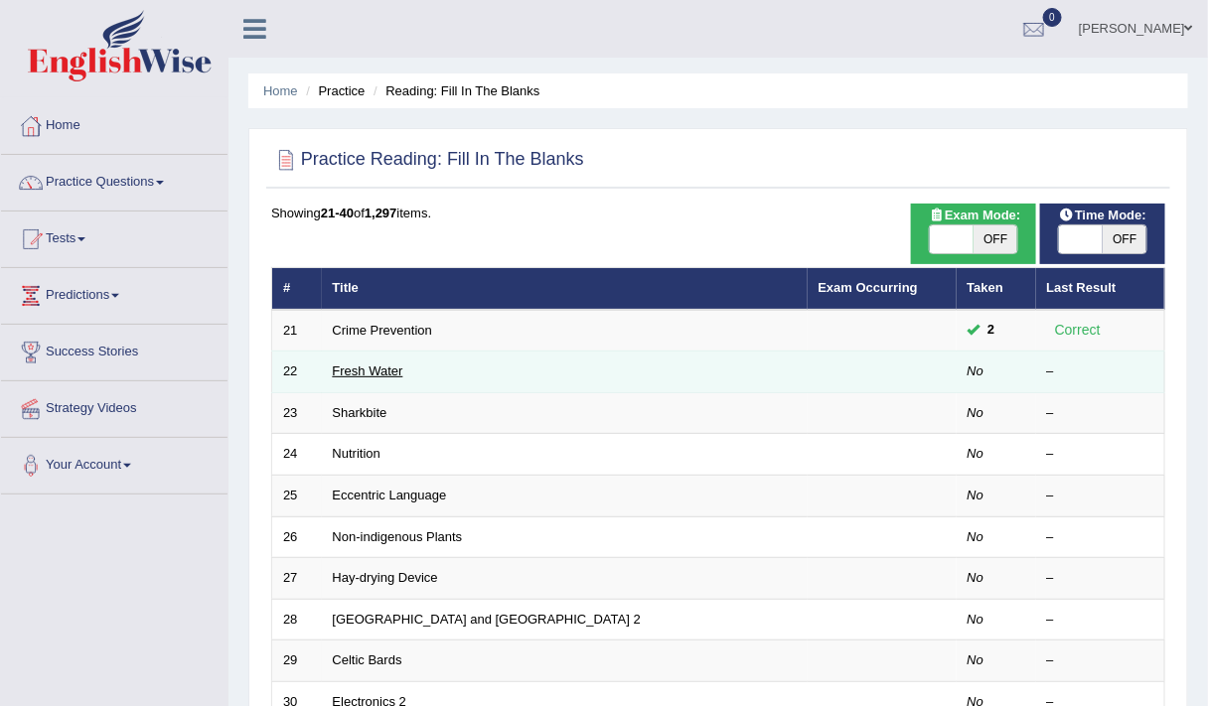
click at [368, 373] on link "Fresh Water" at bounding box center [368, 370] width 71 height 15
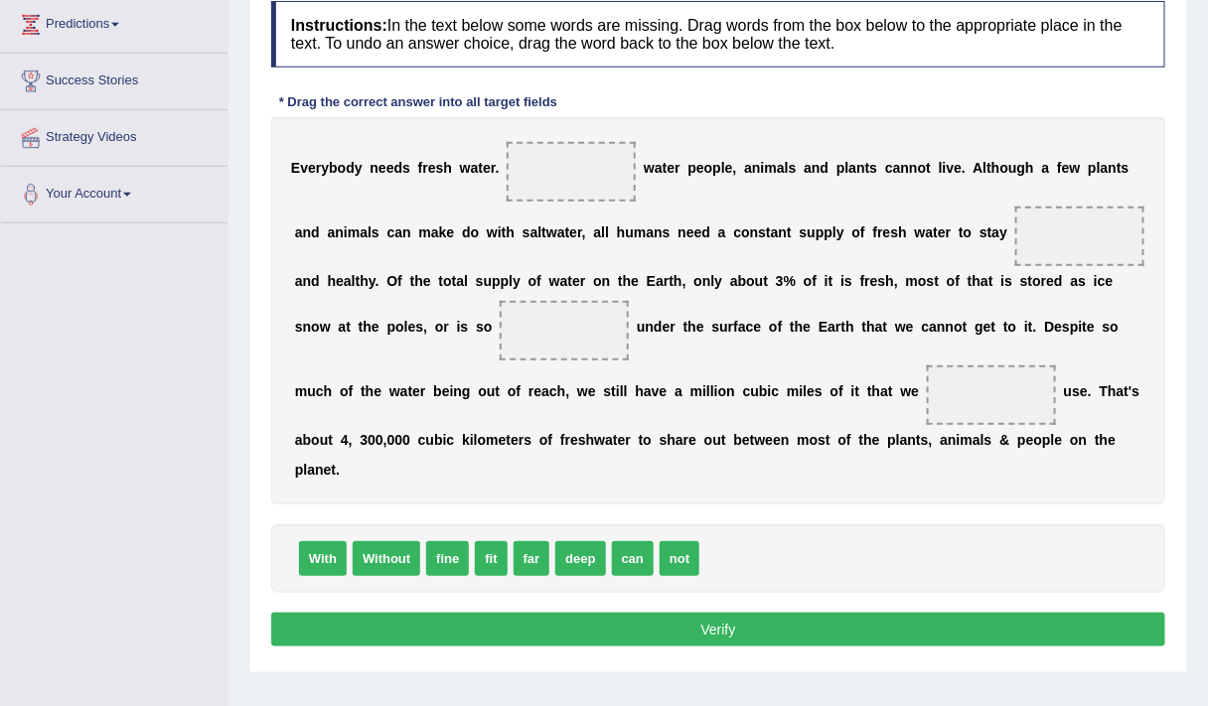
scroll to position [335, 0]
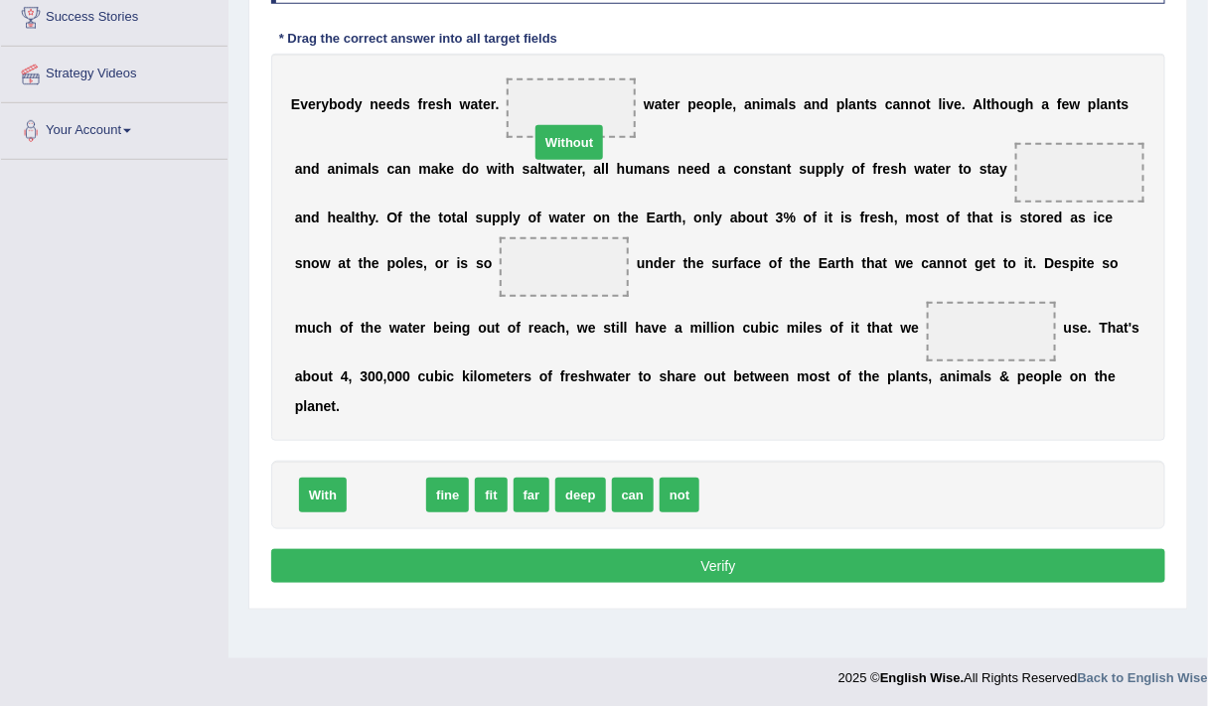
drag, startPoint x: 381, startPoint y: 486, endPoint x: 574, endPoint y: 85, distance: 444.2
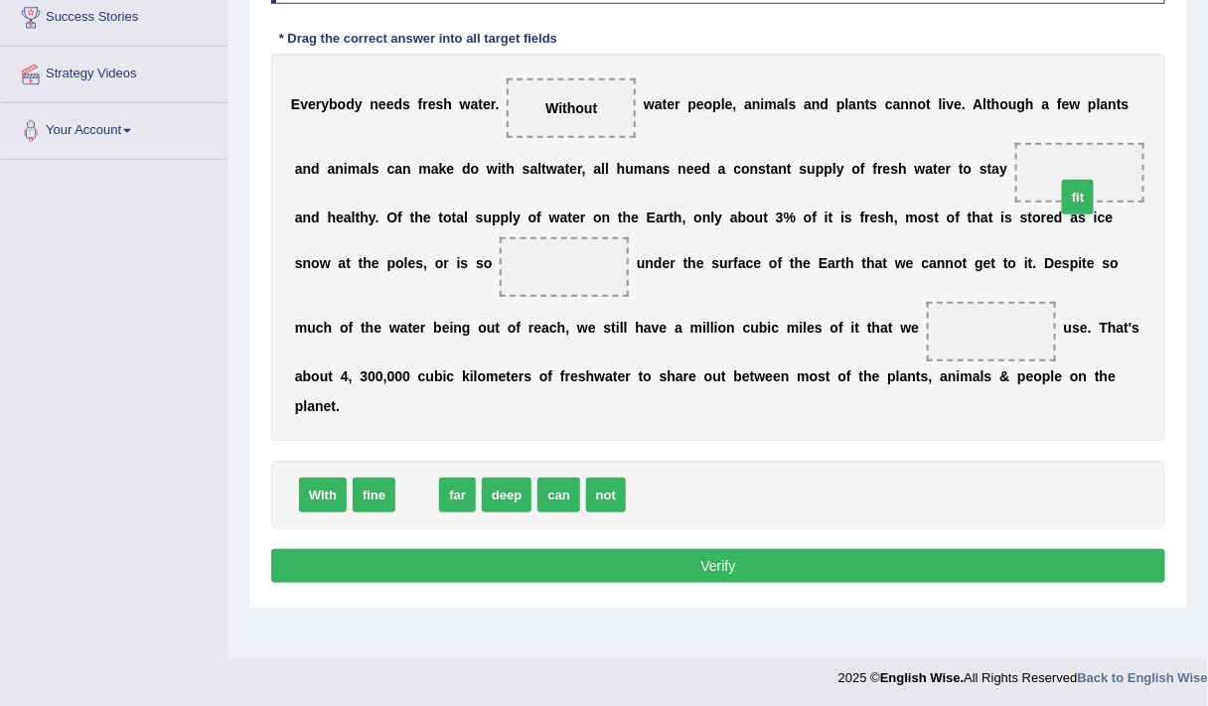
drag, startPoint x: 415, startPoint y: 490, endPoint x: 1091, endPoint y: 188, distance: 740.6
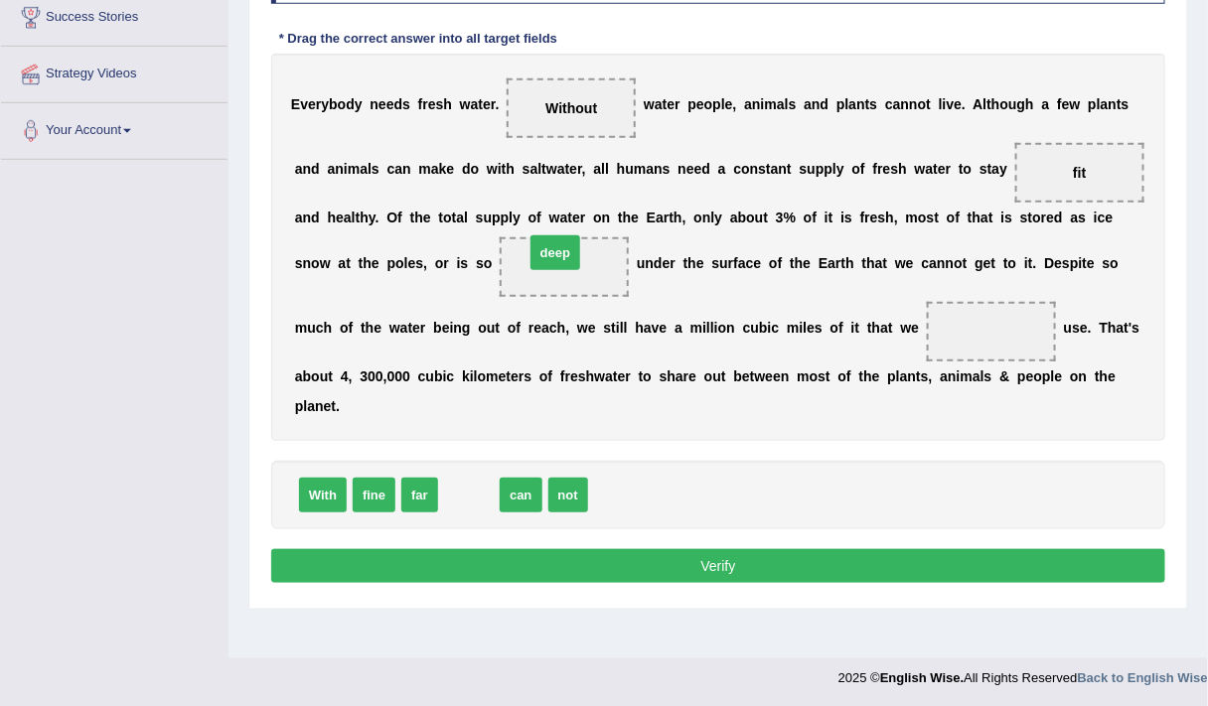
drag, startPoint x: 473, startPoint y: 493, endPoint x: 576, endPoint y: 260, distance: 254.3
drag, startPoint x: 455, startPoint y: 492, endPoint x: 993, endPoint y: 319, distance: 565.3
click at [730, 564] on button "Verify" at bounding box center [718, 566] width 894 height 34
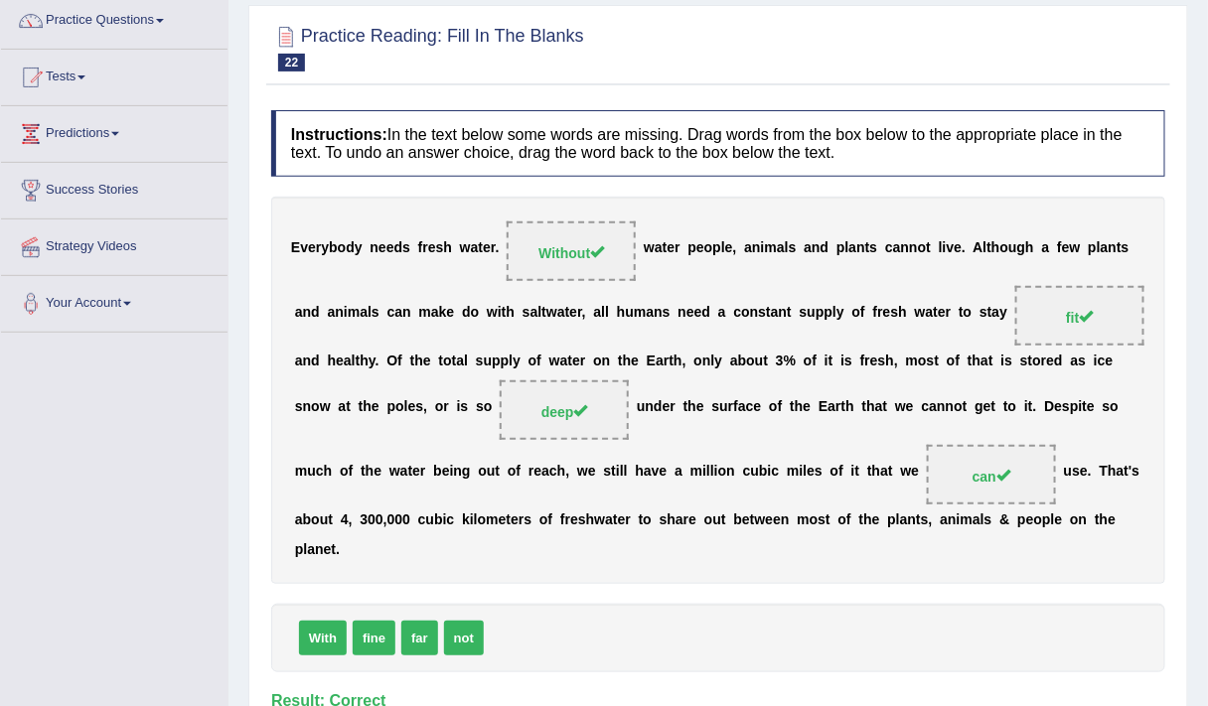
scroll to position [0, 0]
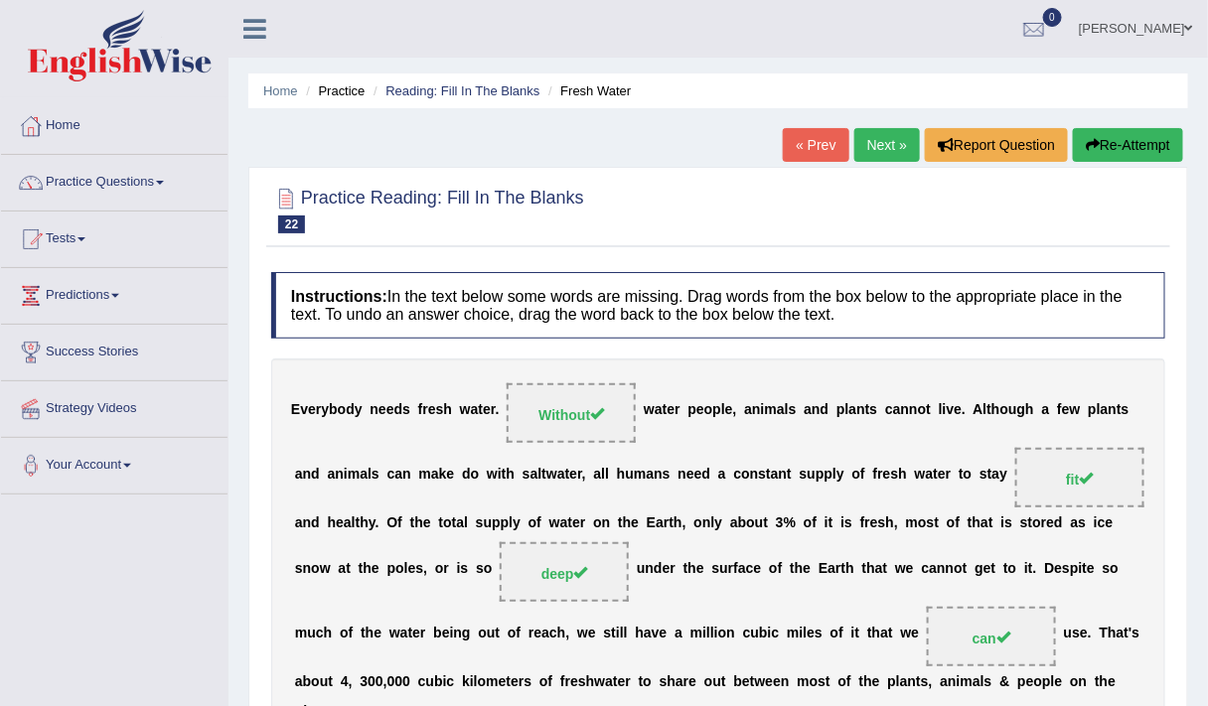
click at [899, 140] on link "Next »" at bounding box center [887, 145] width 66 height 34
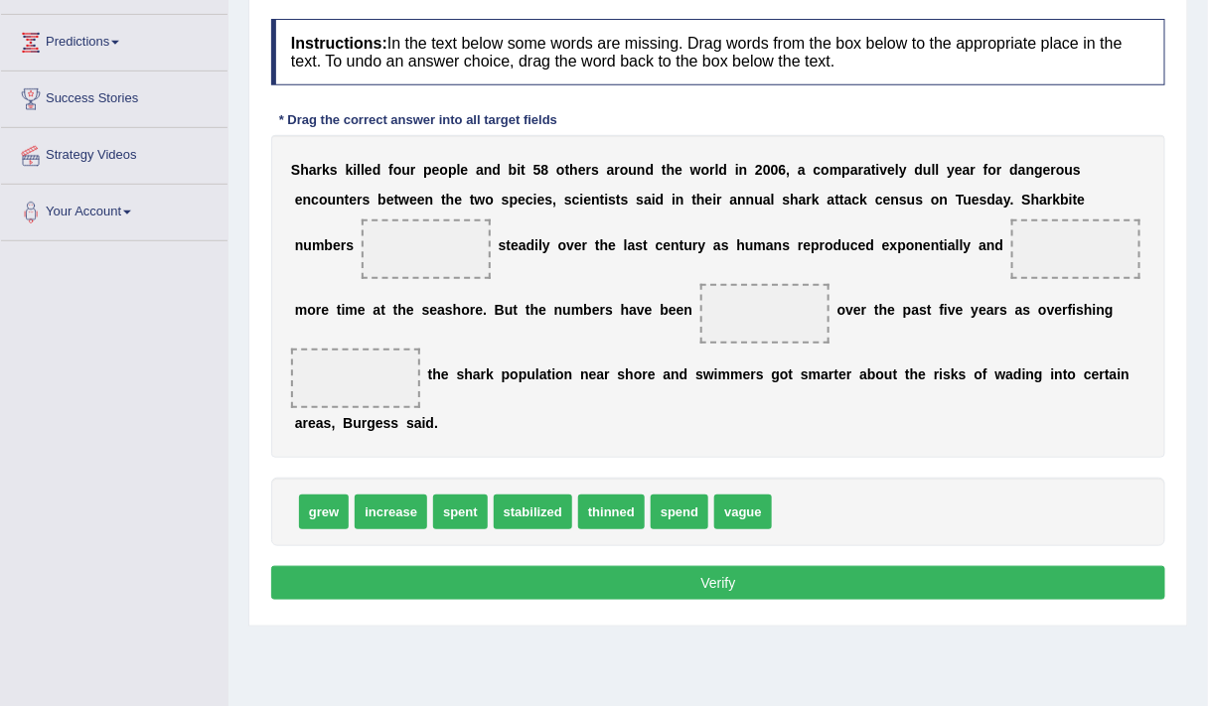
scroll to position [254, 0]
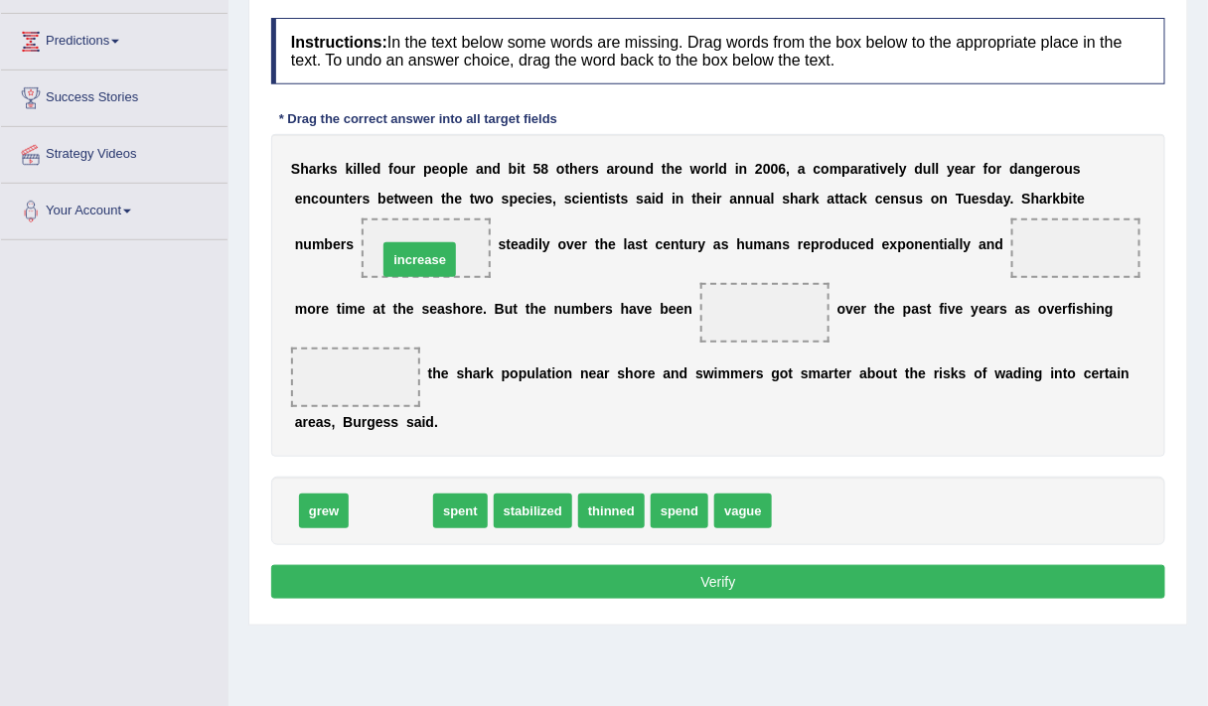
drag, startPoint x: 369, startPoint y: 504, endPoint x: 399, endPoint y: 248, distance: 257.9
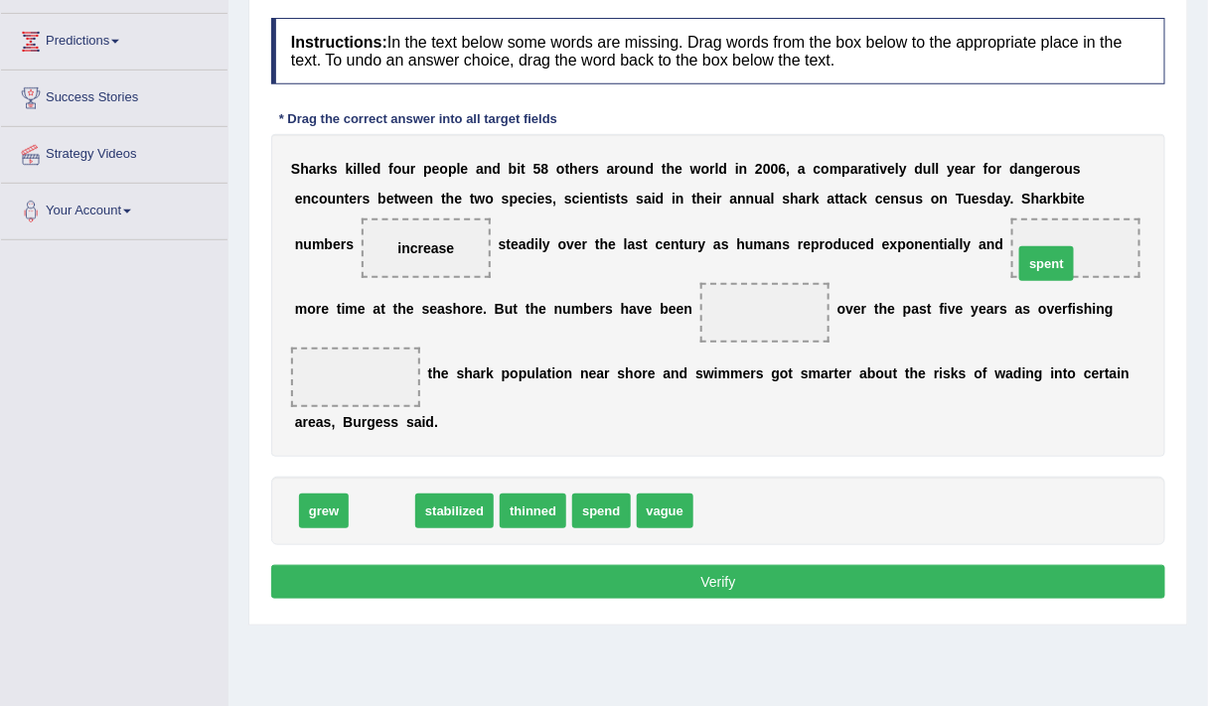
drag, startPoint x: 377, startPoint y: 509, endPoint x: 1071, endPoint y: 248, distance: 740.7
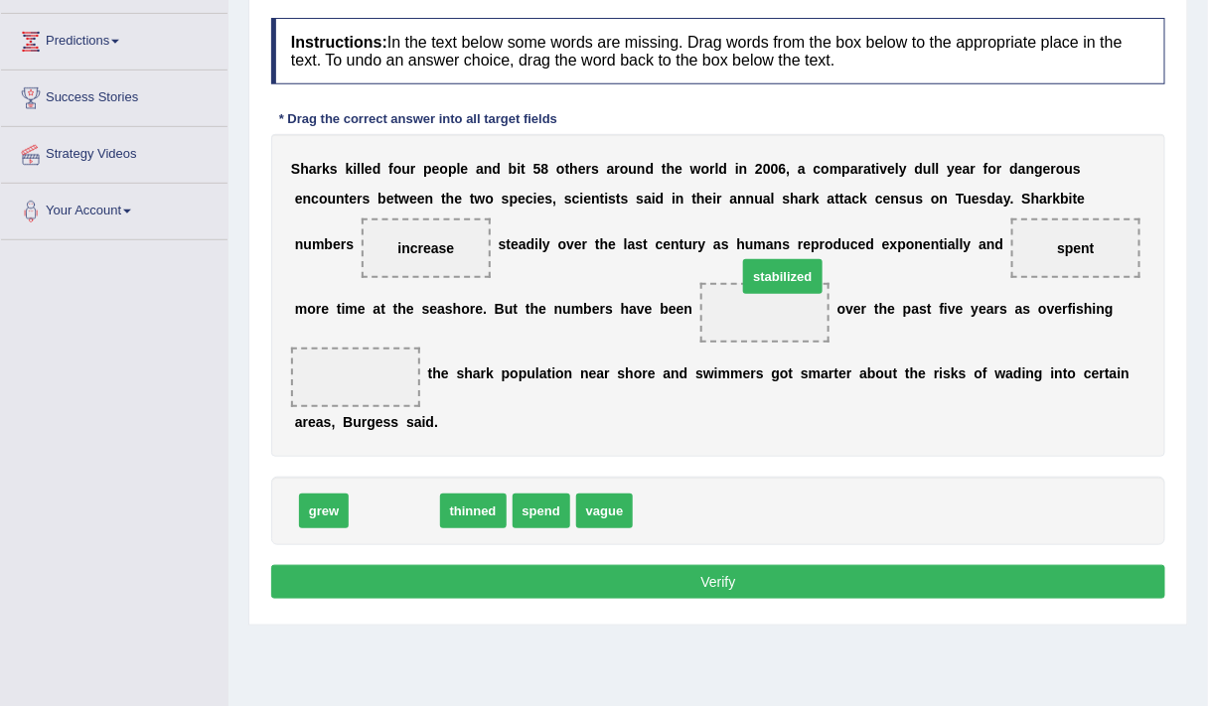
drag, startPoint x: 398, startPoint y: 508, endPoint x: 793, endPoint y: 307, distance: 443.7
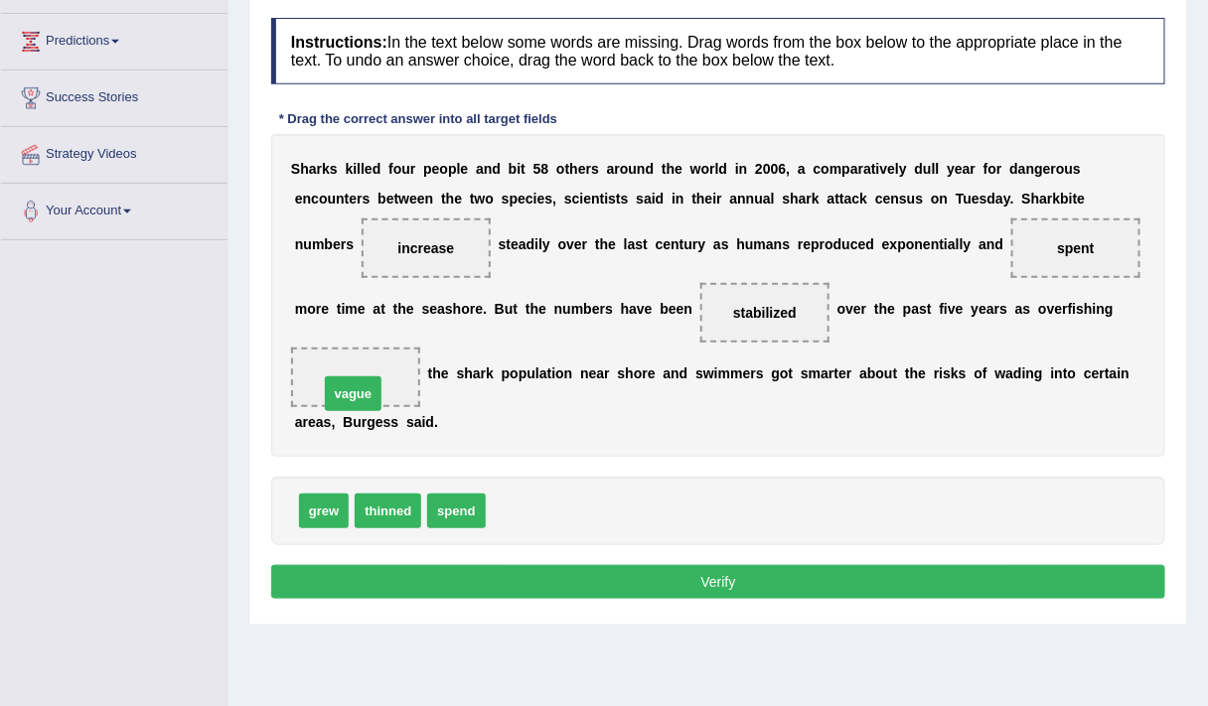
drag, startPoint x: 511, startPoint y: 504, endPoint x: 345, endPoint y: 387, distance: 203.9
click at [678, 577] on button "Verify" at bounding box center [718, 582] width 894 height 34
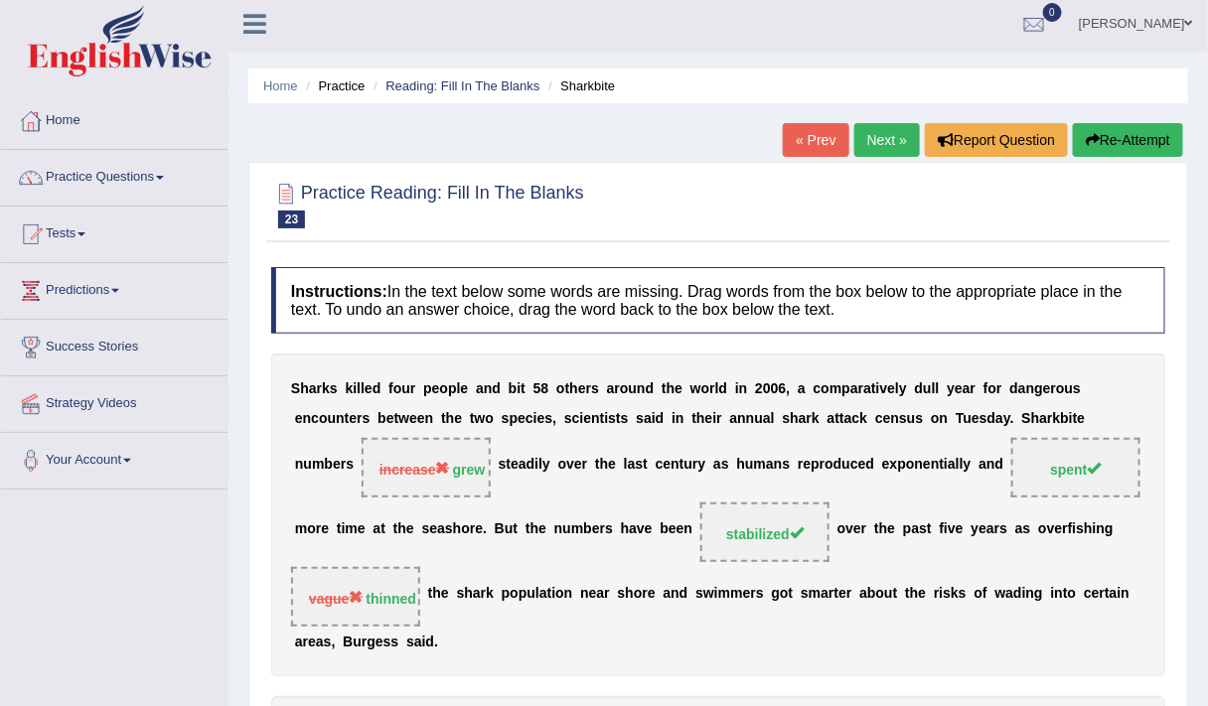
scroll to position [3, 0]
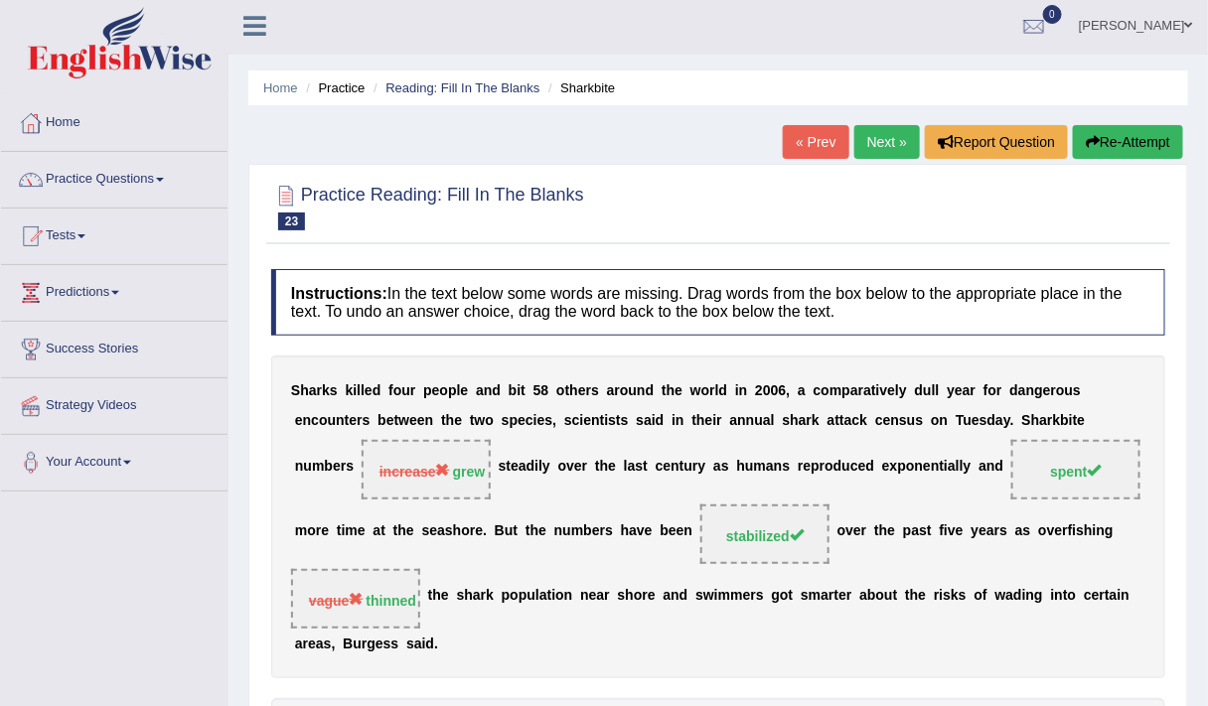
click at [1152, 132] on button "Re-Attempt" at bounding box center [1127, 142] width 110 height 34
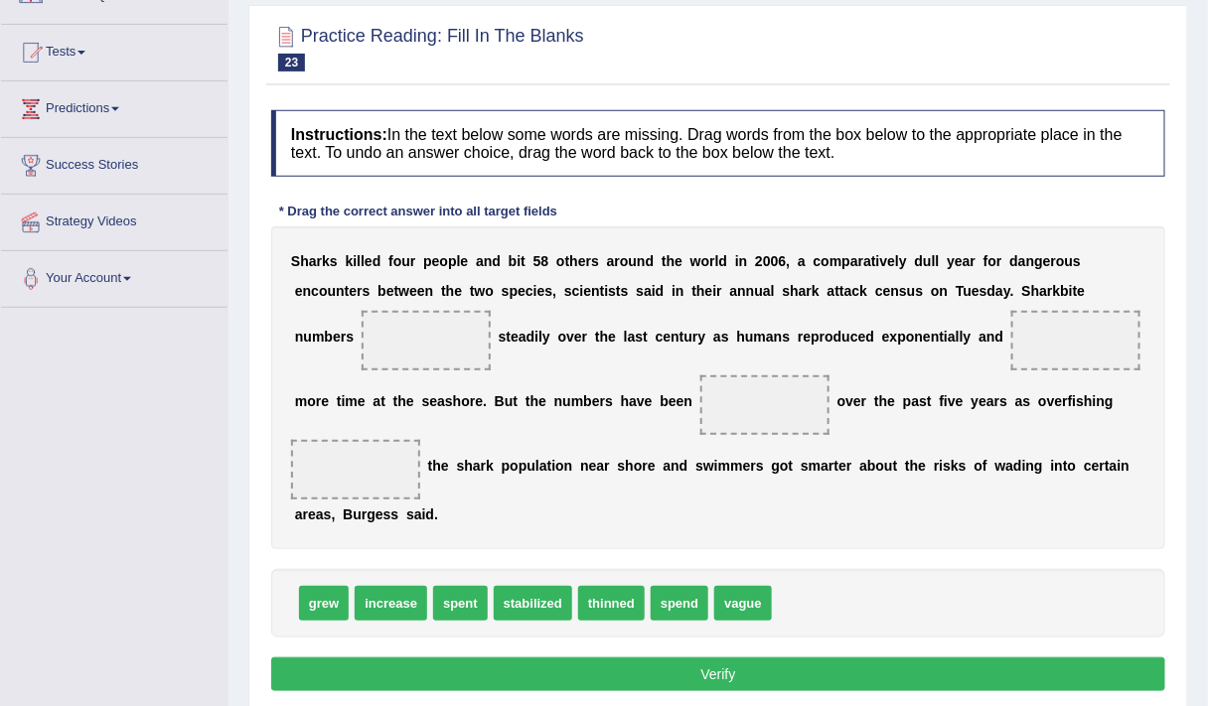
scroll to position [187, 0]
drag, startPoint x: 324, startPoint y: 600, endPoint x: 439, endPoint y: 335, distance: 289.1
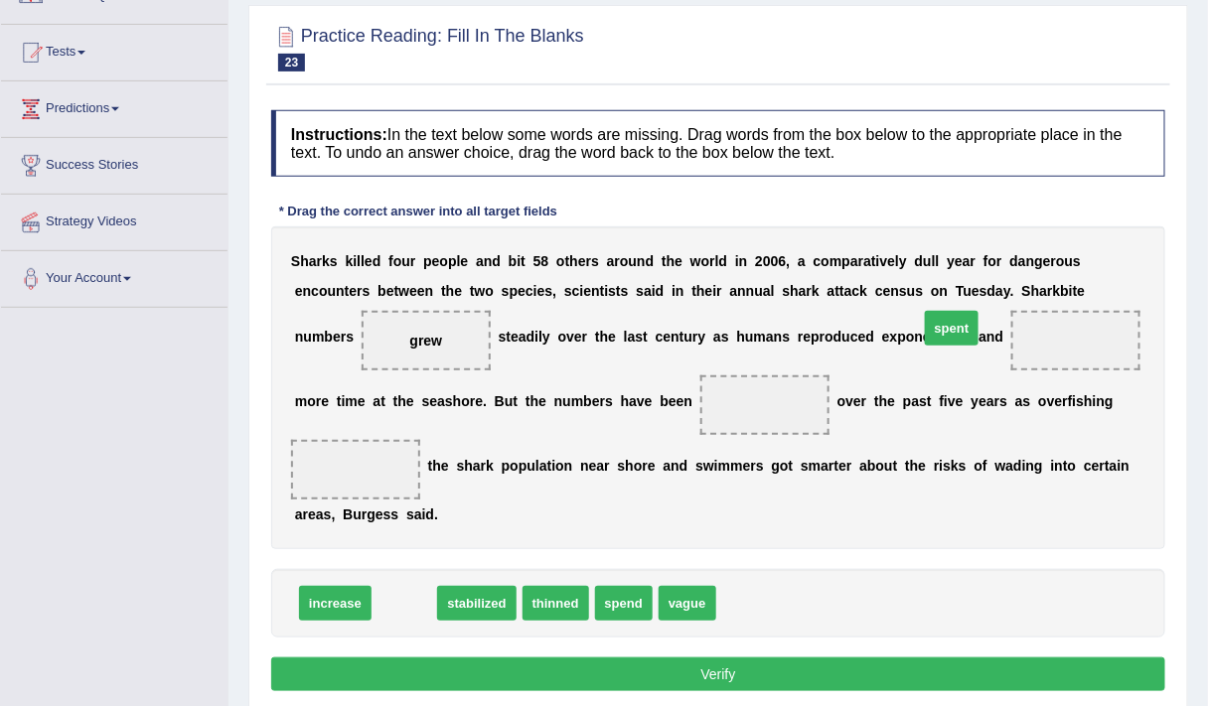
drag, startPoint x: 419, startPoint y: 597, endPoint x: 1057, endPoint y: 323, distance: 694.0
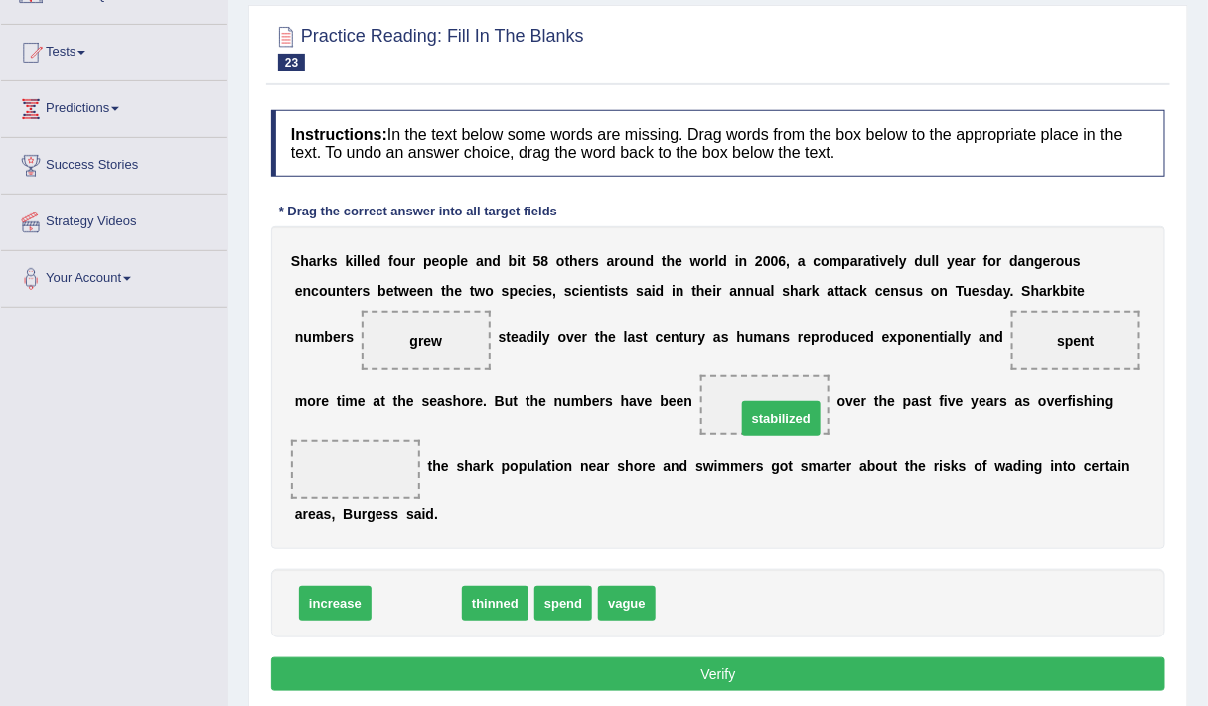
drag, startPoint x: 414, startPoint y: 596, endPoint x: 776, endPoint y: 409, distance: 406.8
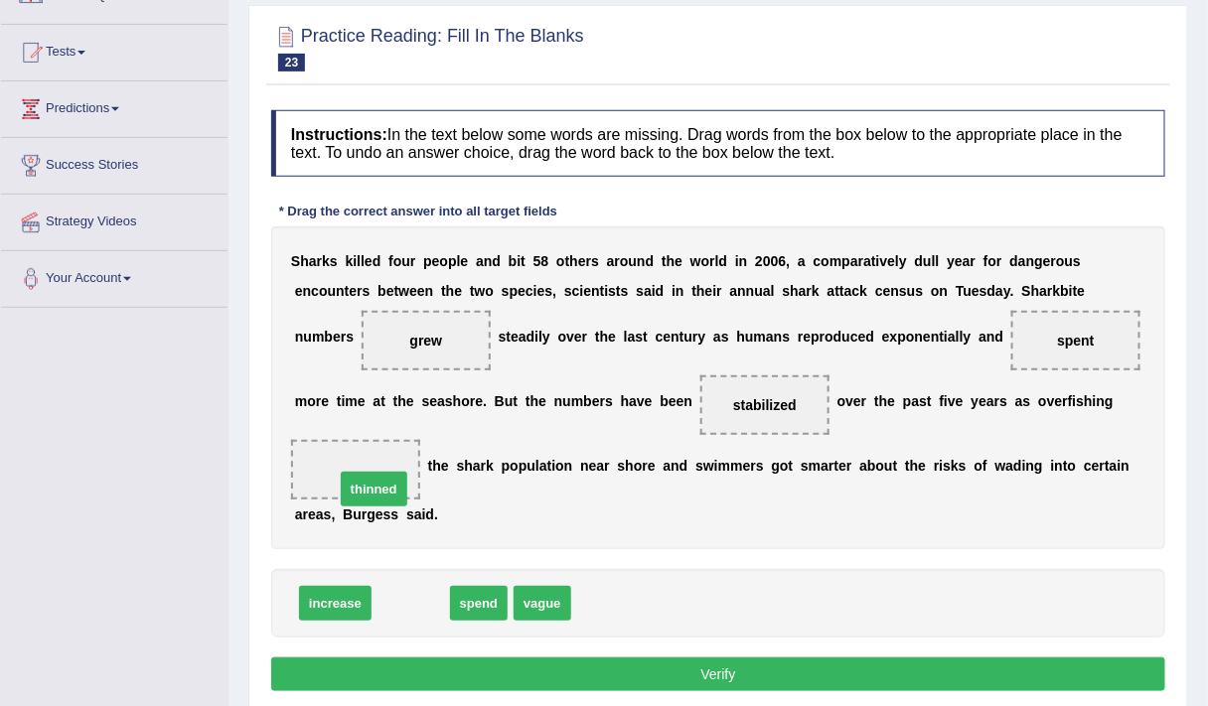
drag, startPoint x: 412, startPoint y: 595, endPoint x: 374, endPoint y: 476, distance: 125.0
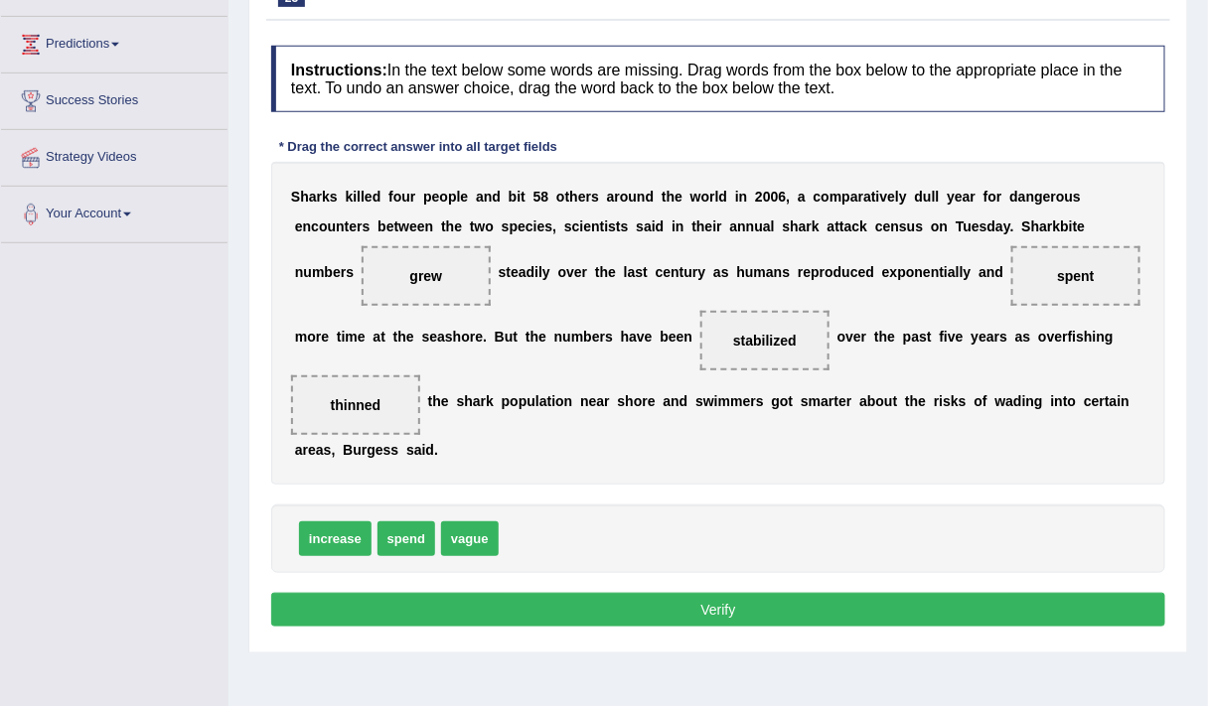
scroll to position [252, 0]
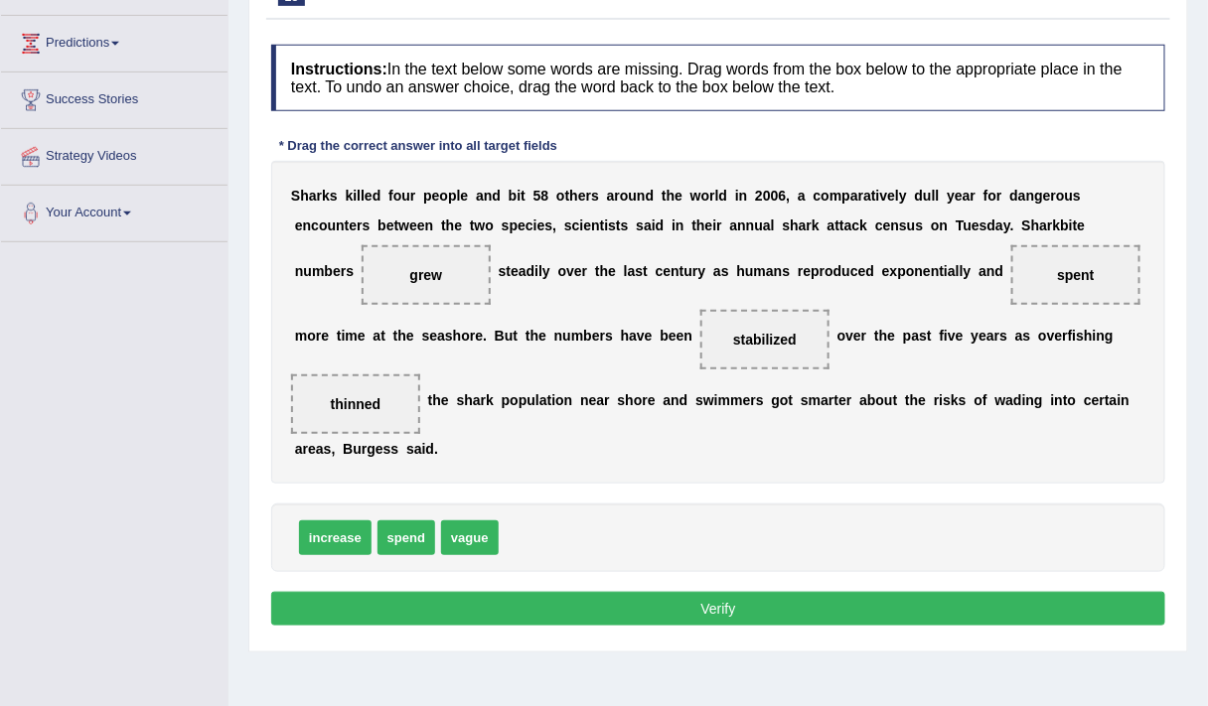
click at [651, 598] on button "Verify" at bounding box center [718, 609] width 894 height 34
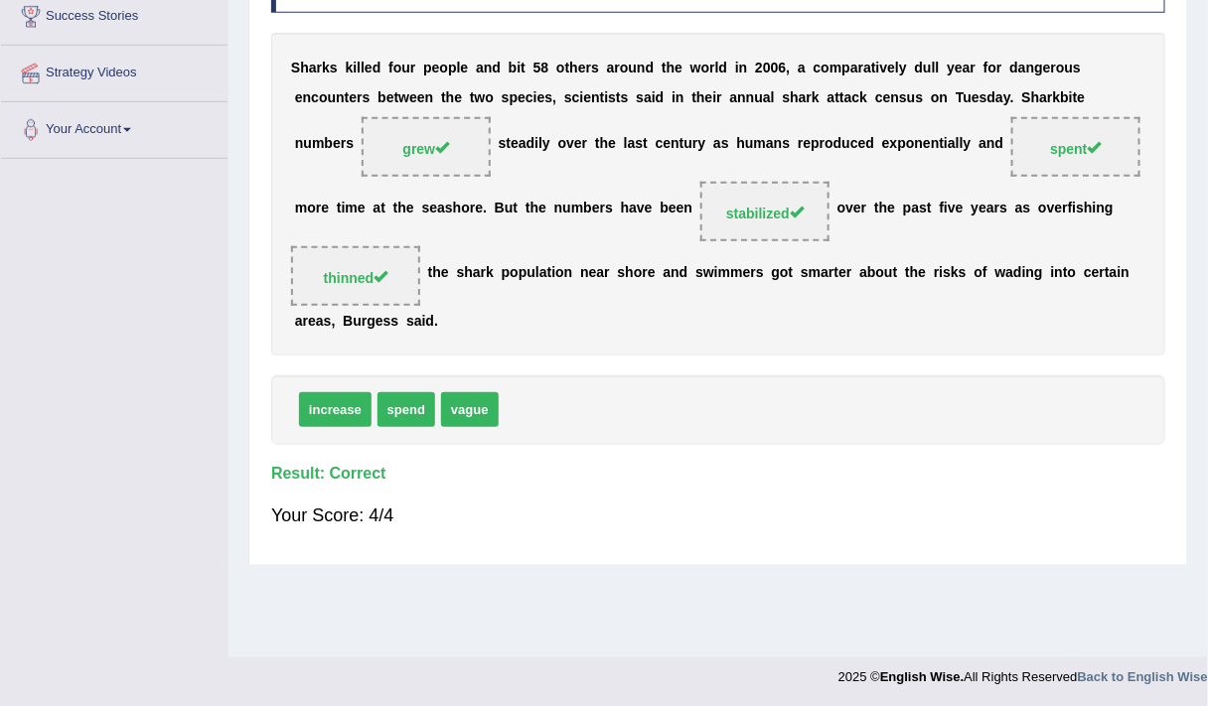
scroll to position [0, 0]
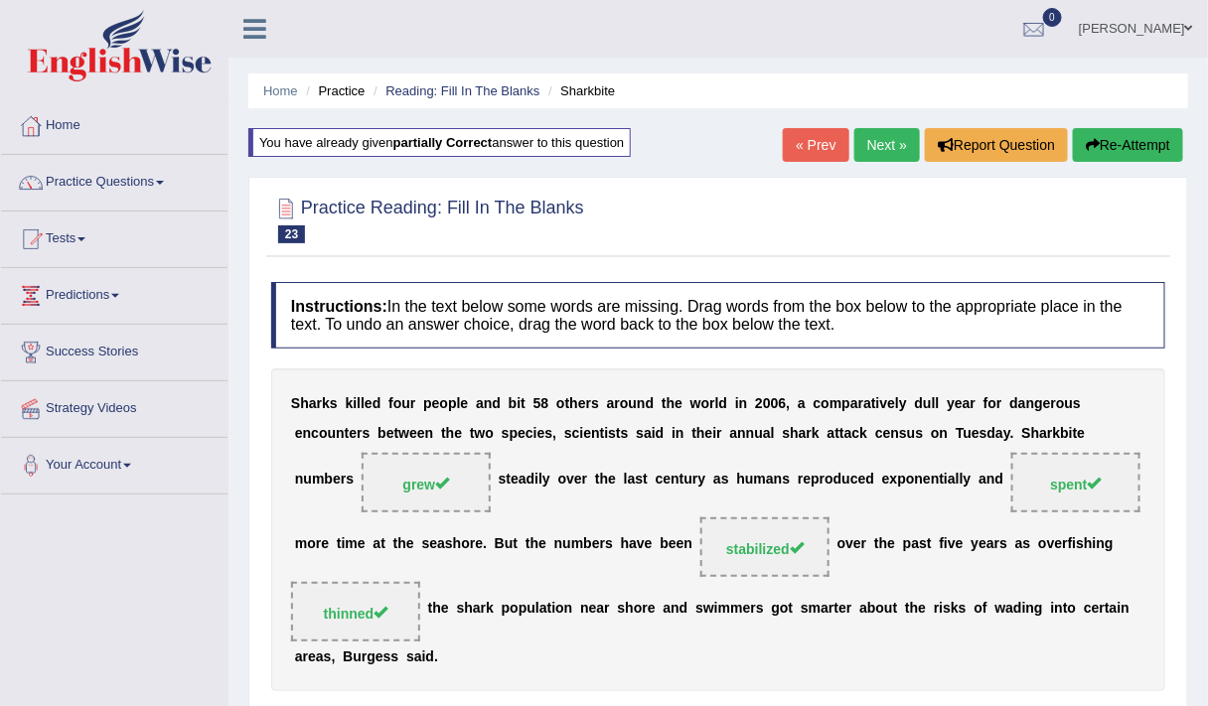
click at [883, 144] on link "Next »" at bounding box center [887, 145] width 66 height 34
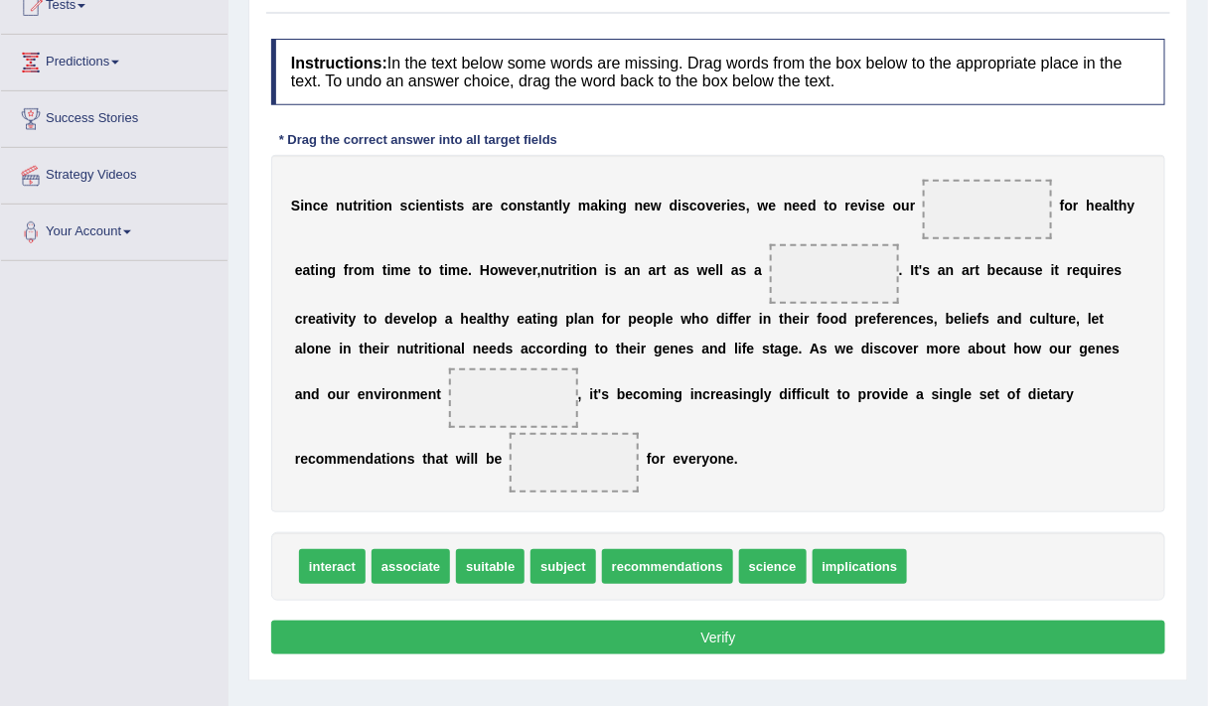
scroll to position [232, 0]
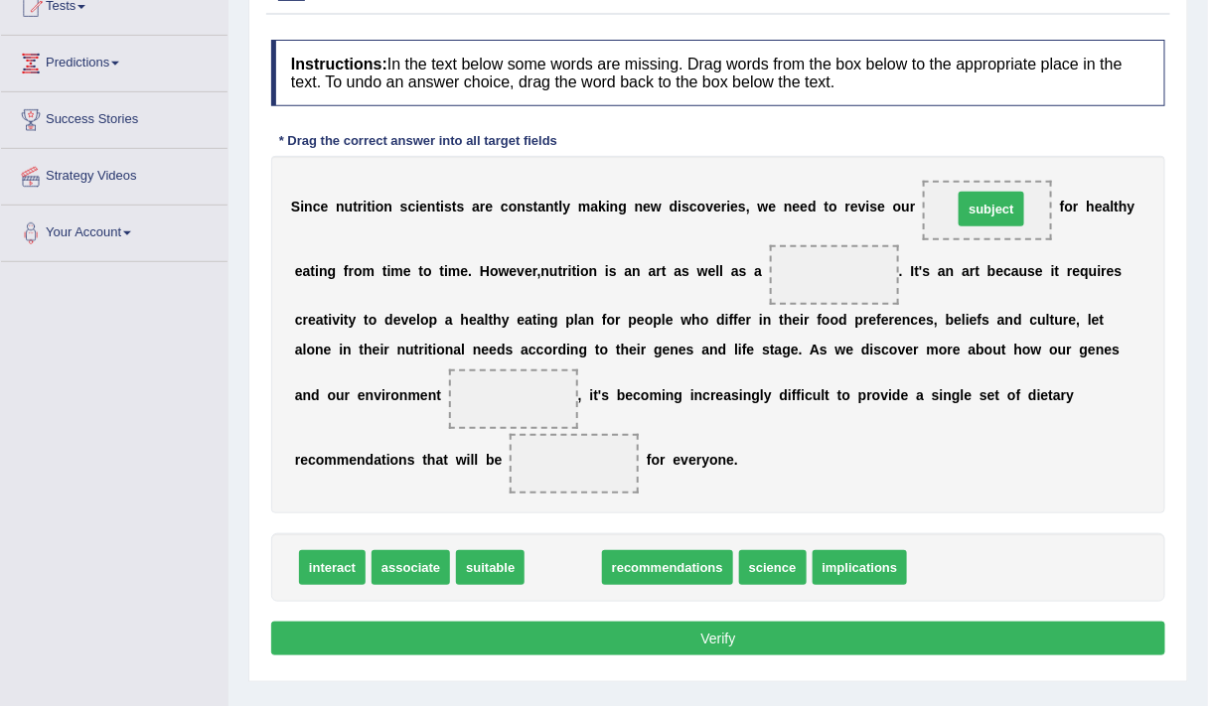
drag, startPoint x: 574, startPoint y: 561, endPoint x: 1000, endPoint y: 204, distance: 556.1
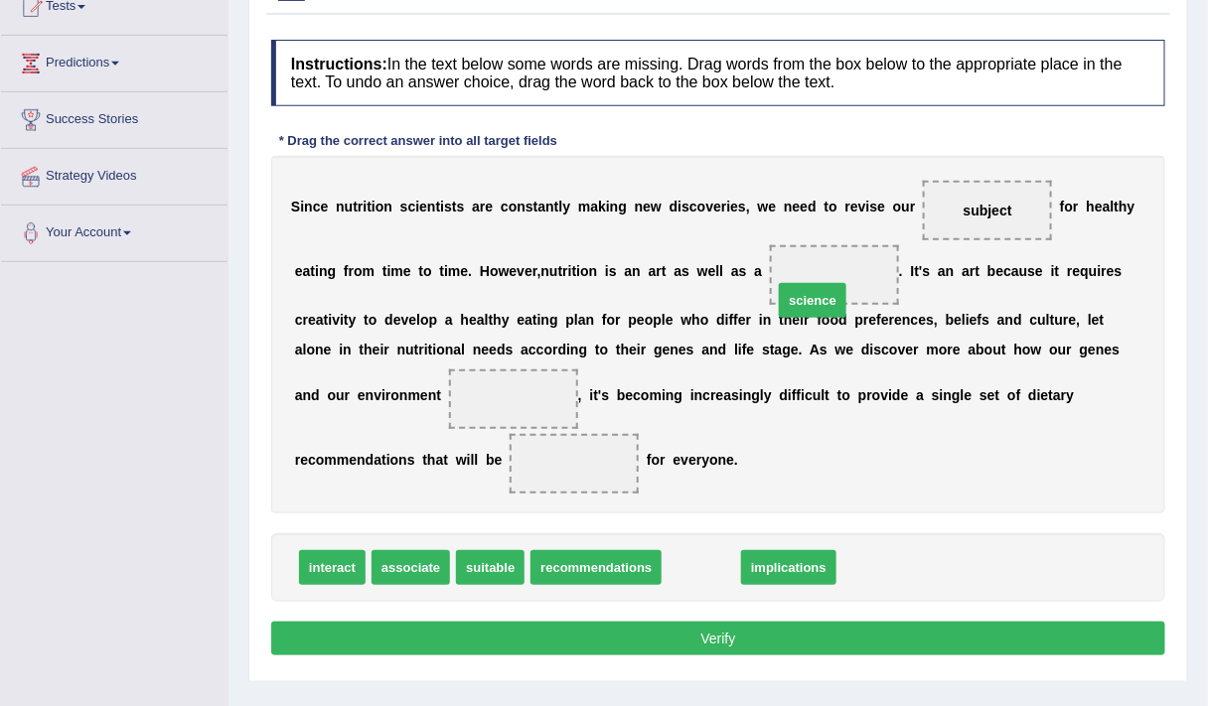
drag, startPoint x: 694, startPoint y: 567, endPoint x: 805, endPoint y: 300, distance: 289.4
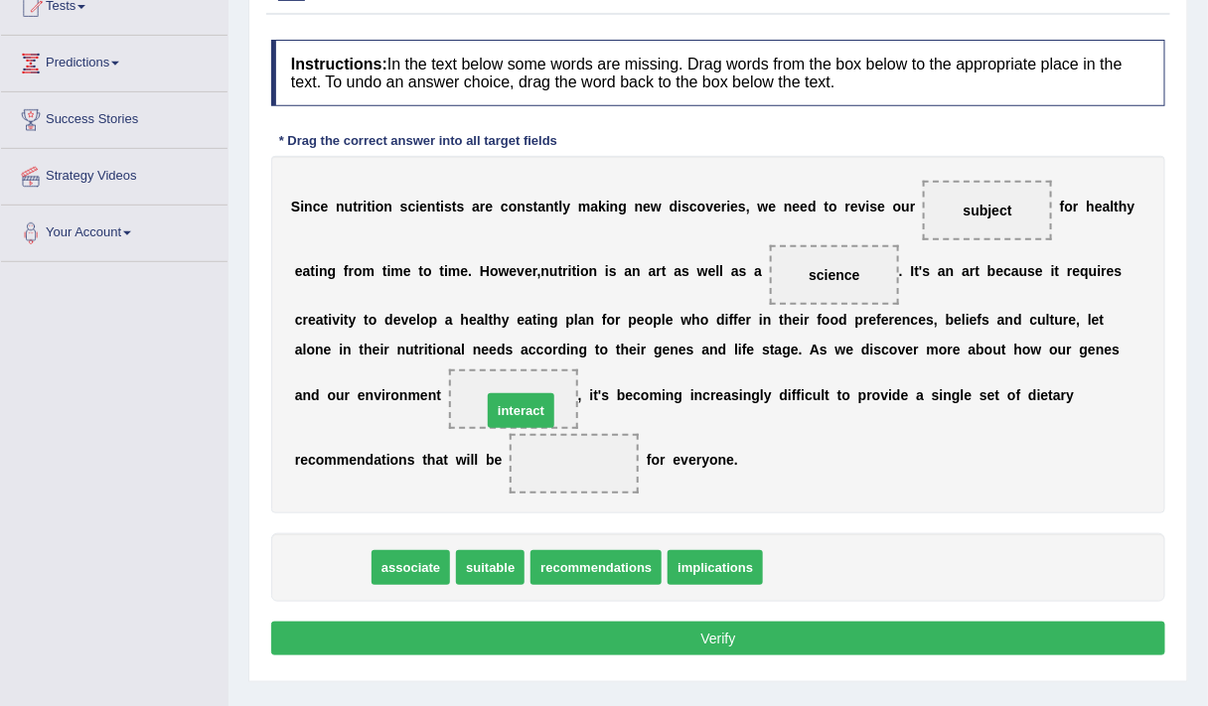
drag, startPoint x: 334, startPoint y: 556, endPoint x: 523, endPoint y: 399, distance: 246.2
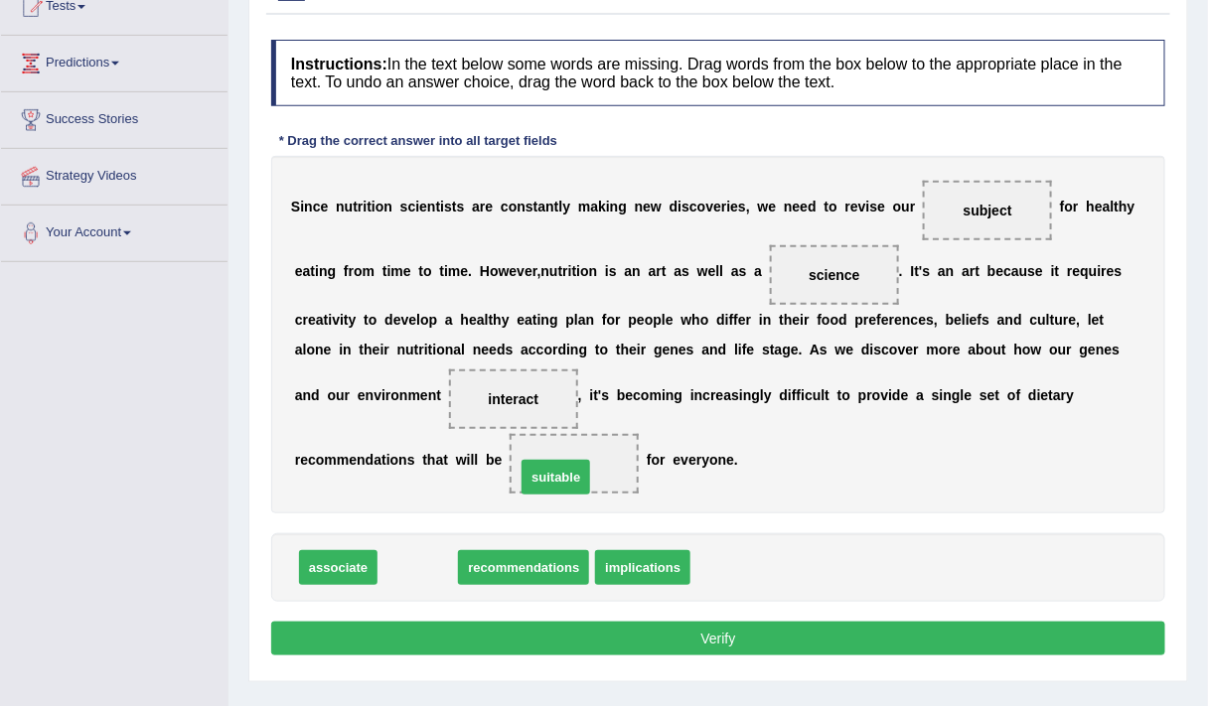
drag, startPoint x: 426, startPoint y: 565, endPoint x: 589, endPoint y: 467, distance: 190.2
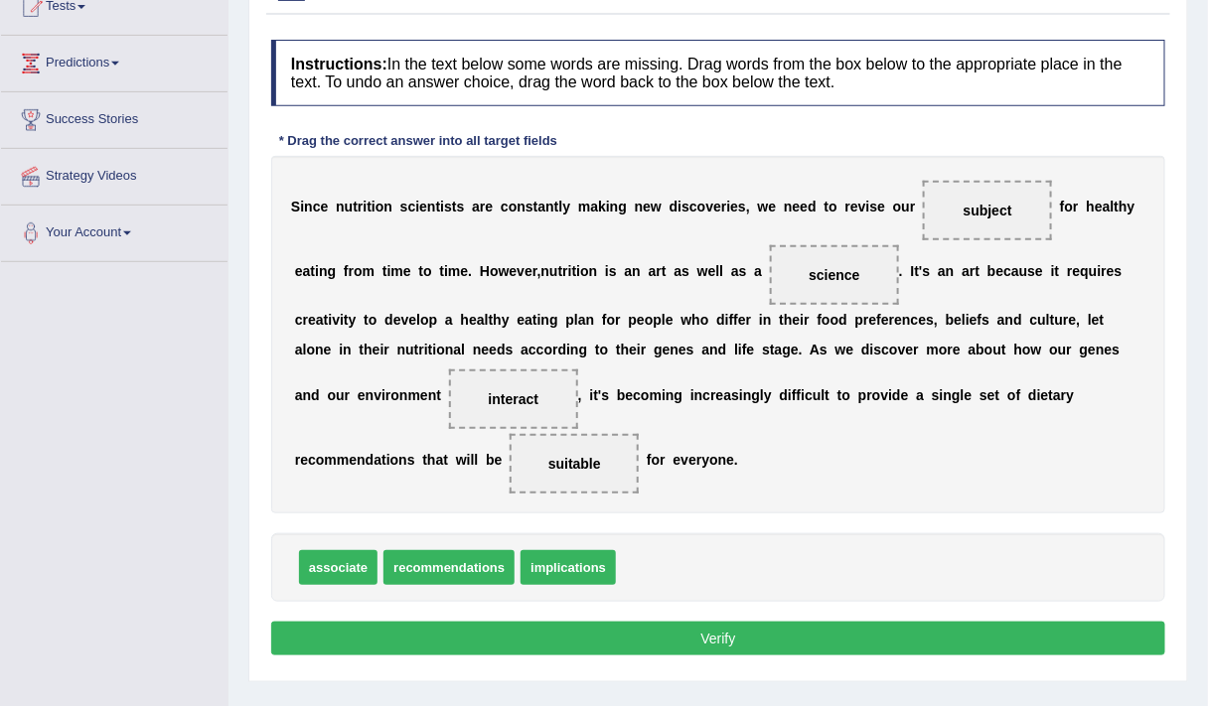
click at [641, 622] on button "Verify" at bounding box center [718, 639] width 894 height 34
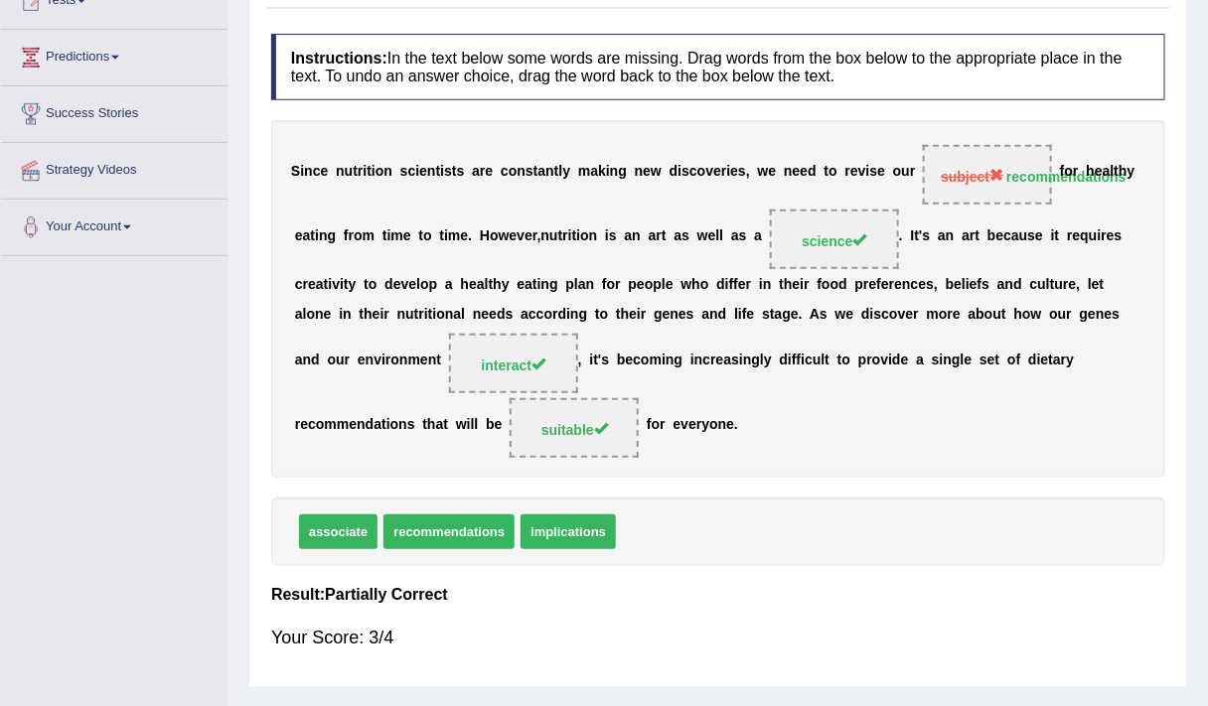
scroll to position [0, 0]
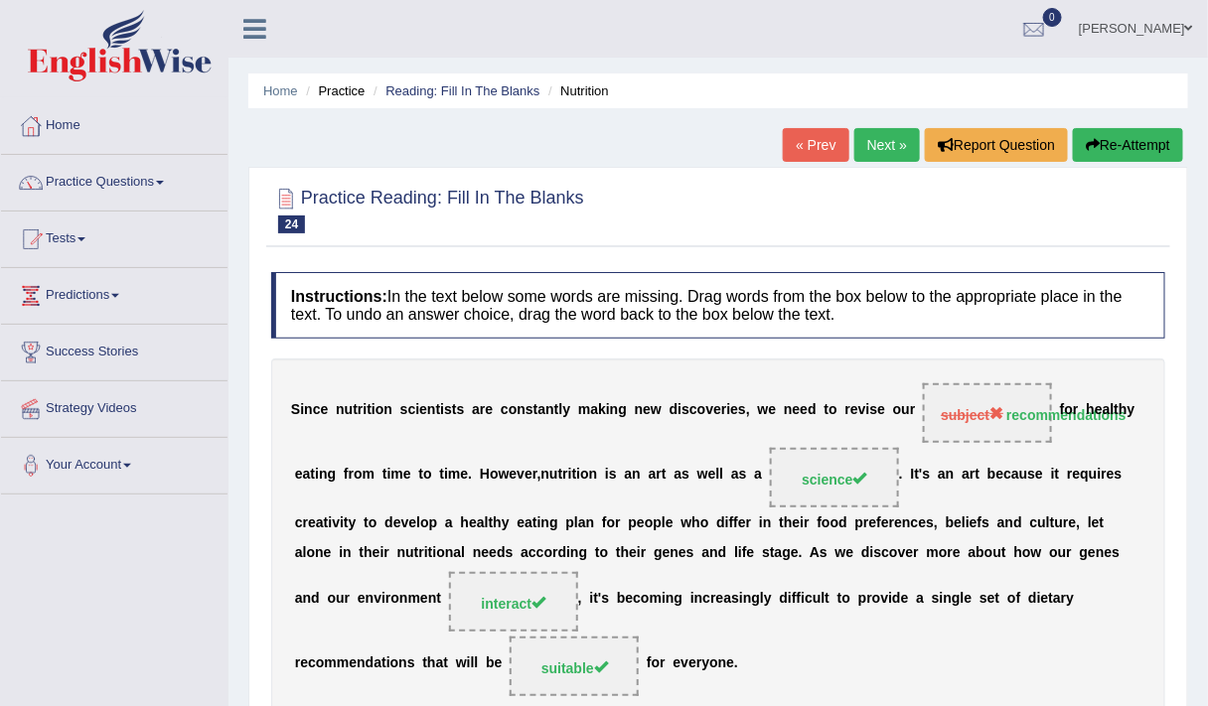
click at [1131, 145] on button "Re-Attempt" at bounding box center [1127, 145] width 110 height 34
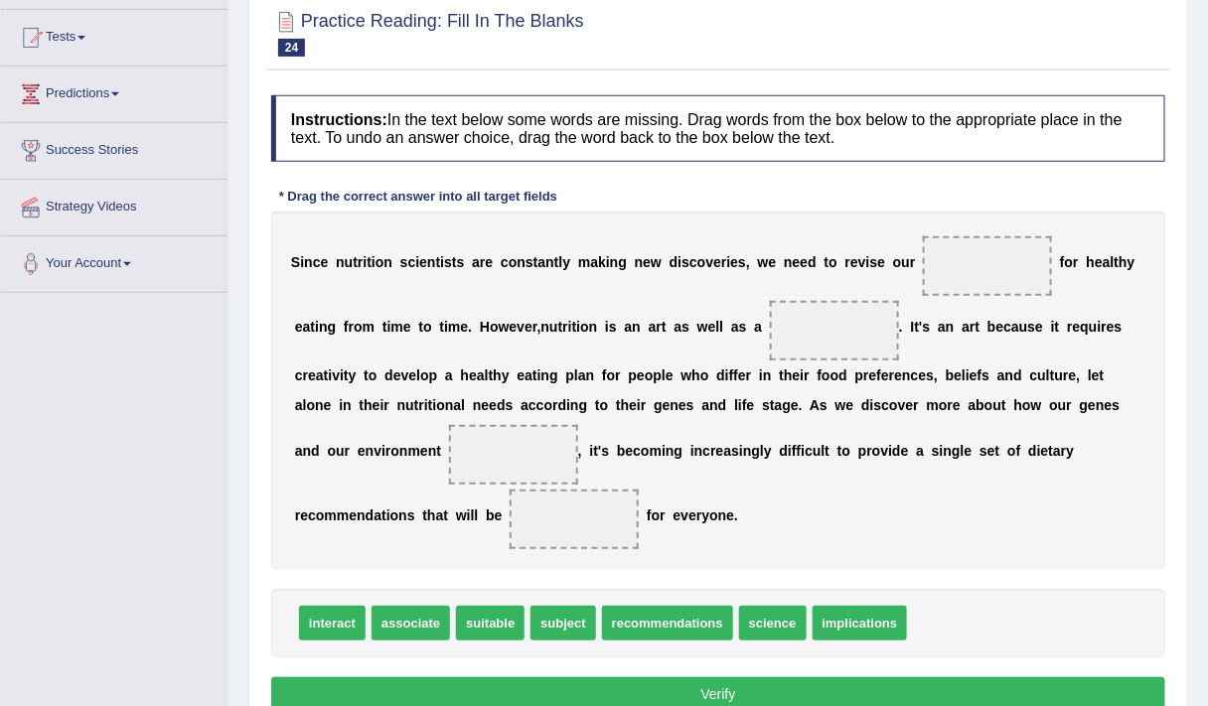
scroll to position [204, 0]
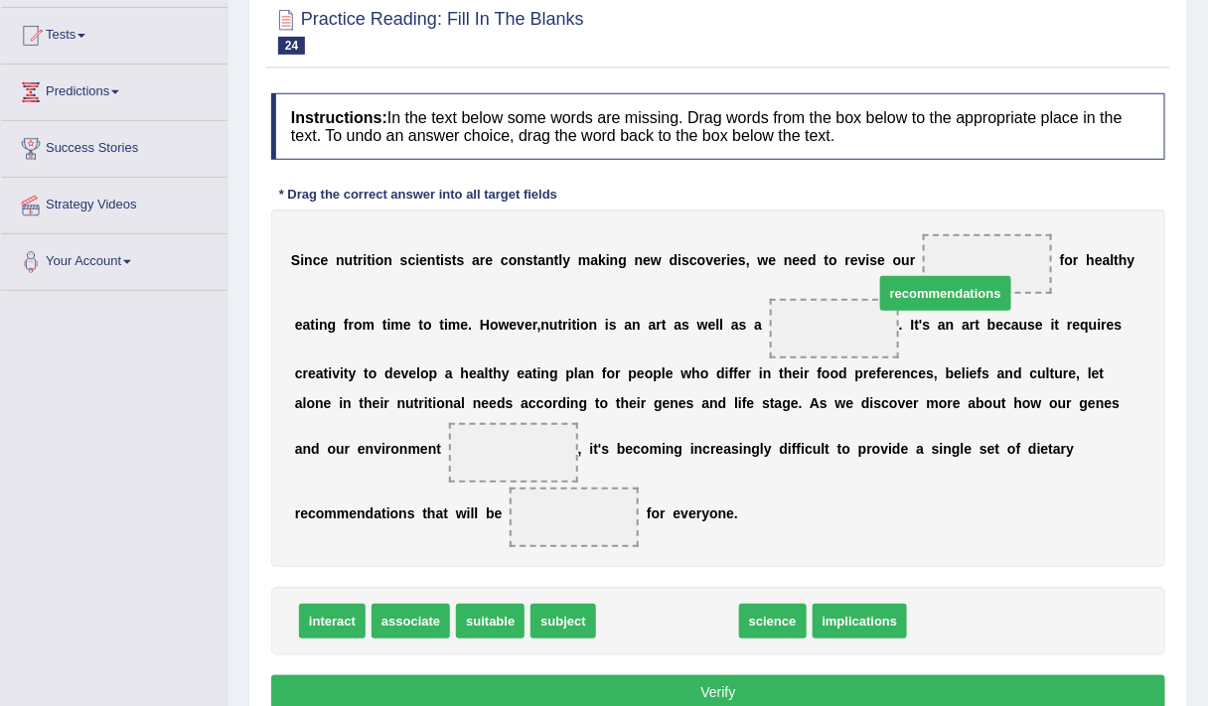
drag, startPoint x: 670, startPoint y: 621, endPoint x: 945, endPoint y: 289, distance: 430.9
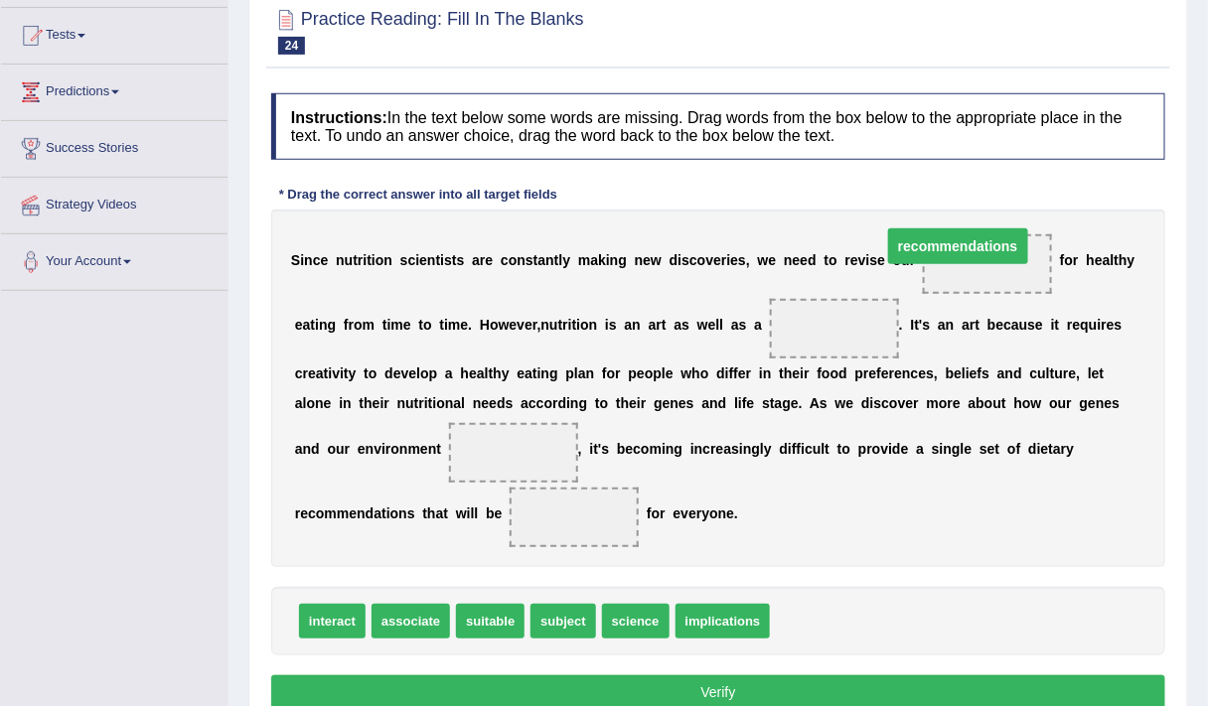
drag, startPoint x: 853, startPoint y: 318, endPoint x: 953, endPoint y: 235, distance: 129.8
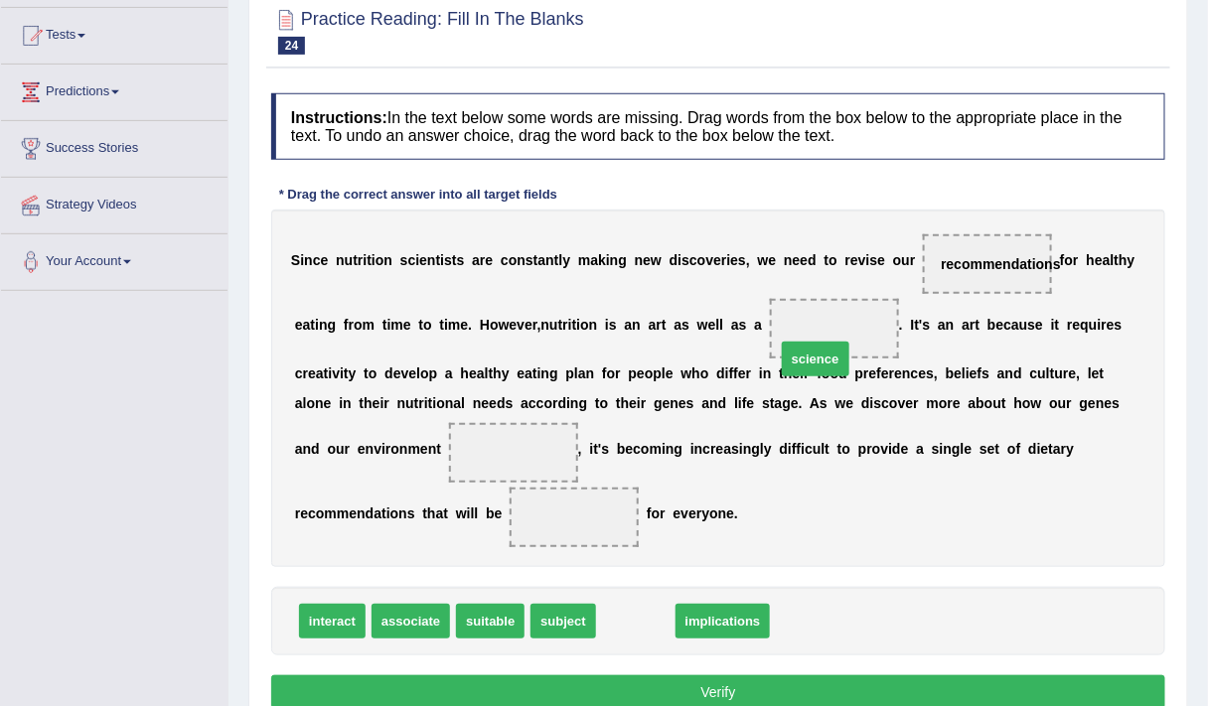
drag, startPoint x: 637, startPoint y: 615, endPoint x: 852, endPoint y: 320, distance: 365.3
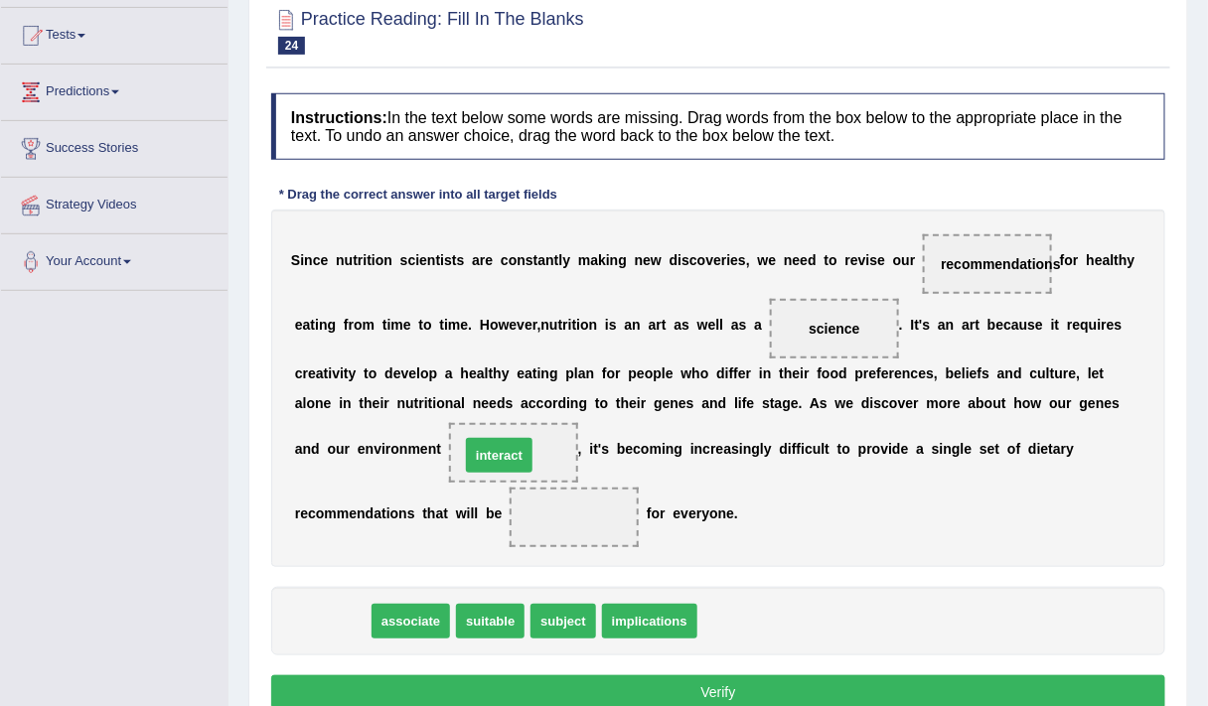
drag, startPoint x: 326, startPoint y: 616, endPoint x: 493, endPoint y: 449, distance: 235.9
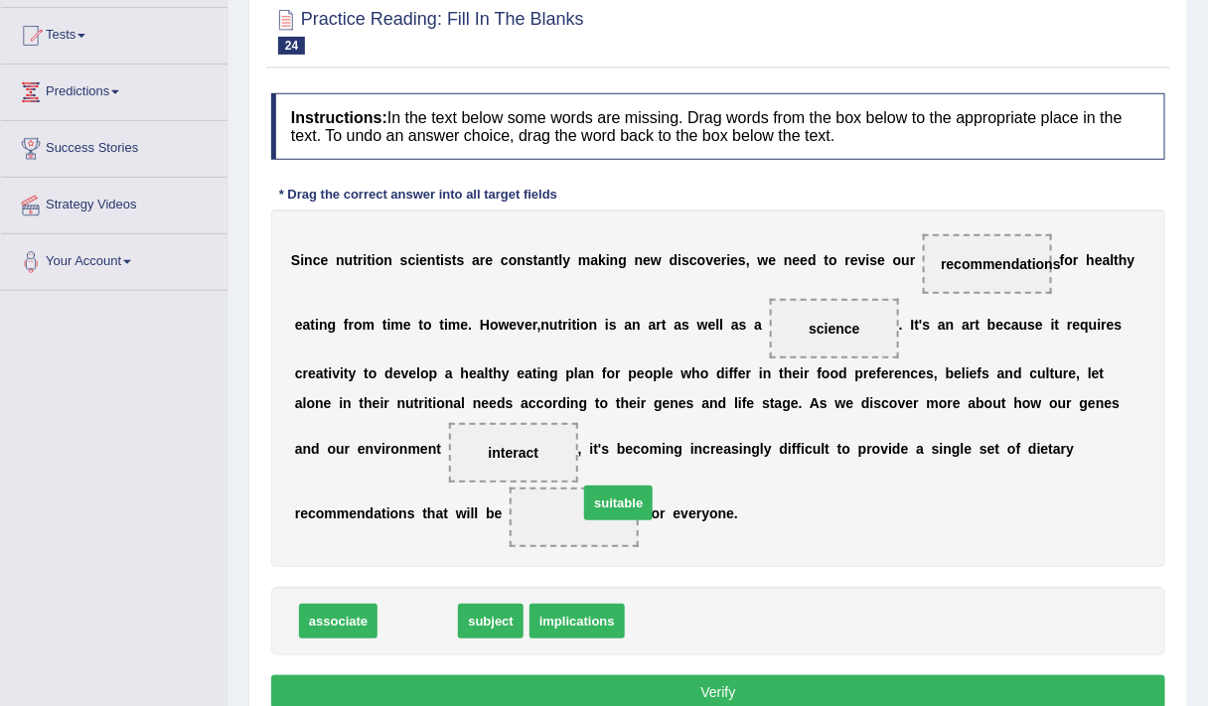
drag, startPoint x: 421, startPoint y: 613, endPoint x: 622, endPoint y: 494, distance: 233.3
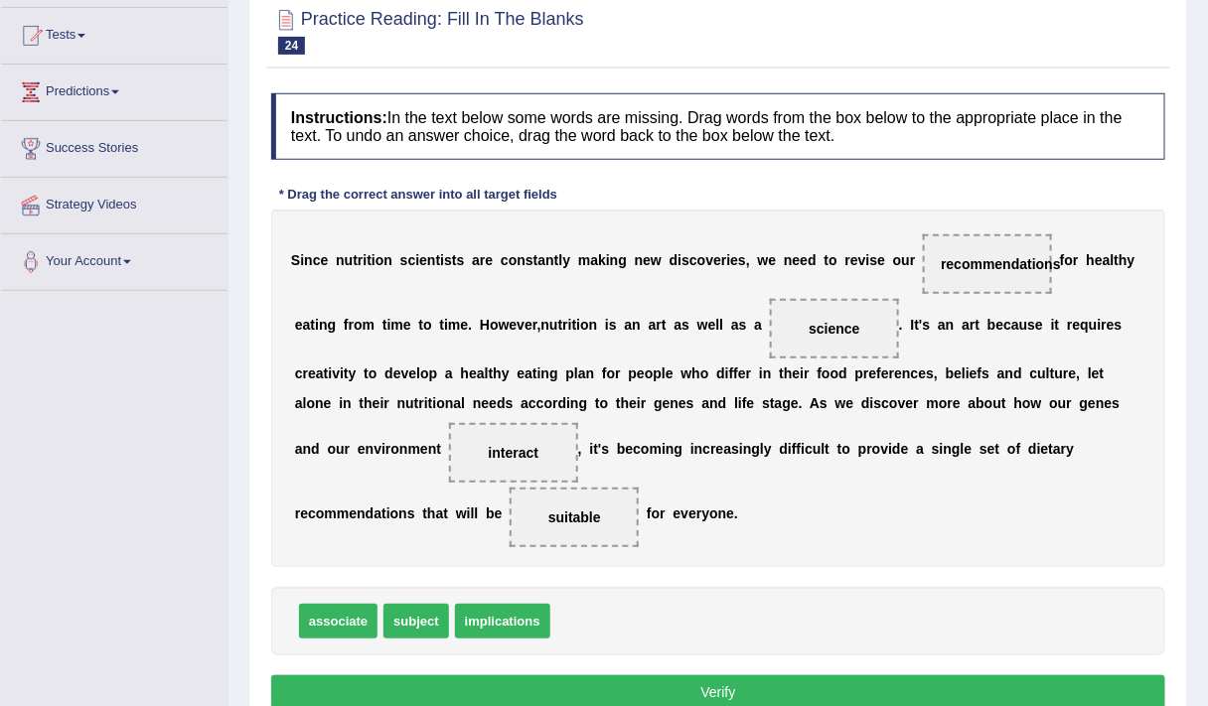
click at [657, 686] on button "Verify" at bounding box center [718, 692] width 894 height 34
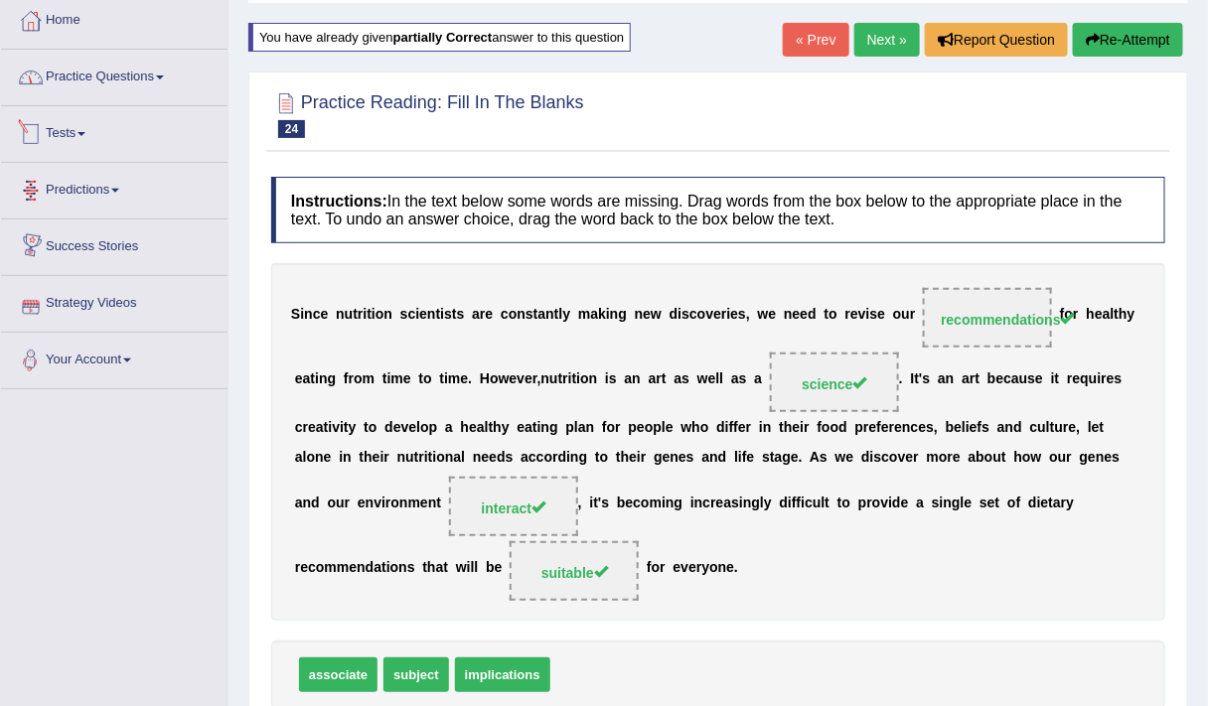
scroll to position [104, 0]
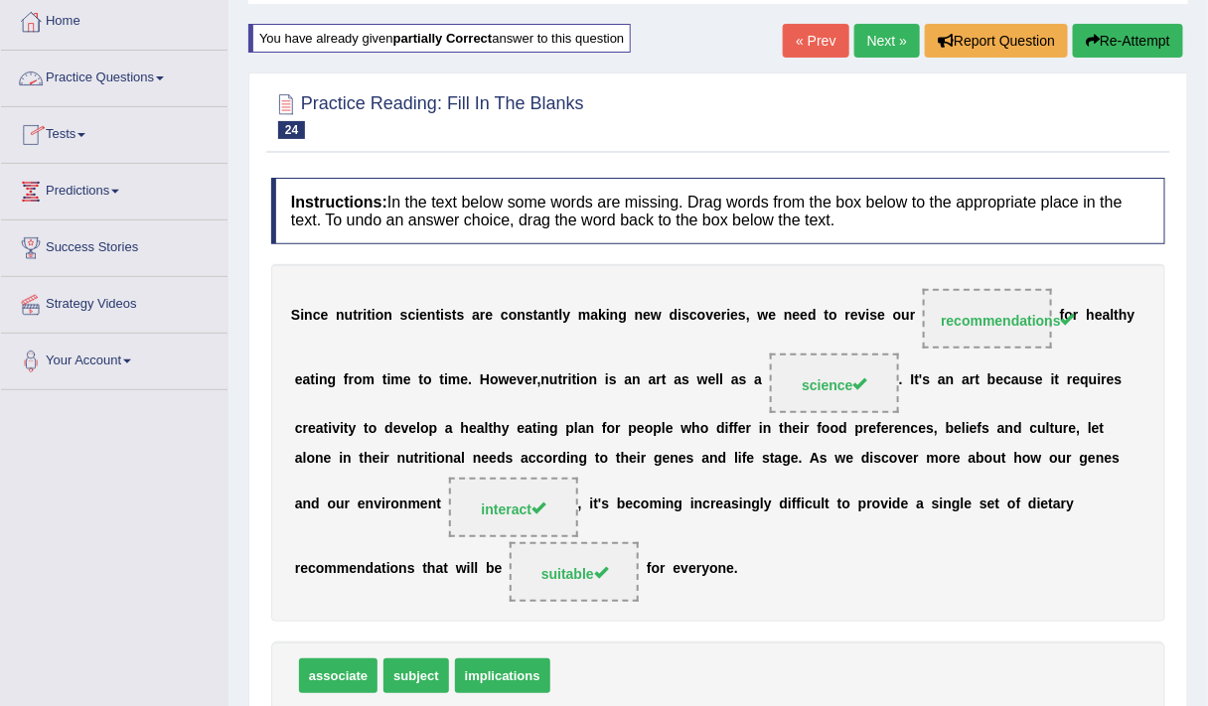
click at [95, 83] on link "Practice Questions" at bounding box center [114, 76] width 226 height 50
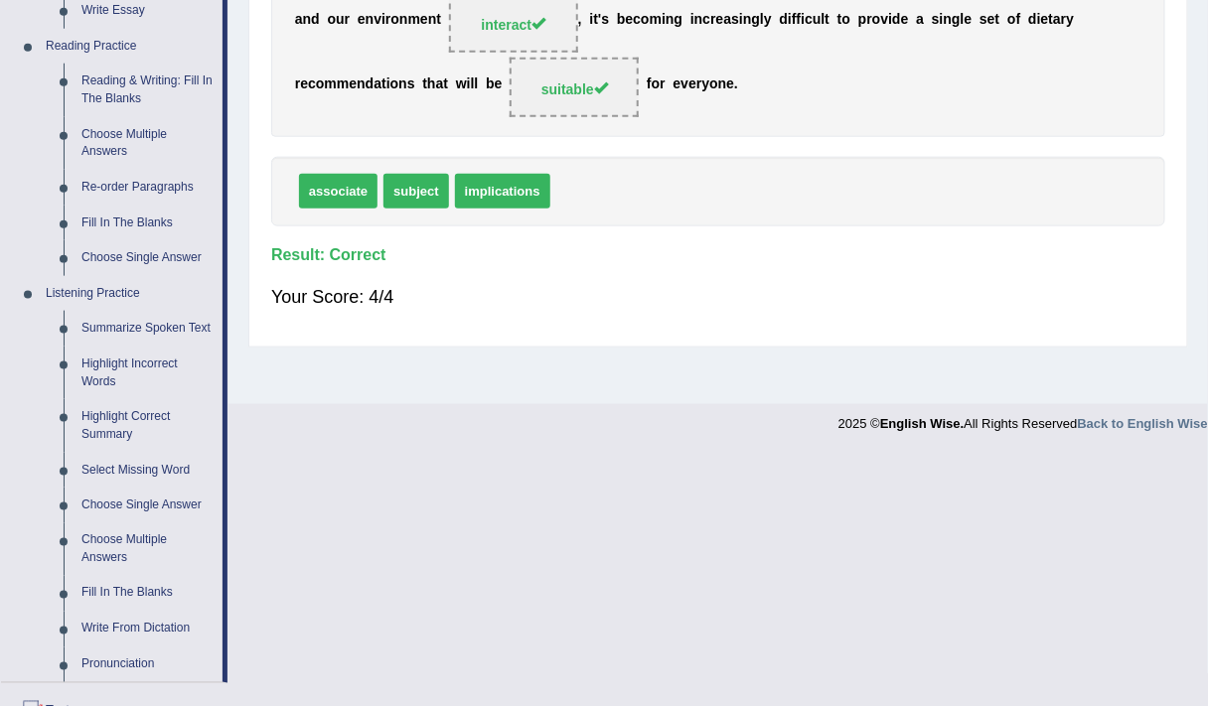
scroll to position [677, 0]
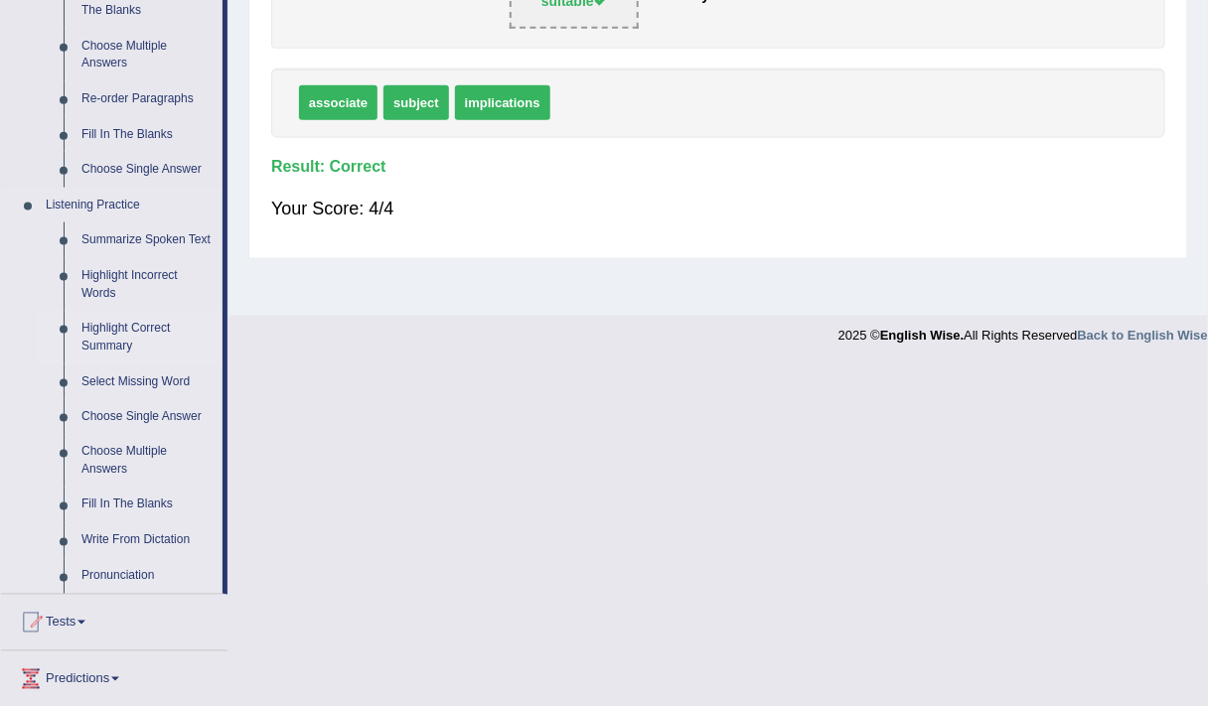
click at [100, 335] on link "Highlight Correct Summary" at bounding box center [147, 337] width 150 height 53
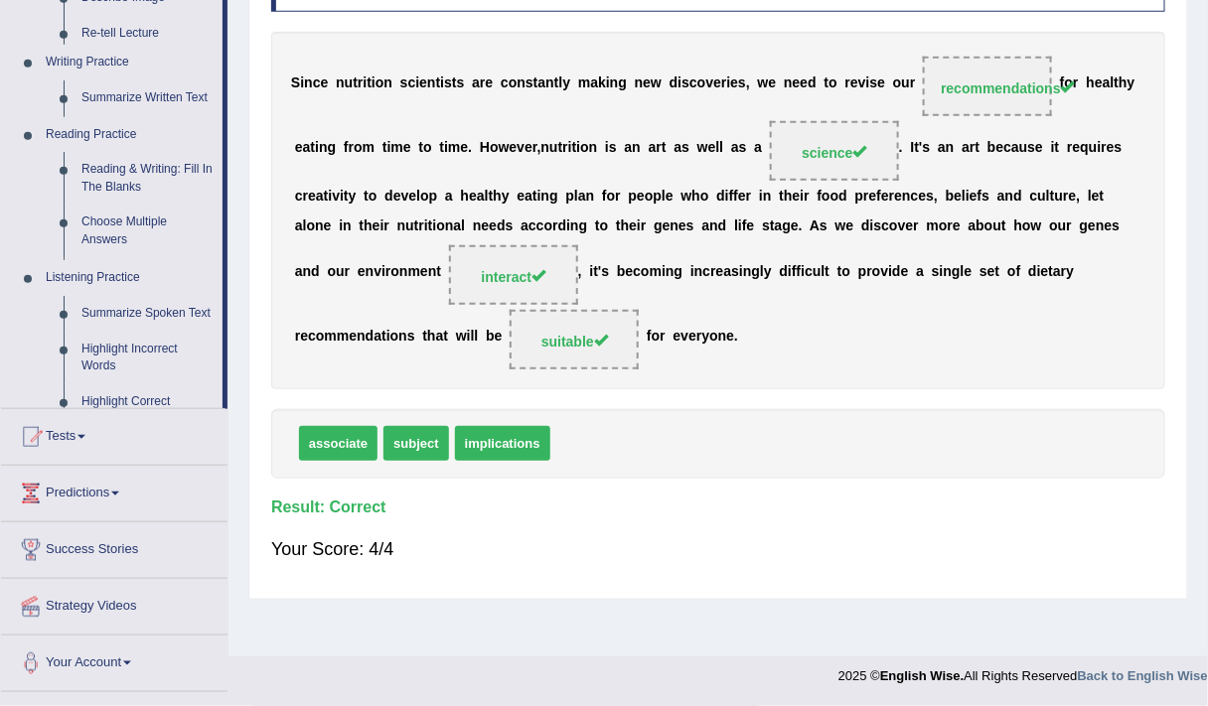
scroll to position [336, 0]
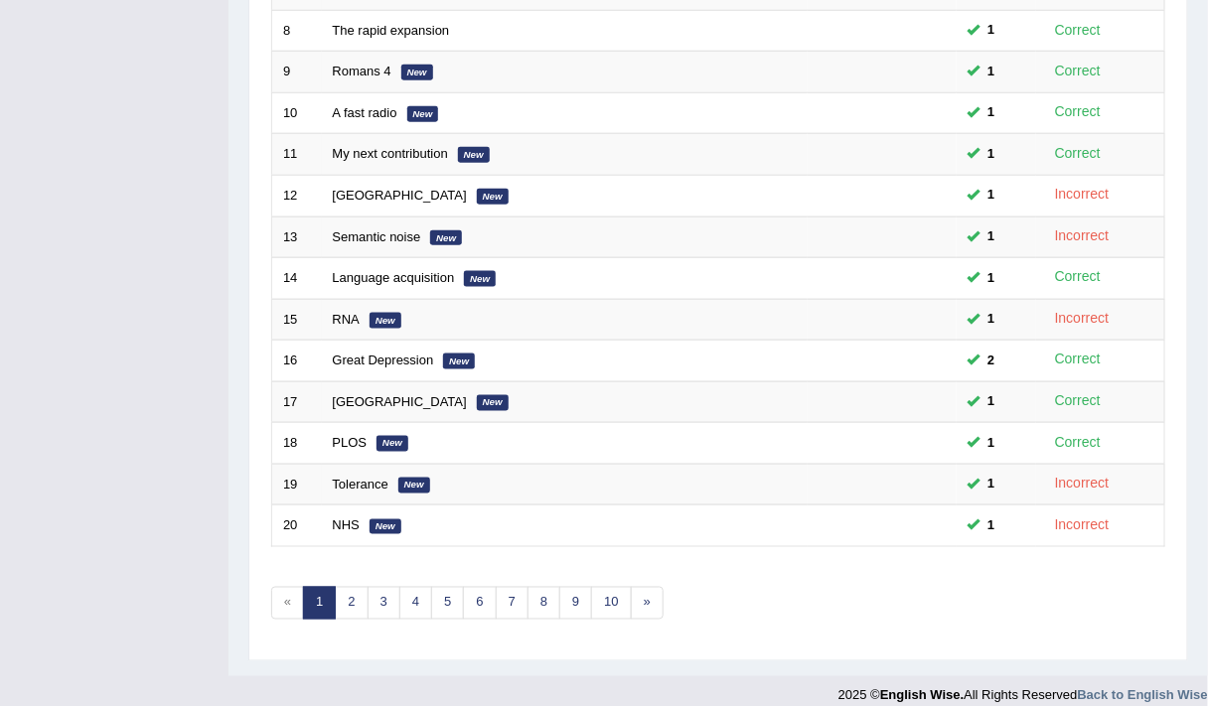
scroll to position [595, 0]
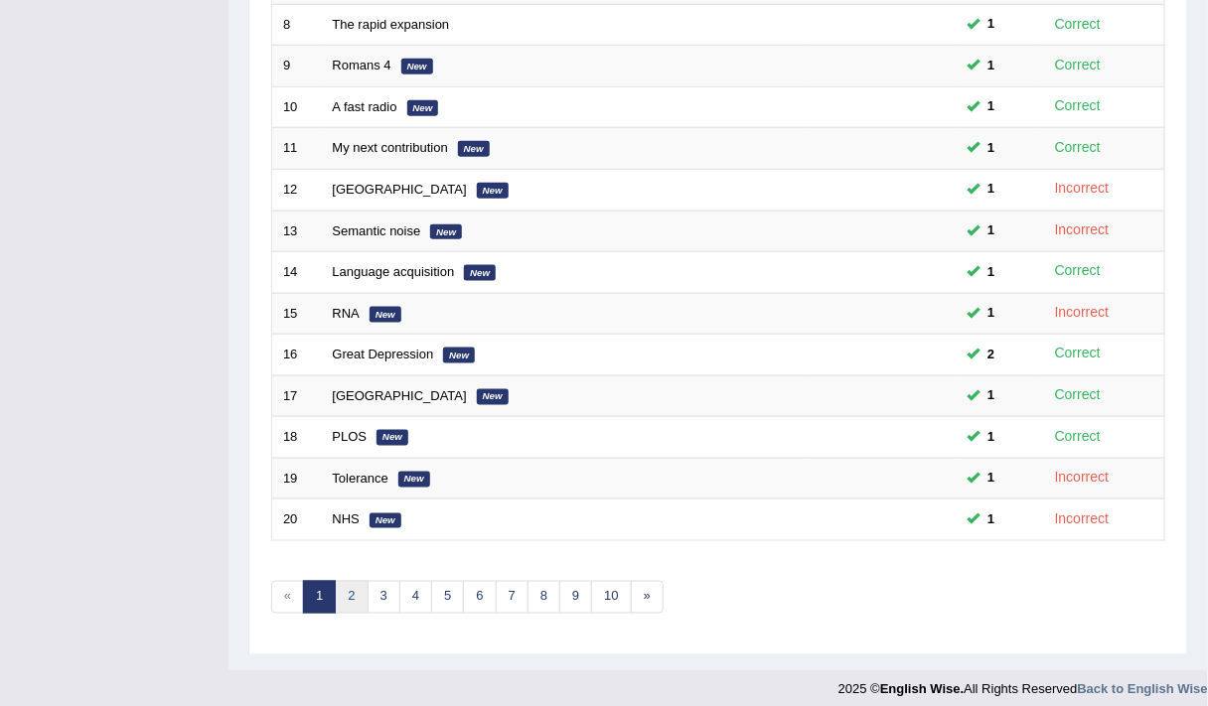
click at [347, 587] on link "2" at bounding box center [351, 597] width 33 height 33
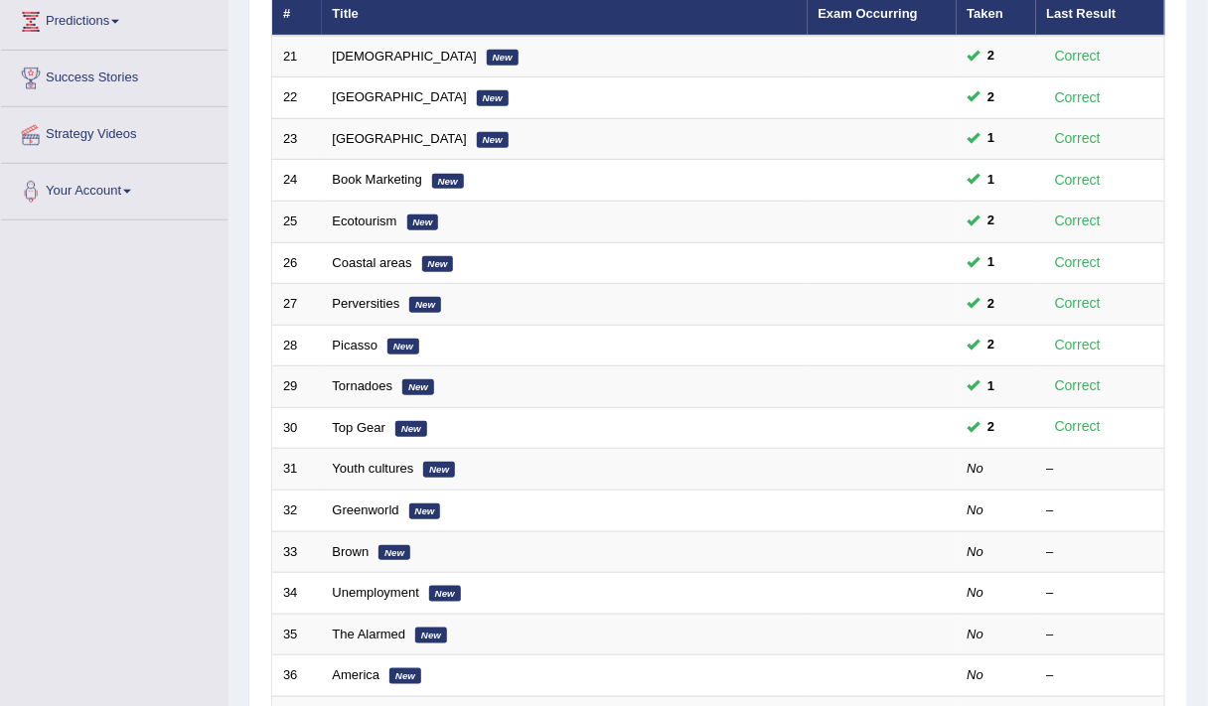
scroll to position [274, 0]
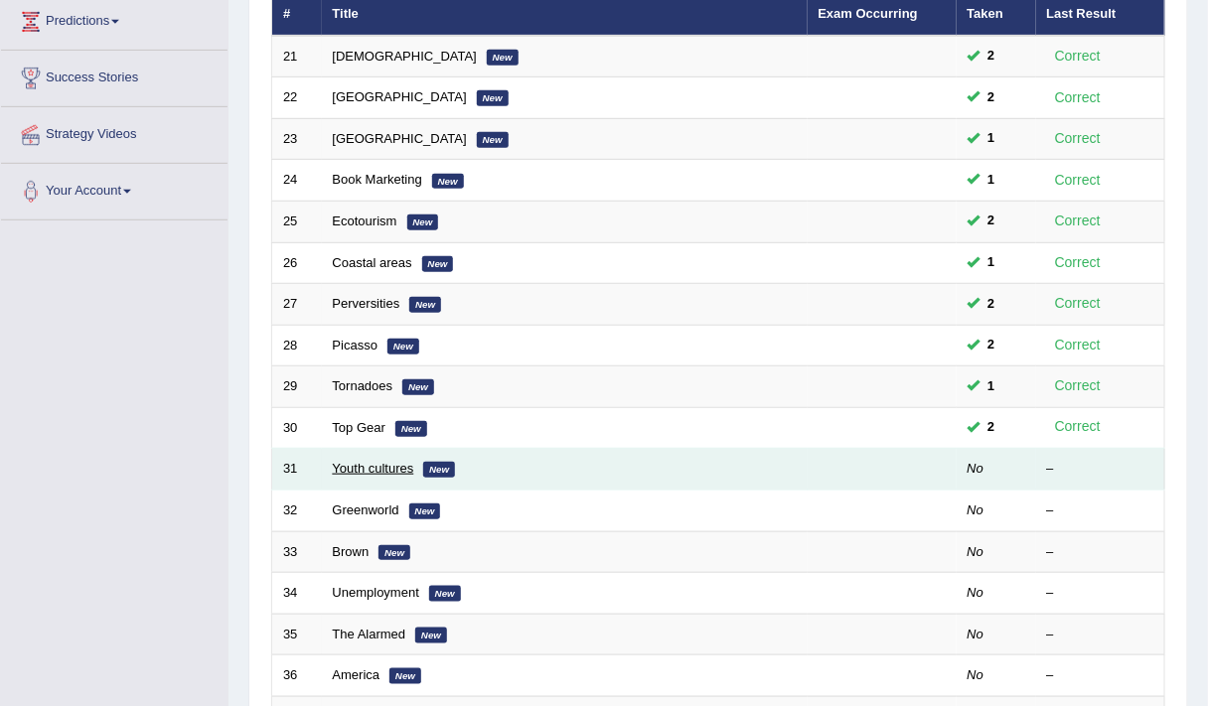
click at [362, 461] on link "Youth cultures" at bounding box center [373, 468] width 81 height 15
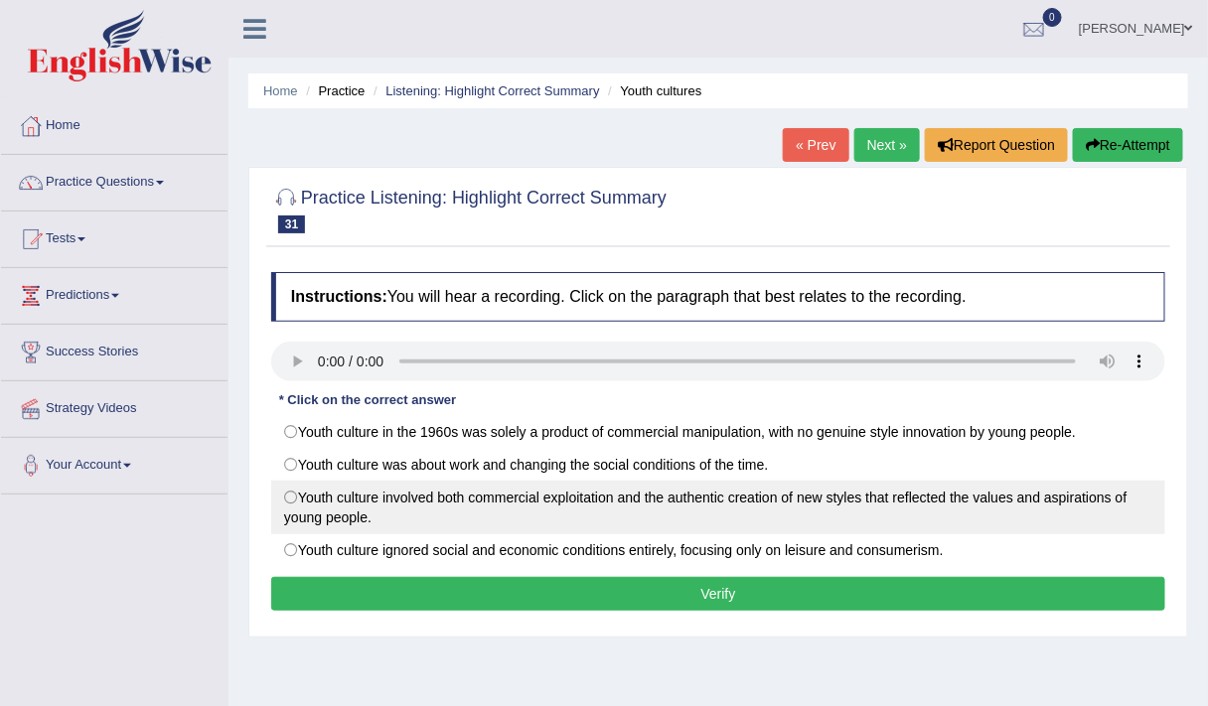
click at [668, 488] on label "Youth culture involved both commercial exploitation and the authentic creation …" at bounding box center [718, 508] width 894 height 54
radio input "true"
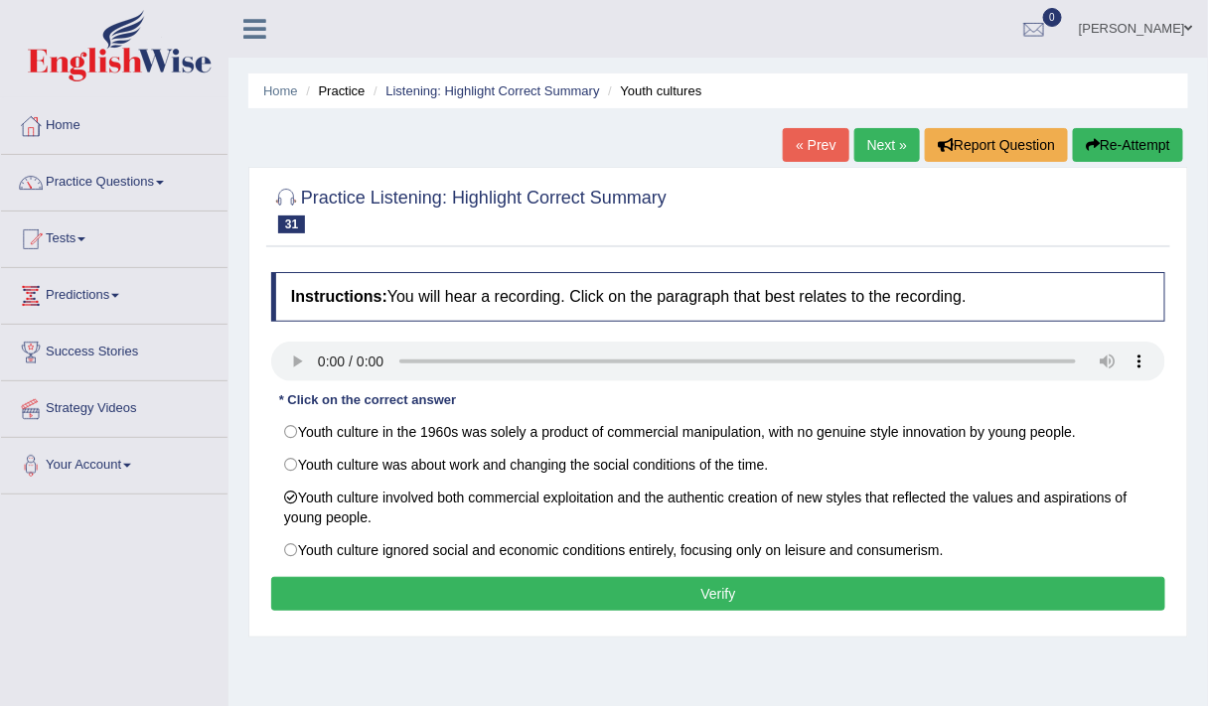
click at [615, 584] on button "Verify" at bounding box center [718, 594] width 894 height 34
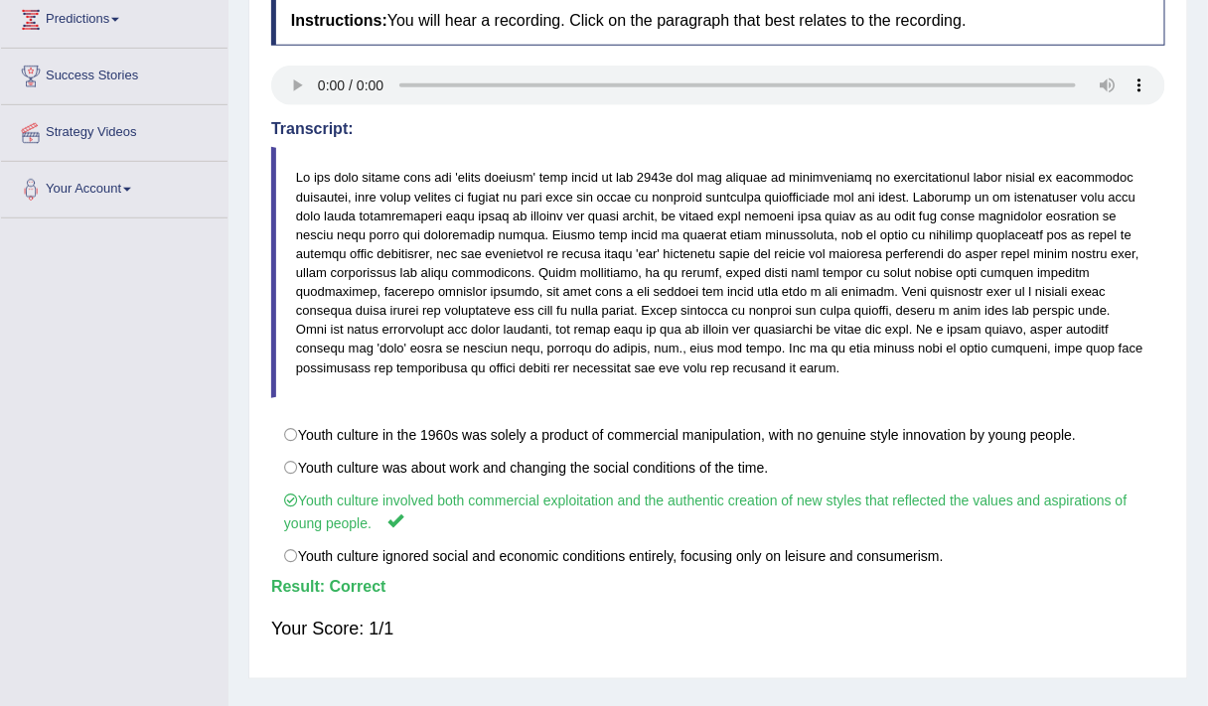
scroll to position [277, 0]
